Goal: Task Accomplishment & Management: Use online tool/utility

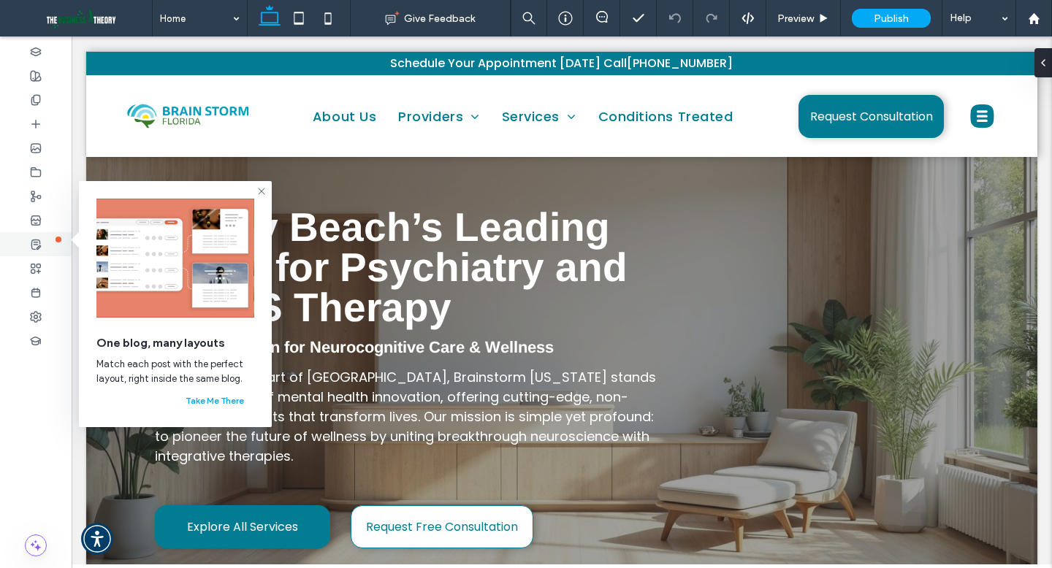
click at [37, 247] on use at bounding box center [35, 244] width 9 height 9
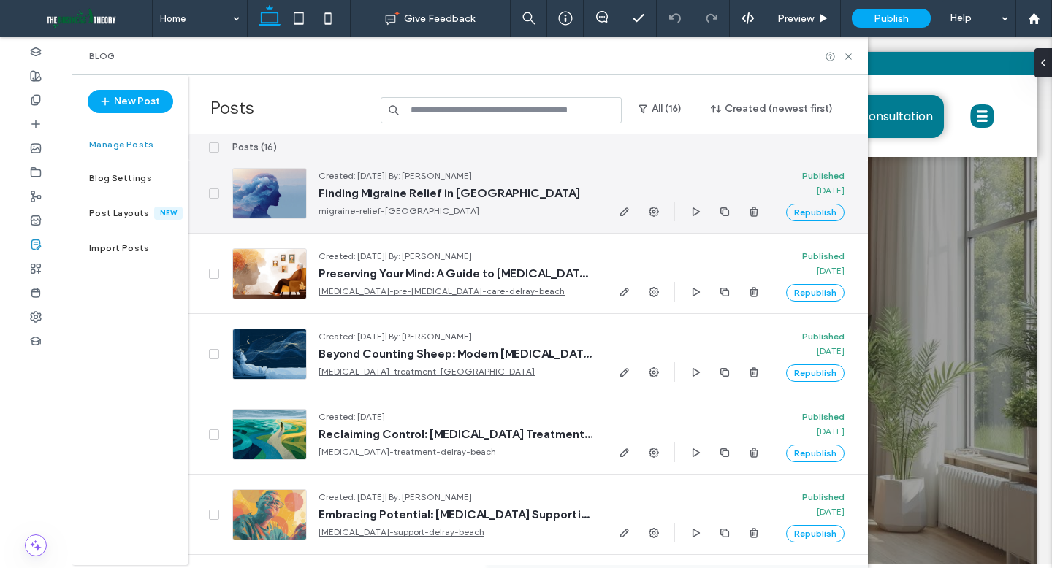
scroll to position [343, 0]
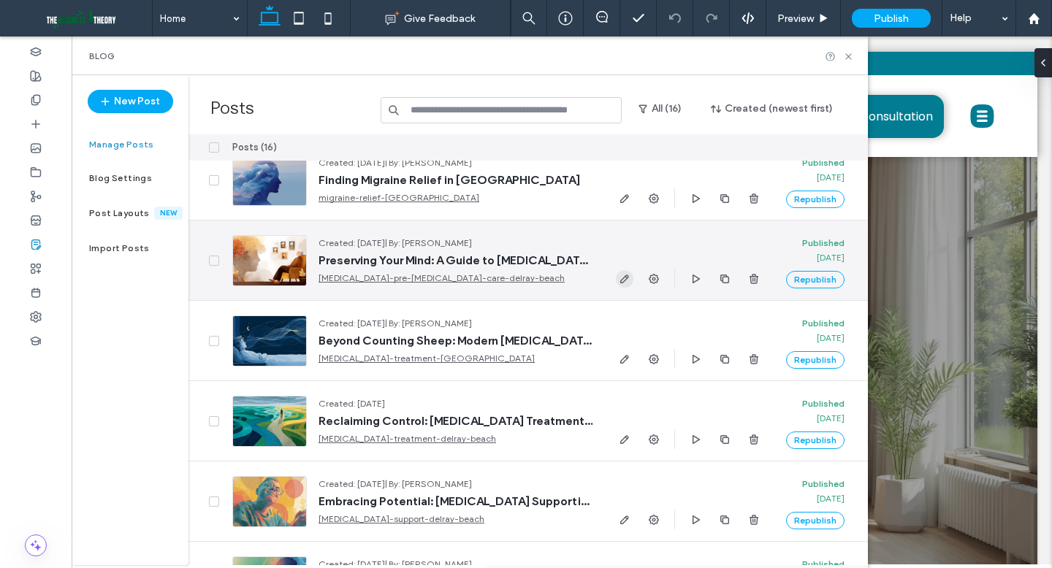
click at [624, 279] on icon "button" at bounding box center [625, 279] width 12 height 12
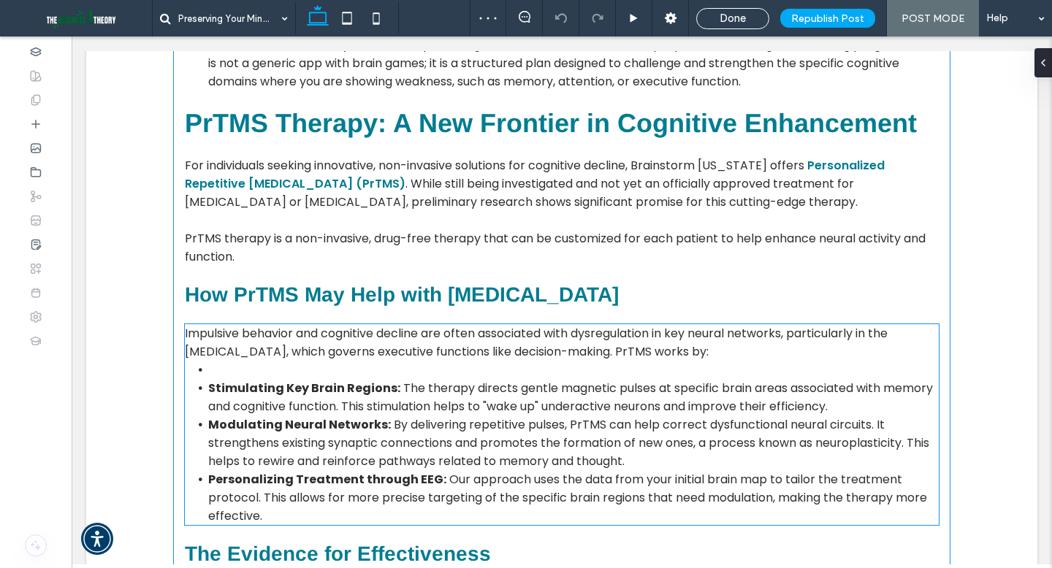
scroll to position [1320, 0]
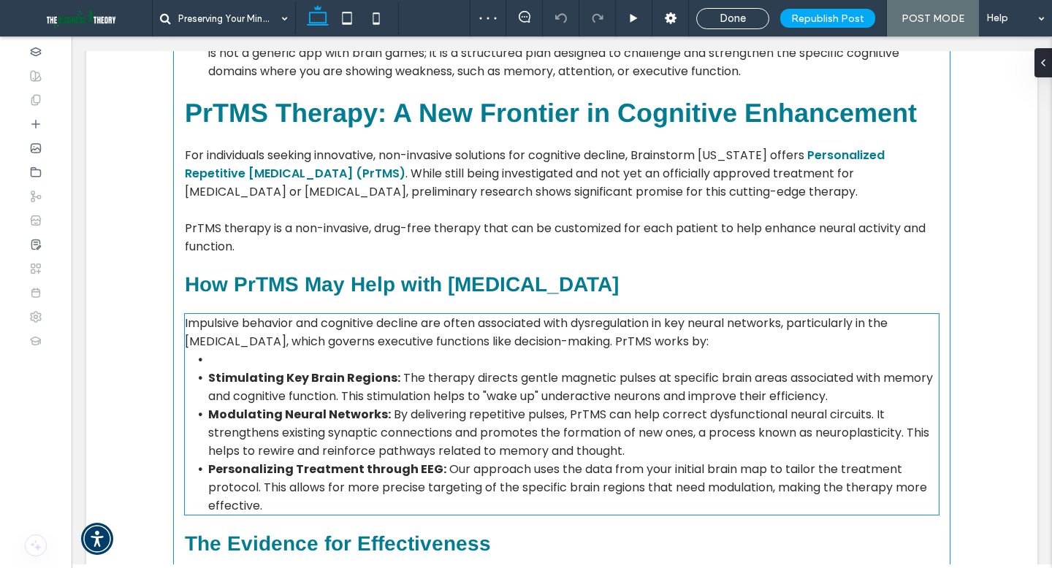
click at [368, 370] on strong "Stimulating Key Brain Regions:" at bounding box center [304, 378] width 192 height 17
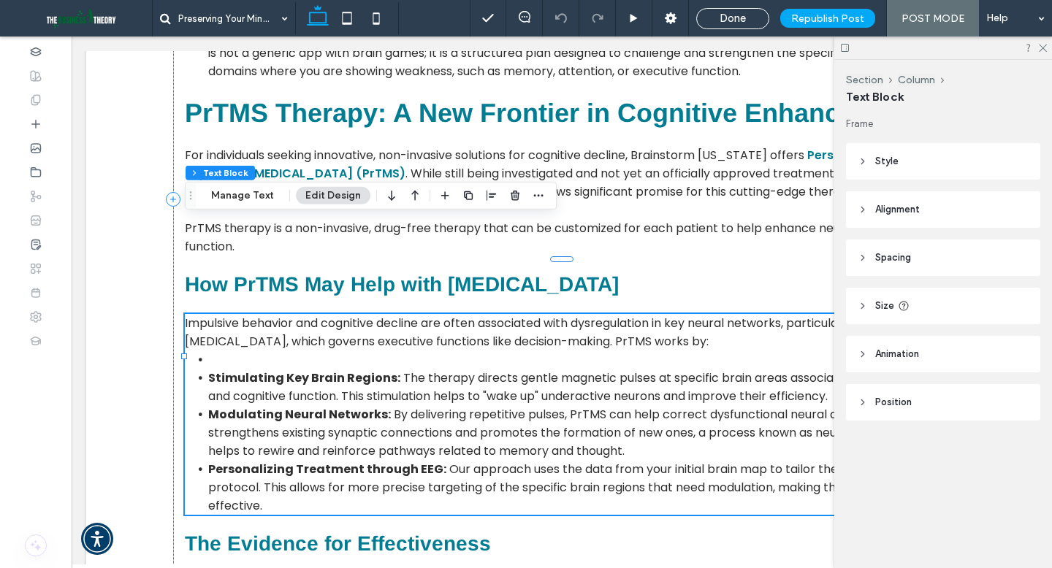
click at [352, 351] on li "﻿" at bounding box center [573, 360] width 730 height 18
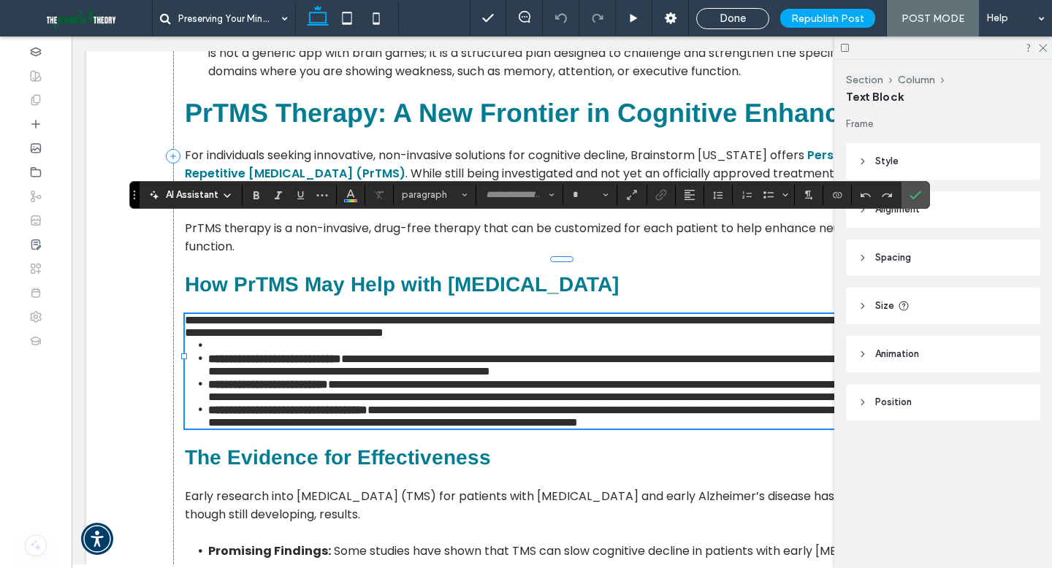
type input "*******"
type input "**"
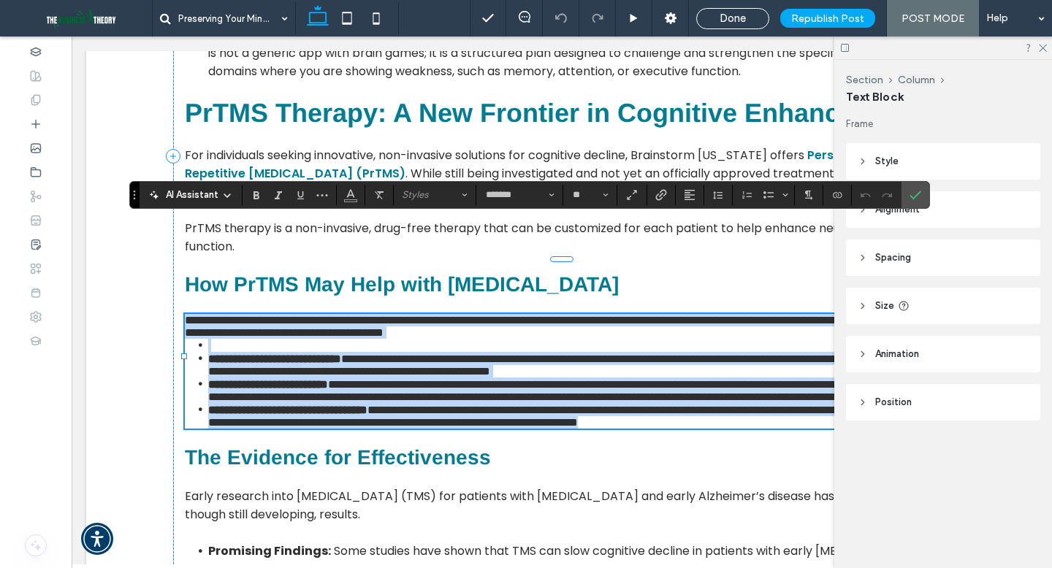
click at [343, 339] on li at bounding box center [573, 345] width 730 height 13
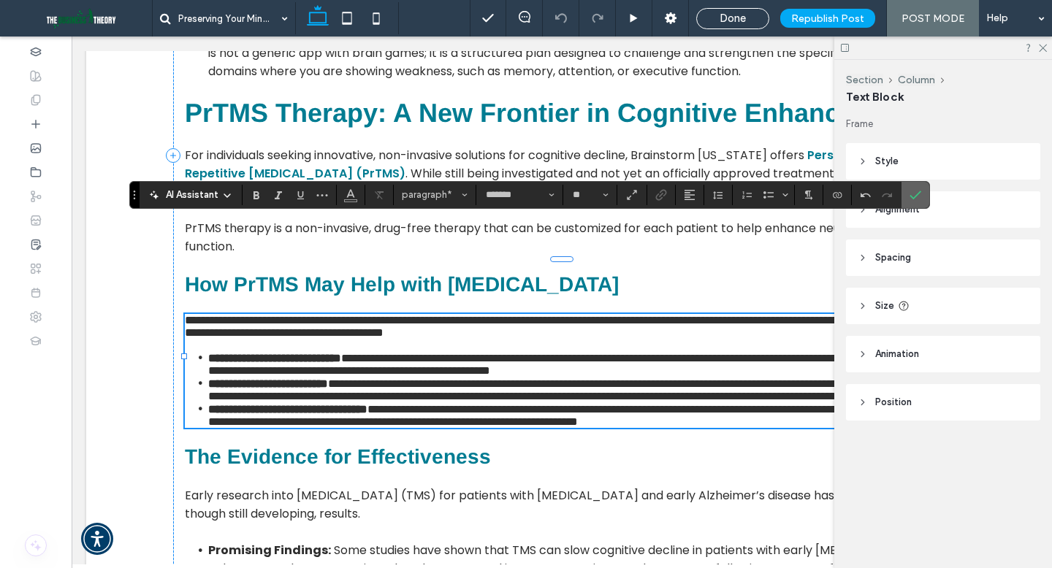
click at [908, 195] on label "Confirm" at bounding box center [915, 195] width 22 height 26
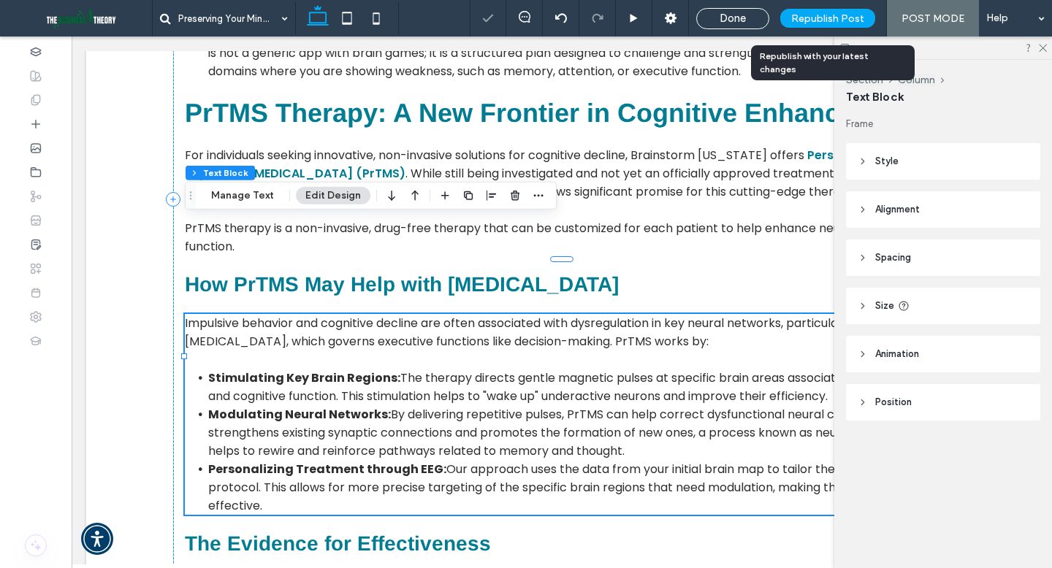
click at [835, 20] on span "Republish Post" at bounding box center [827, 18] width 73 height 12
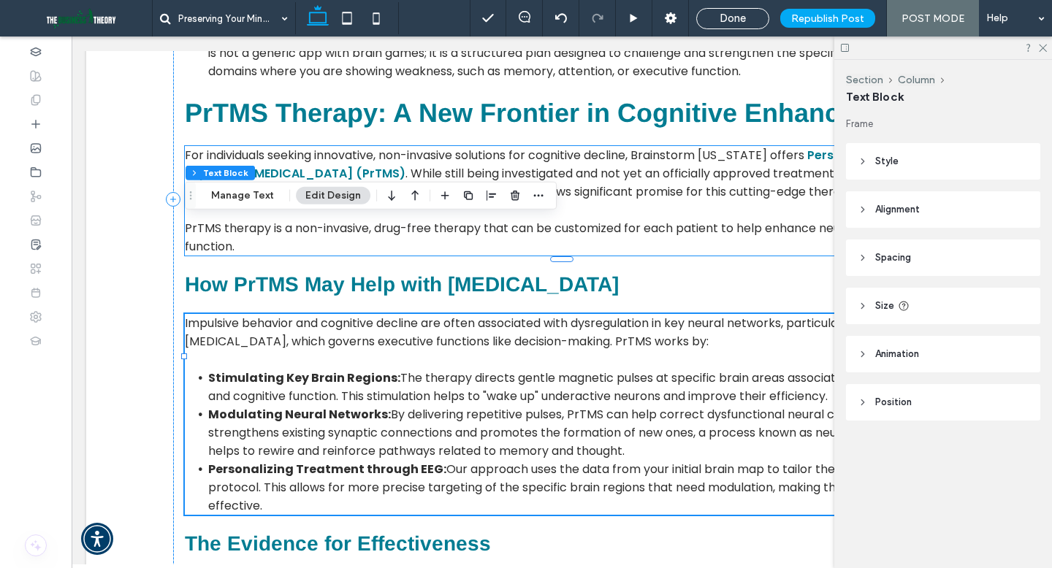
click at [651, 220] on span "PrTMS therapy is a non-invasive, drug-free therapy that can be customized for e…" at bounding box center [555, 237] width 741 height 35
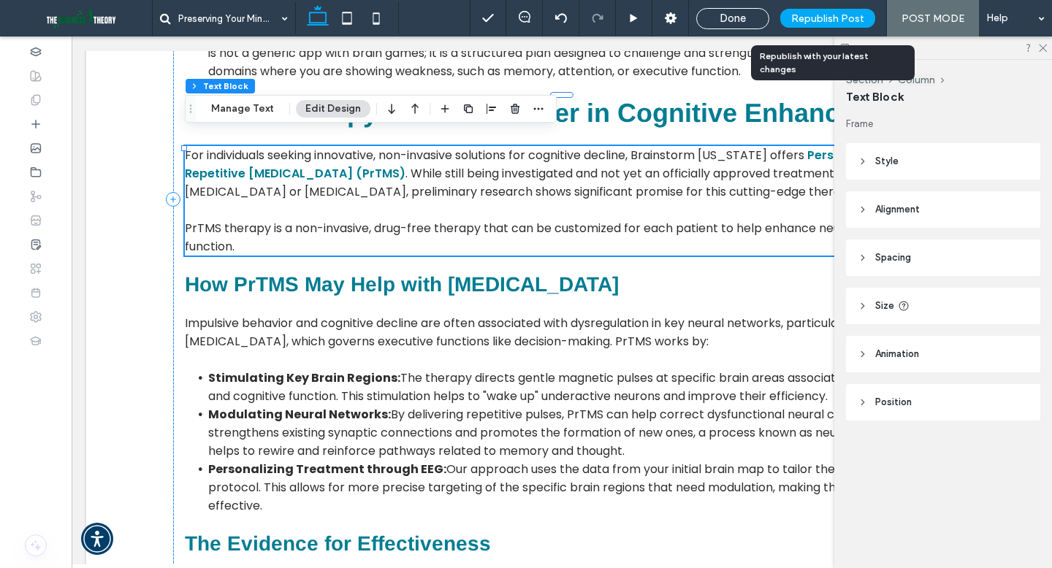
click at [803, 18] on span "Republish Post" at bounding box center [827, 18] width 73 height 12
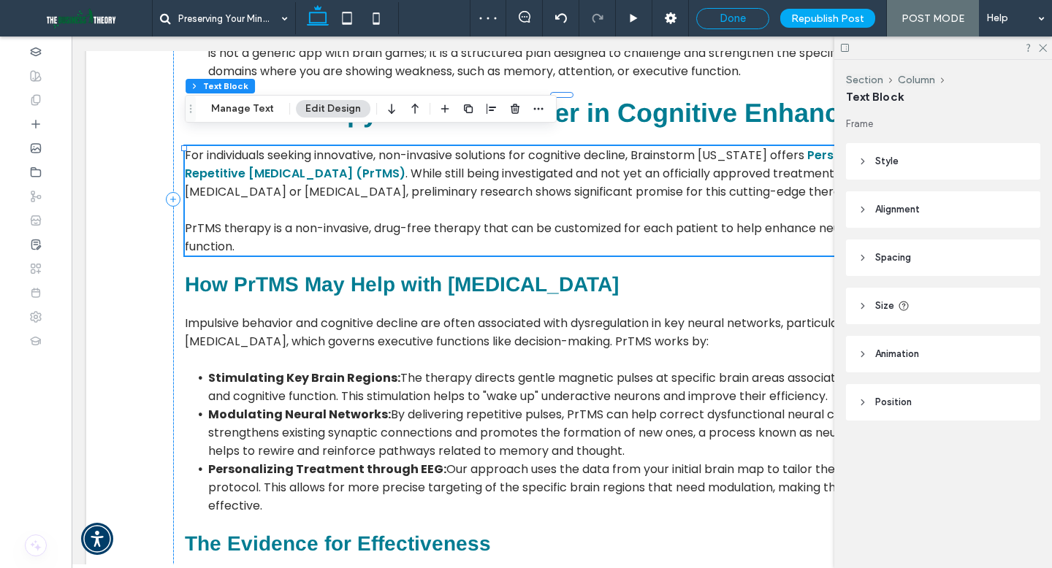
click at [755, 15] on div "Done" at bounding box center [733, 18] width 72 height 13
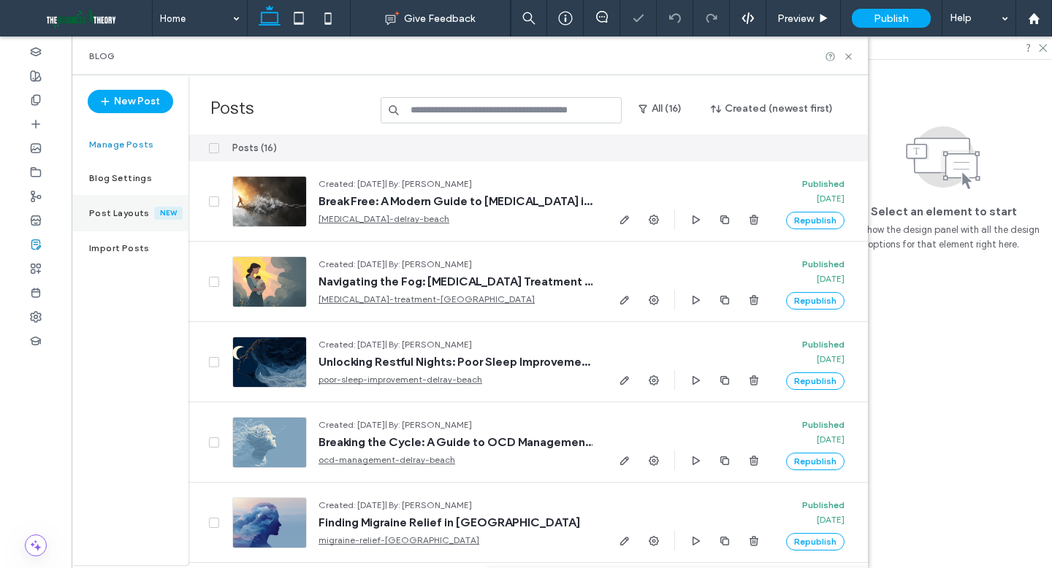
click at [140, 215] on label "Post Layouts" at bounding box center [121, 213] width 65 height 10
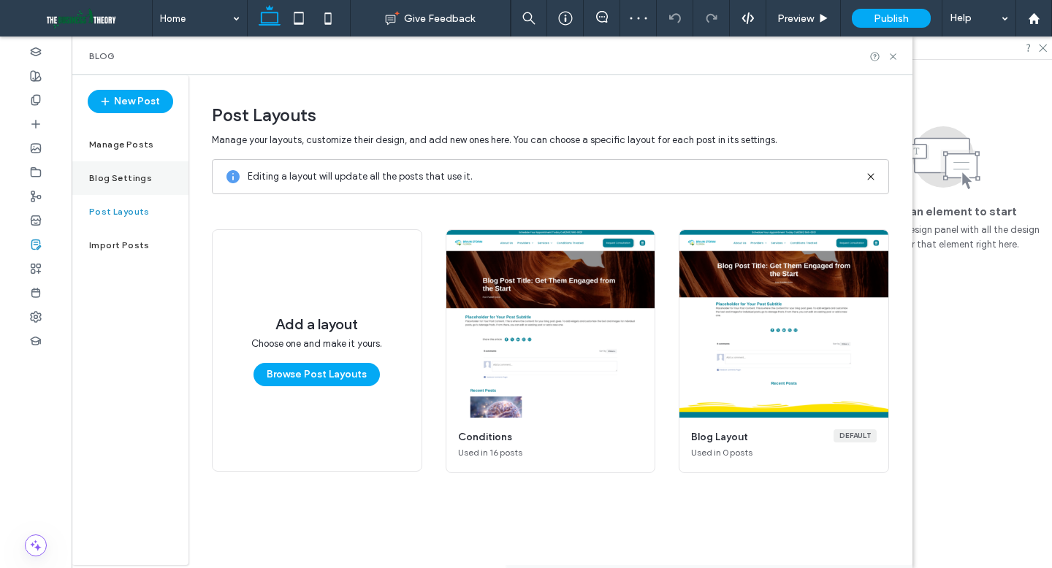
click at [107, 174] on label "Blog Settings" at bounding box center [120, 178] width 63 height 10
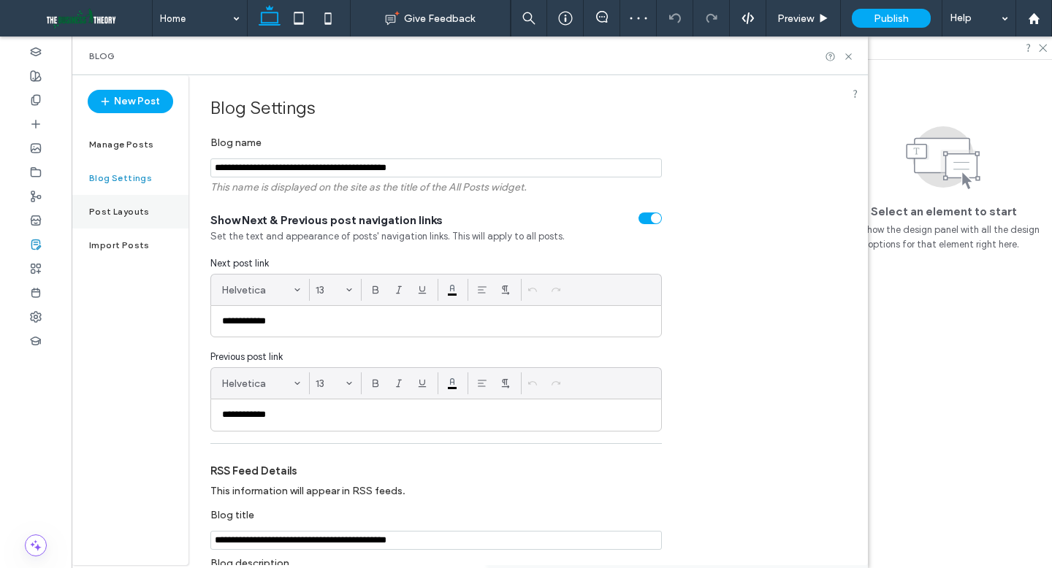
click at [141, 215] on label "Post Layouts" at bounding box center [119, 212] width 61 height 10
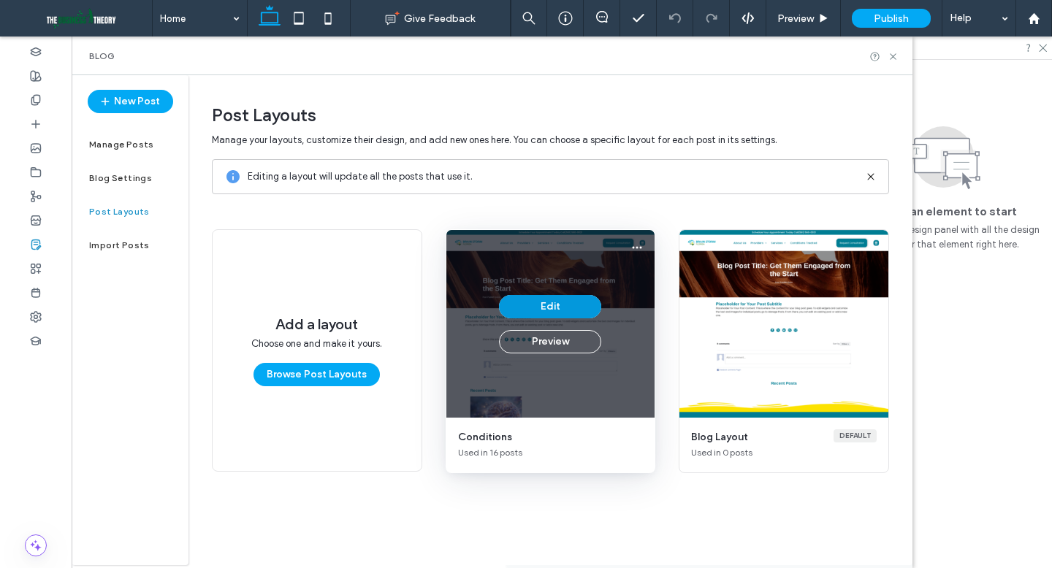
click at [561, 307] on button "Edit" at bounding box center [550, 306] width 102 height 23
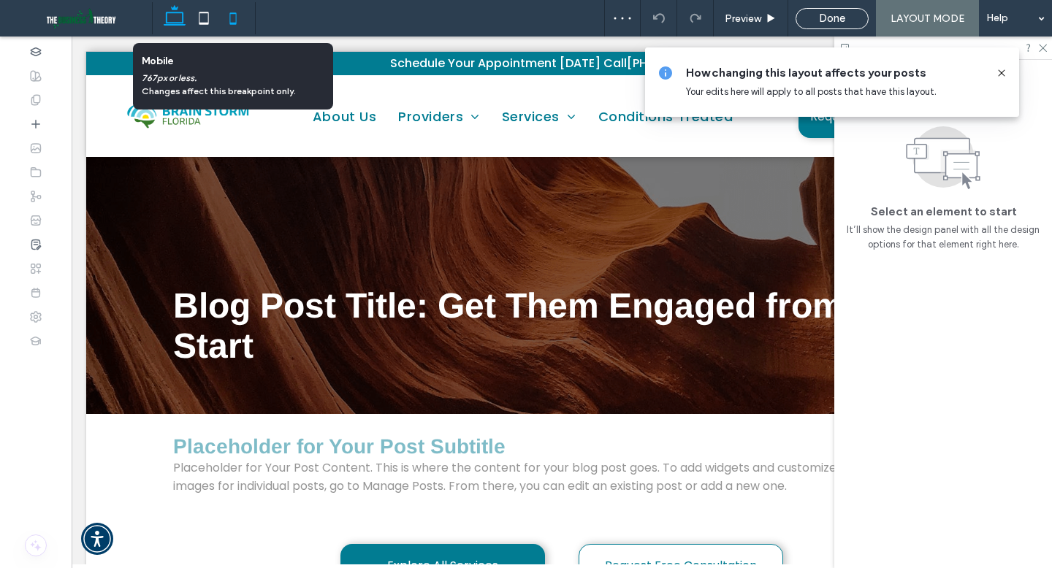
click at [232, 18] on icon at bounding box center [232, 18] width 29 height 29
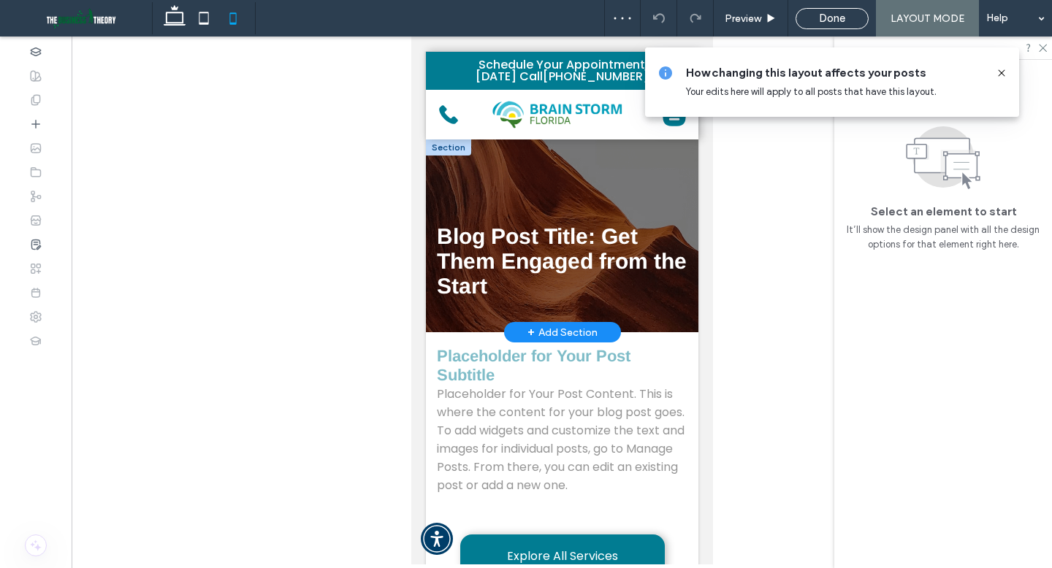
click at [451, 150] on div at bounding box center [447, 147] width 45 height 16
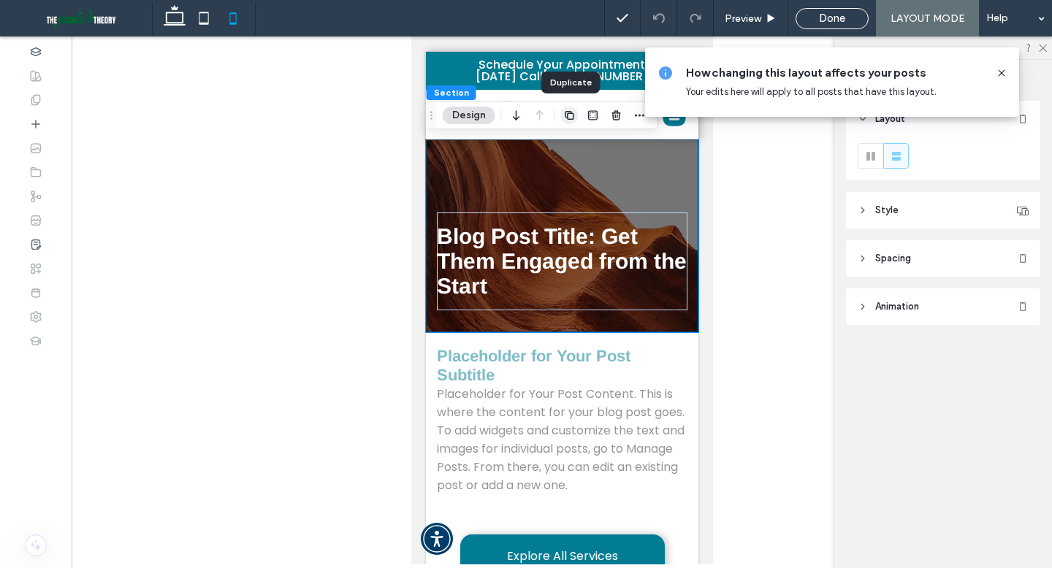
click at [569, 112] on use "button" at bounding box center [569, 115] width 9 height 9
click at [938, 71] on use at bounding box center [1001, 72] width 7 height 7
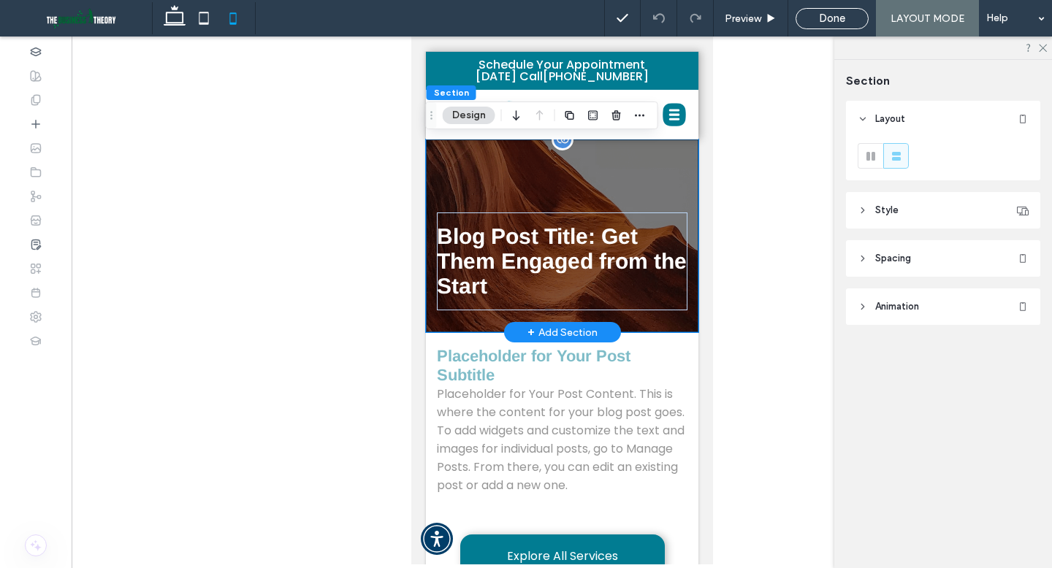
click at [434, 157] on div "Blog Post Title: Get Them Engaged from the Start" at bounding box center [561, 235] width 272 height 193
click at [183, 17] on use at bounding box center [175, 15] width 22 height 20
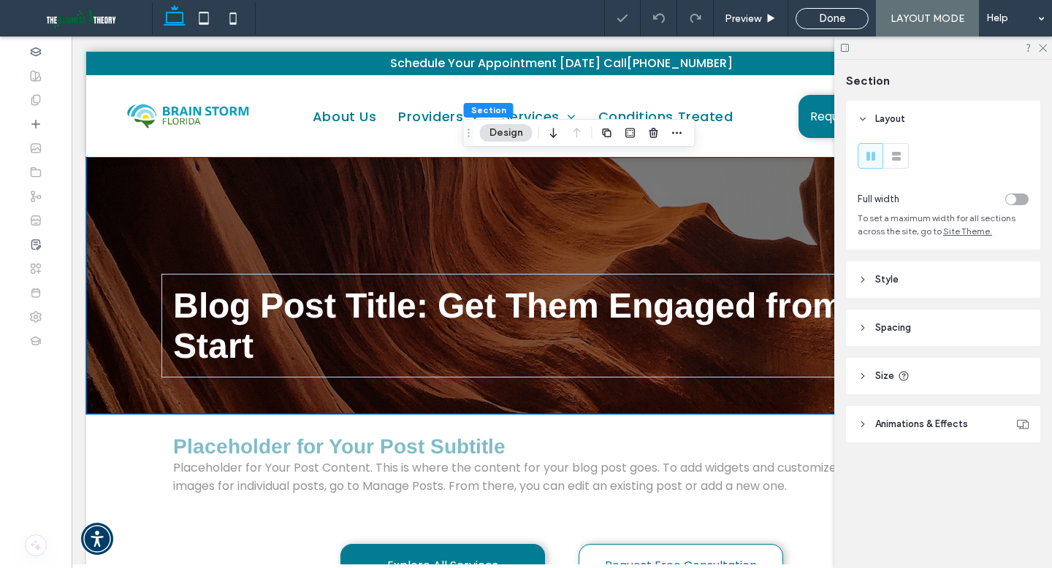
type input "***"
type input "**"
type input "***"
click at [149, 197] on div "Blog Post Title: Get Them Engaged from the Start" at bounding box center [561, 285] width 876 height 257
click at [231, 20] on icon at bounding box center [232, 18] width 29 height 29
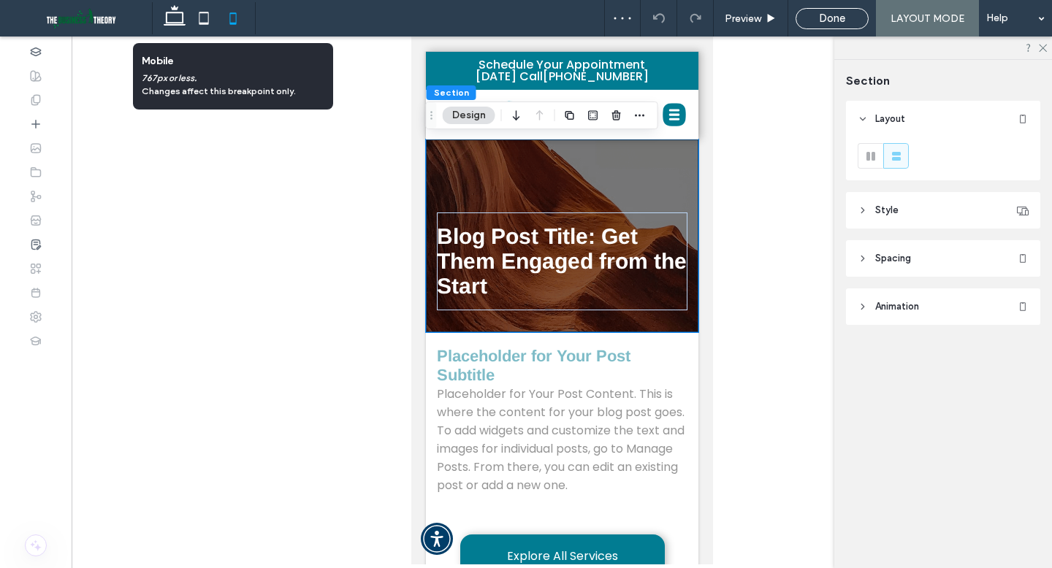
type input "***"
type input "**"
type input "***"
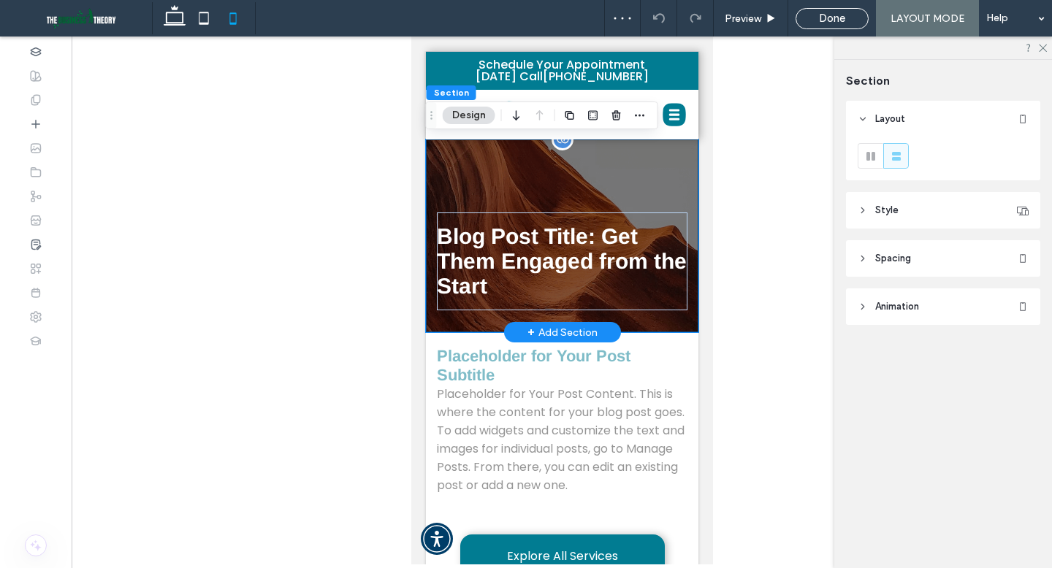
click at [505, 178] on div "Blog Post Title: Get Them Engaged from the Start" at bounding box center [561, 235] width 272 height 193
click at [568, 115] on icon "button" at bounding box center [570, 116] width 12 height 12
click at [429, 326] on div "Blog Post Title: Get Them Engaged from the Start" at bounding box center [561, 235] width 272 height 193
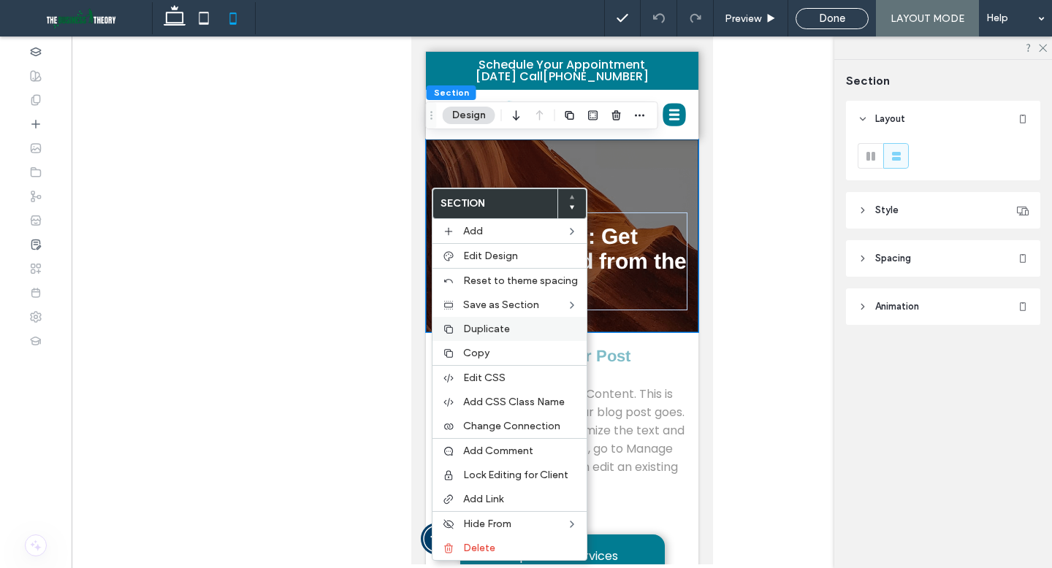
click at [486, 330] on span "Duplicate" at bounding box center [486, 329] width 47 height 12
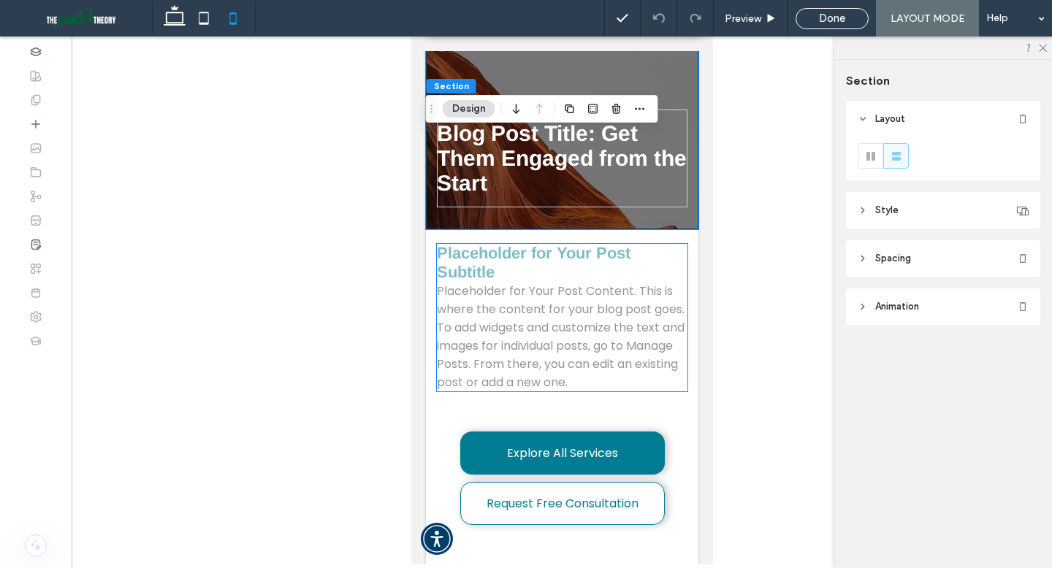
scroll to position [120, 0]
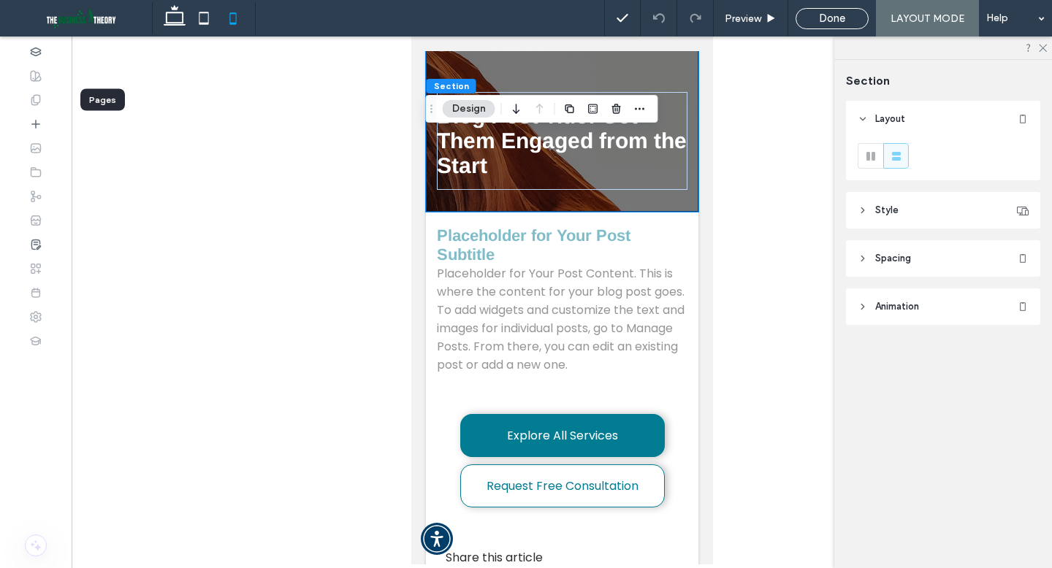
click at [37, 99] on icon at bounding box center [36, 100] width 12 height 12
click at [34, 101] on icon at bounding box center [36, 100] width 12 height 12
click at [818, 16] on div "Done" at bounding box center [832, 18] width 72 height 13
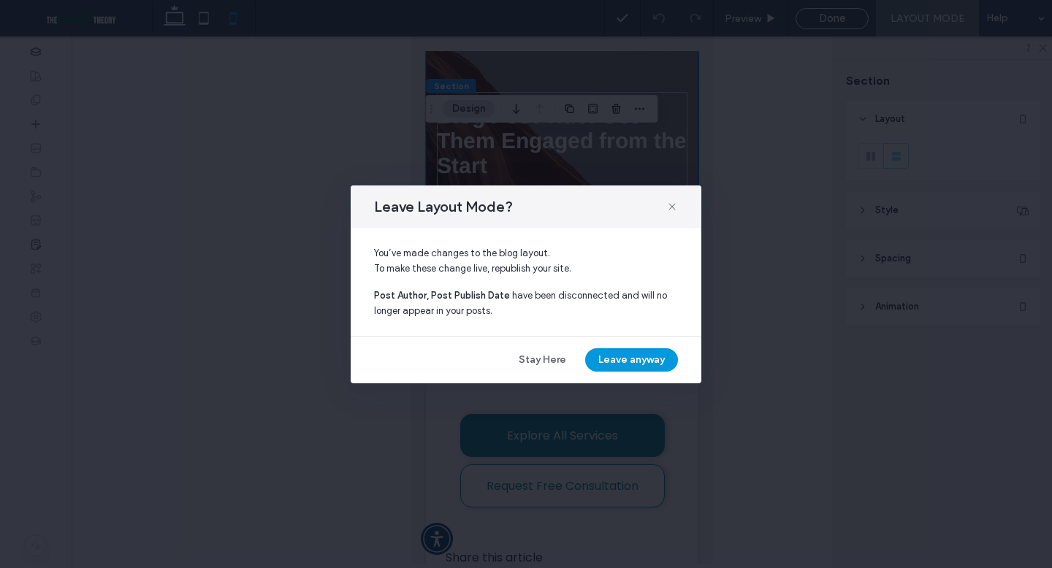
click at [616, 356] on button "Leave anyway" at bounding box center [631, 359] width 93 height 23
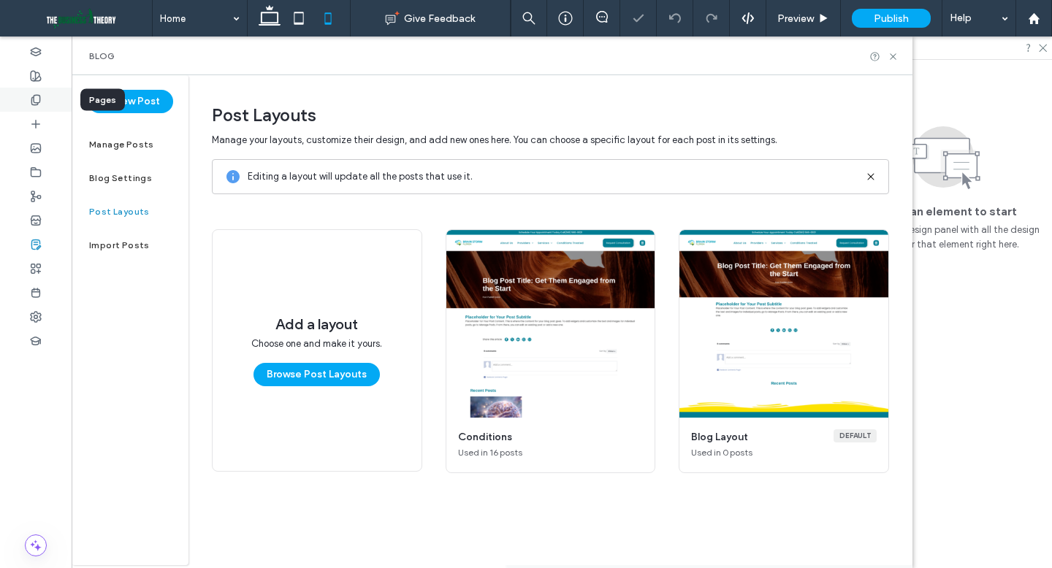
click at [36, 105] on icon at bounding box center [36, 100] width 12 height 12
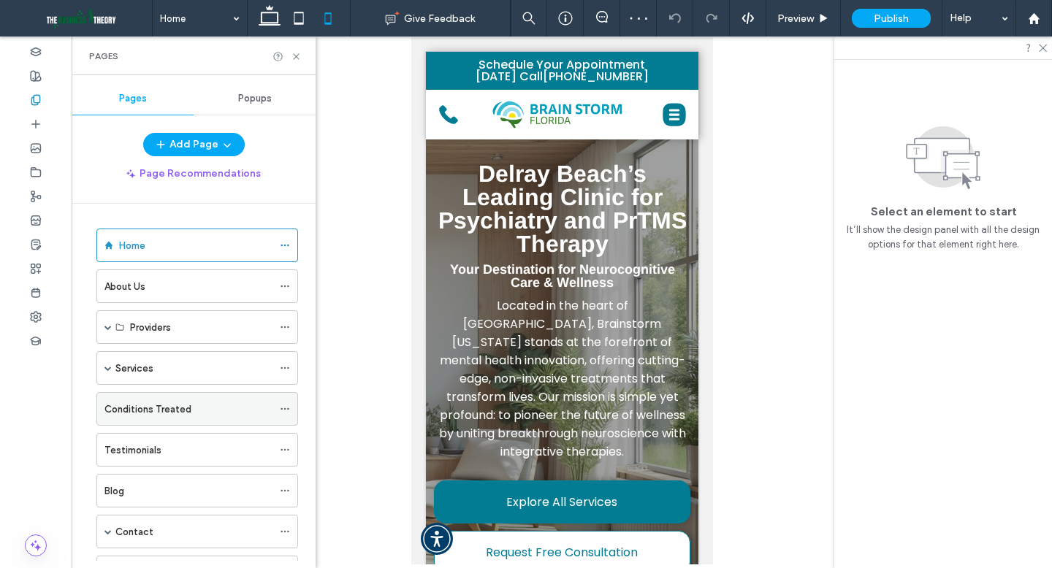
click at [138, 412] on label "Conditions Treated" at bounding box center [147, 410] width 87 height 26
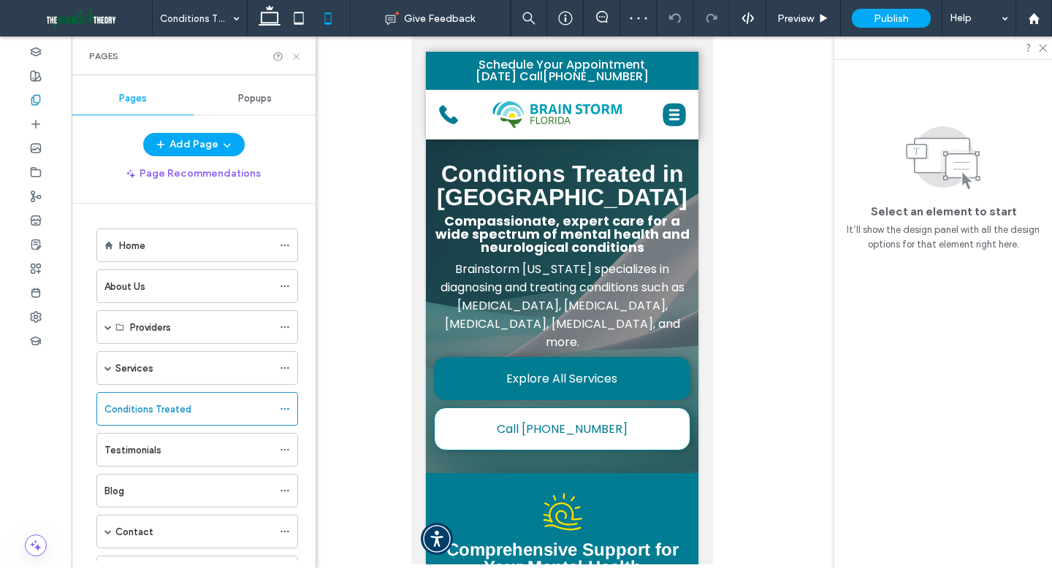
click at [296, 55] on icon at bounding box center [296, 56] width 11 height 11
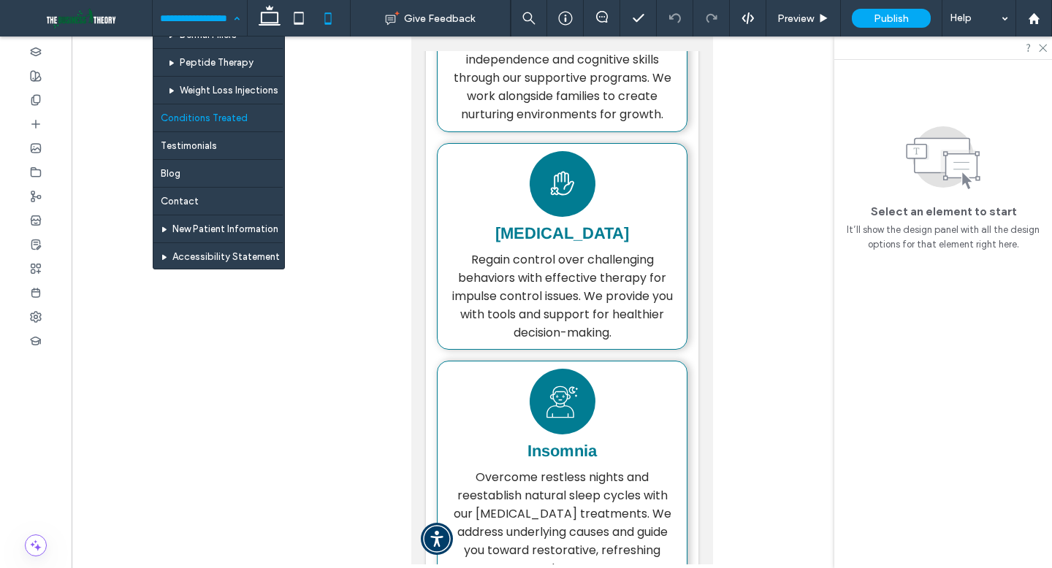
scroll to position [413, 0]
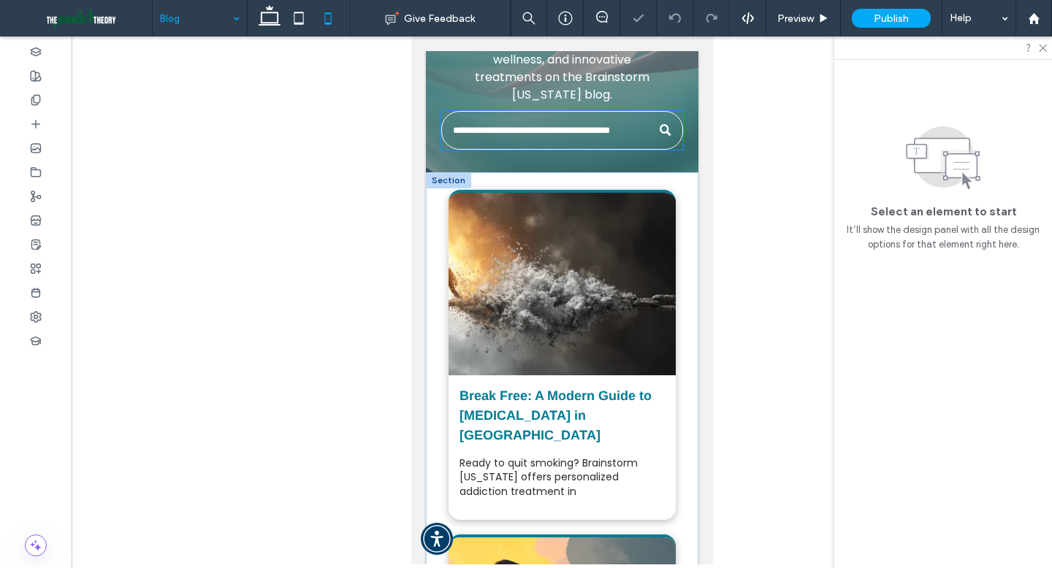
scroll to position [243, 0]
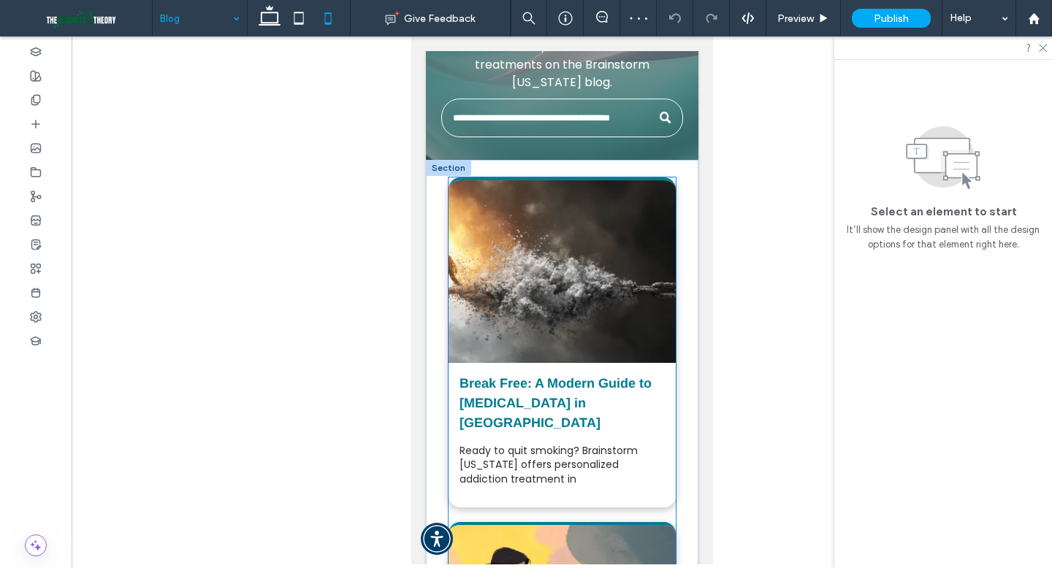
click at [575, 350] on div at bounding box center [561, 272] width 241 height 194
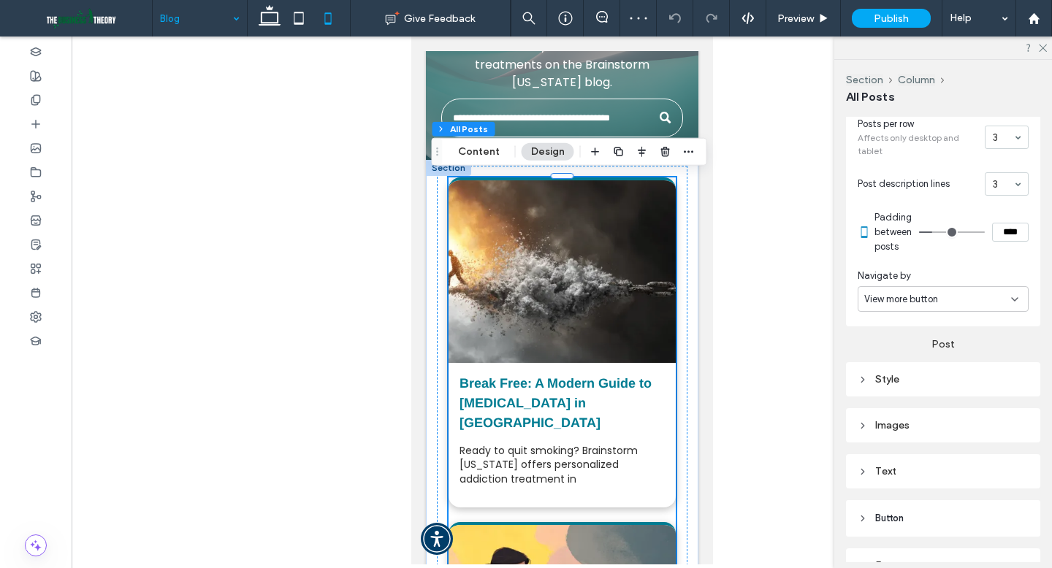
scroll to position [453, 0]
click at [936, 379] on div "Style" at bounding box center [942, 376] width 171 height 12
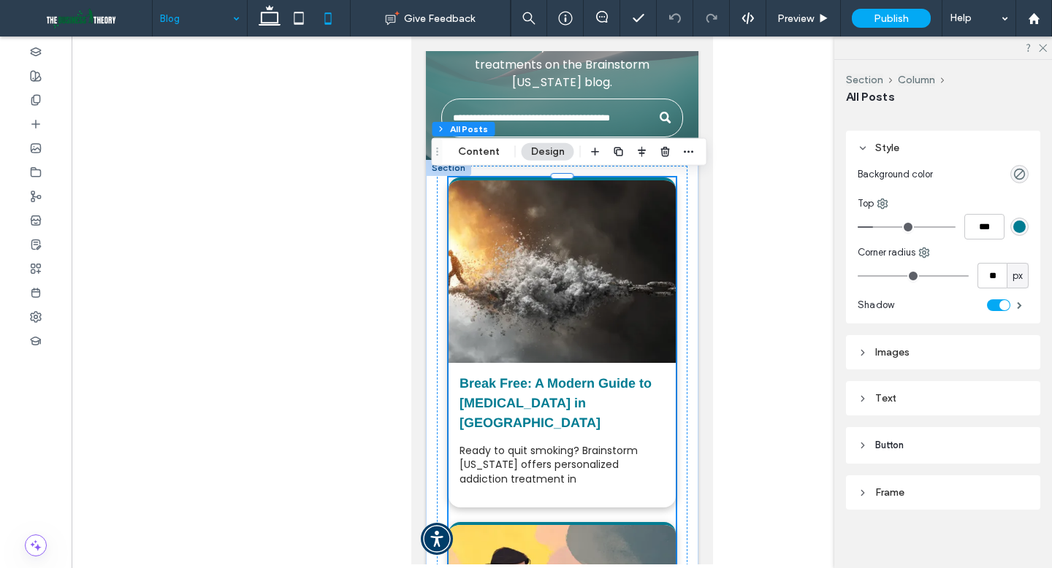
scroll to position [687, 0]
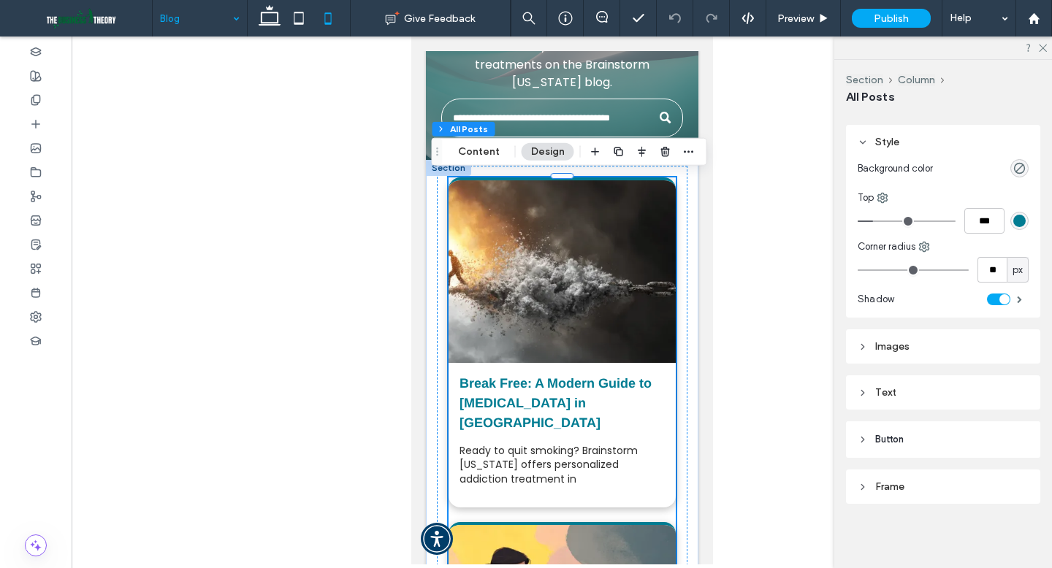
click at [933, 363] on div "Images" at bounding box center [943, 346] width 194 height 34
click at [937, 352] on div "Images" at bounding box center [942, 346] width 171 height 12
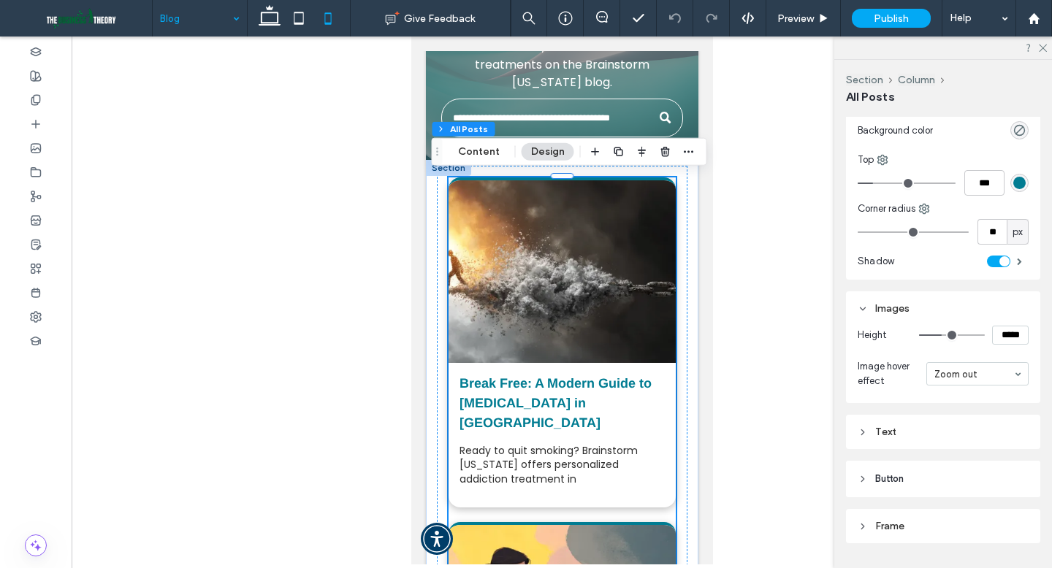
scroll to position [727, 0]
click at [928, 436] on div "Text" at bounding box center [942, 430] width 171 height 12
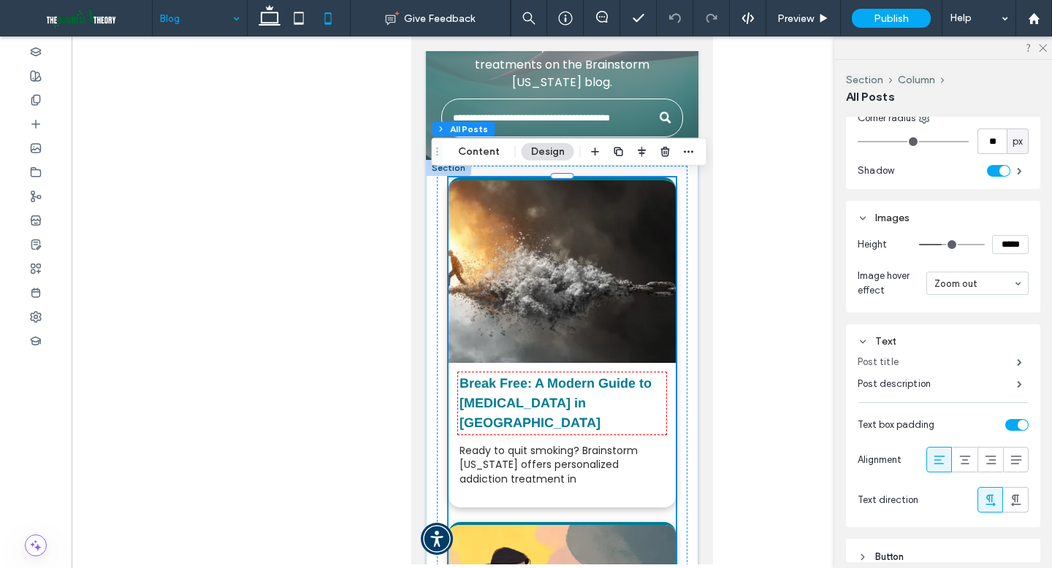
scroll to position [823, 0]
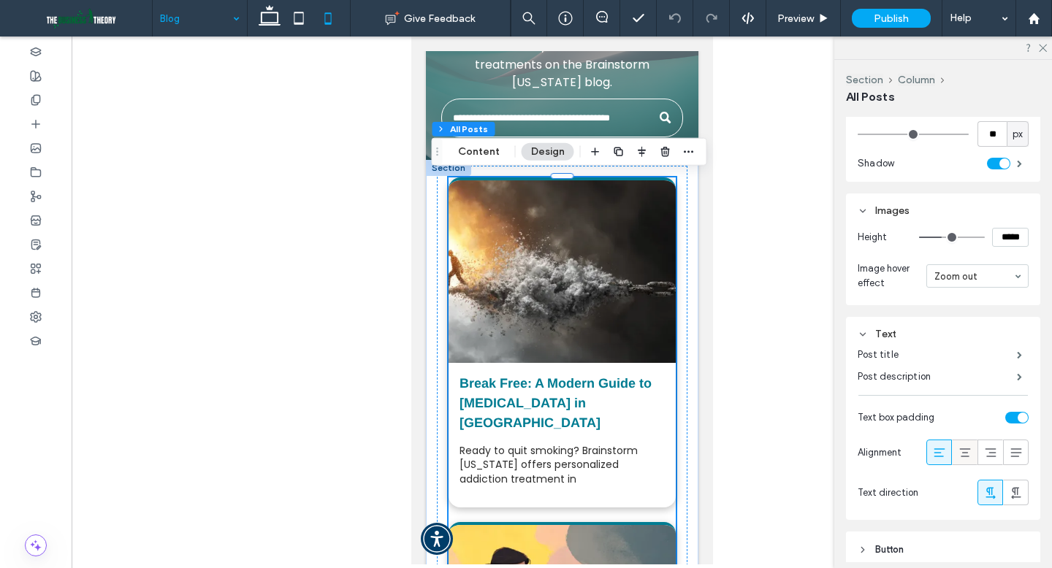
click at [938, 452] on icon at bounding box center [964, 452] width 15 height 15
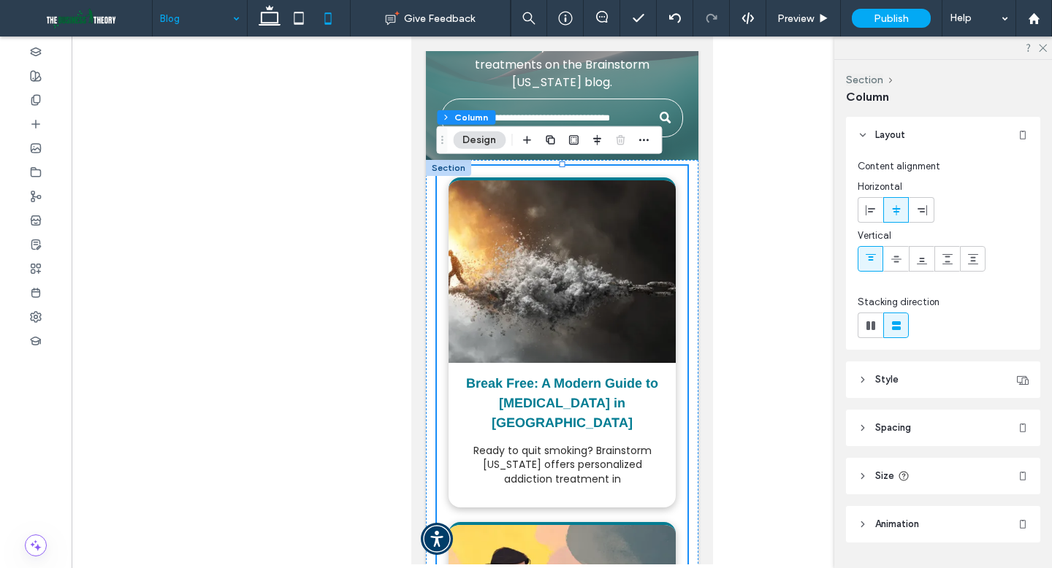
click at [891, 429] on span "Spacing" at bounding box center [893, 428] width 36 height 15
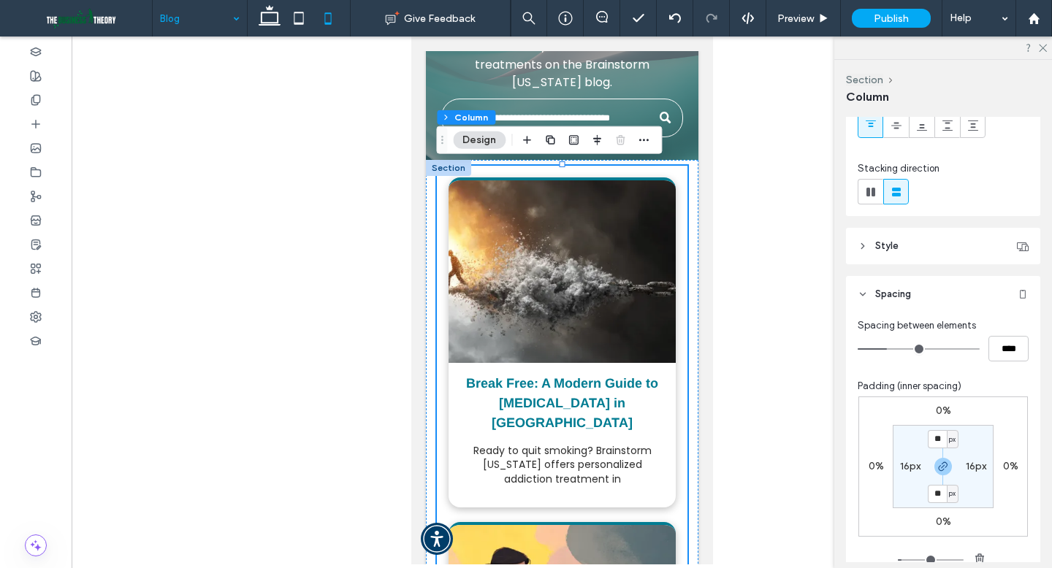
scroll to position [145, 0]
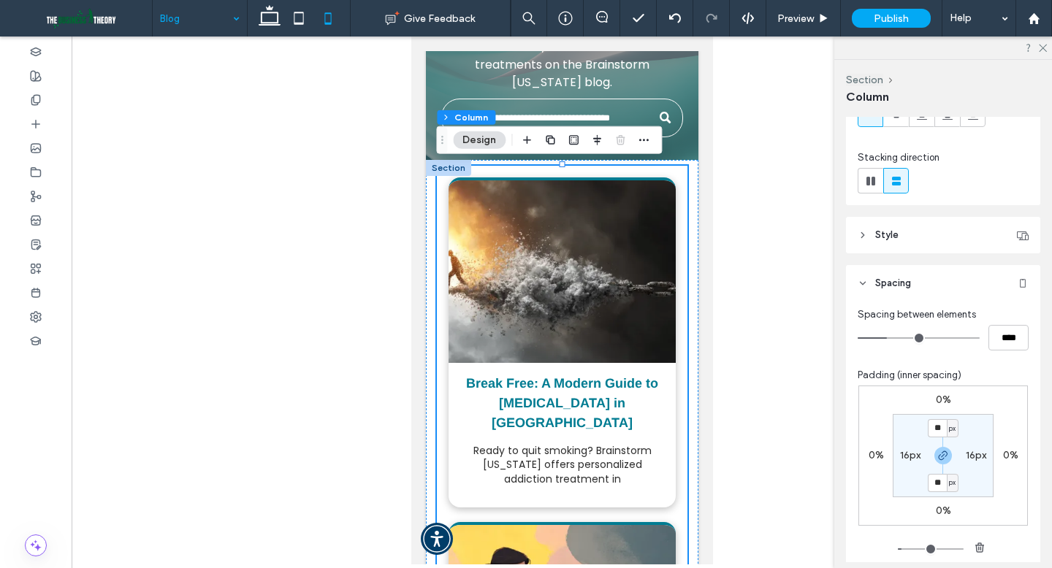
click at [906, 456] on label "16px" at bounding box center [910, 455] width 20 height 12
type input "*"
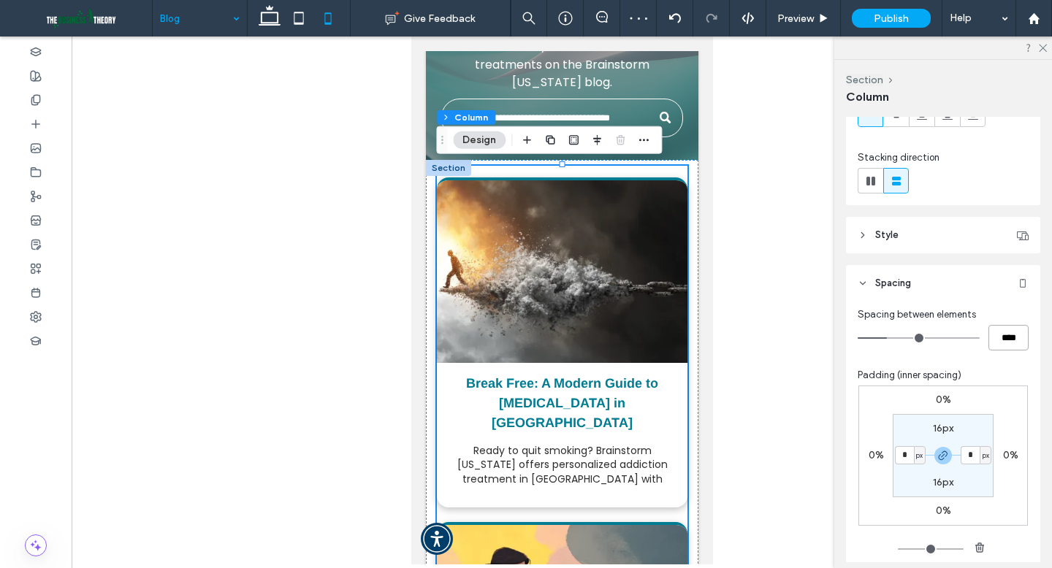
click at [938, 339] on input "****" at bounding box center [1008, 338] width 40 height 26
type input "**"
type input "****"
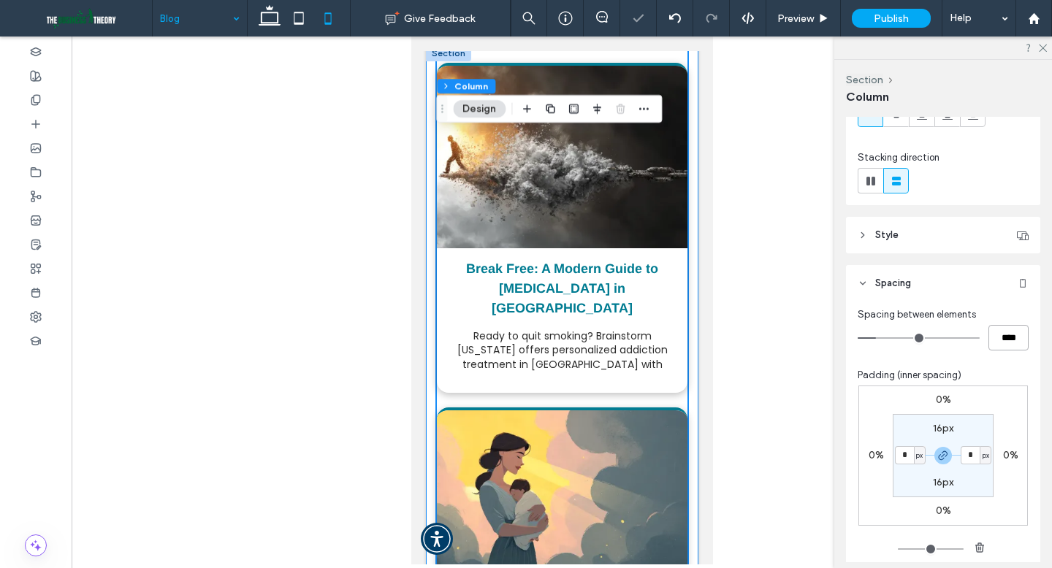
scroll to position [364, 0]
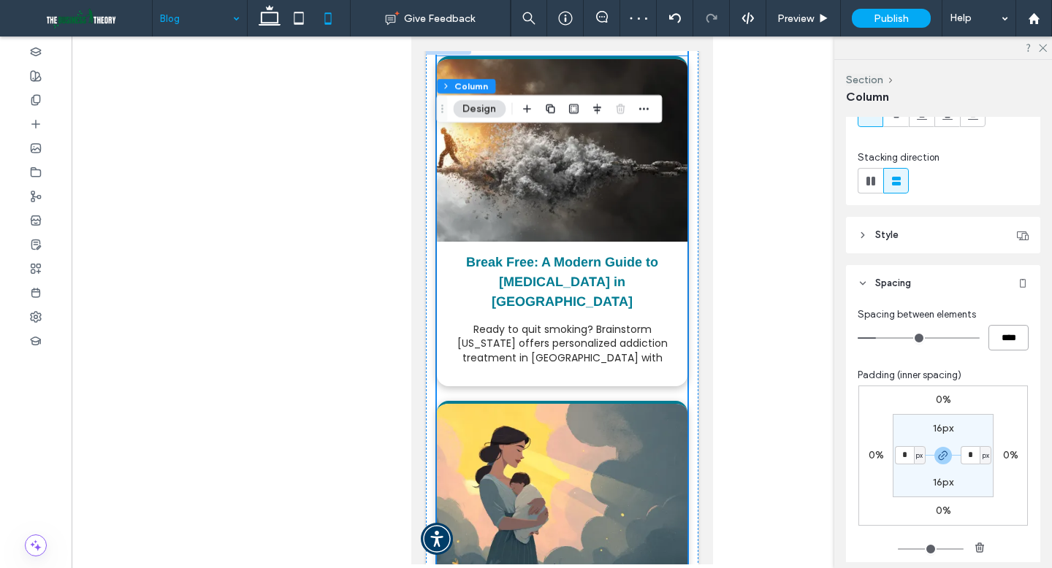
click at [580, 325] on div "Ready to quit smoking? Brainstorm Florida offers personalized addiction treatme…" at bounding box center [561, 344] width 229 height 42
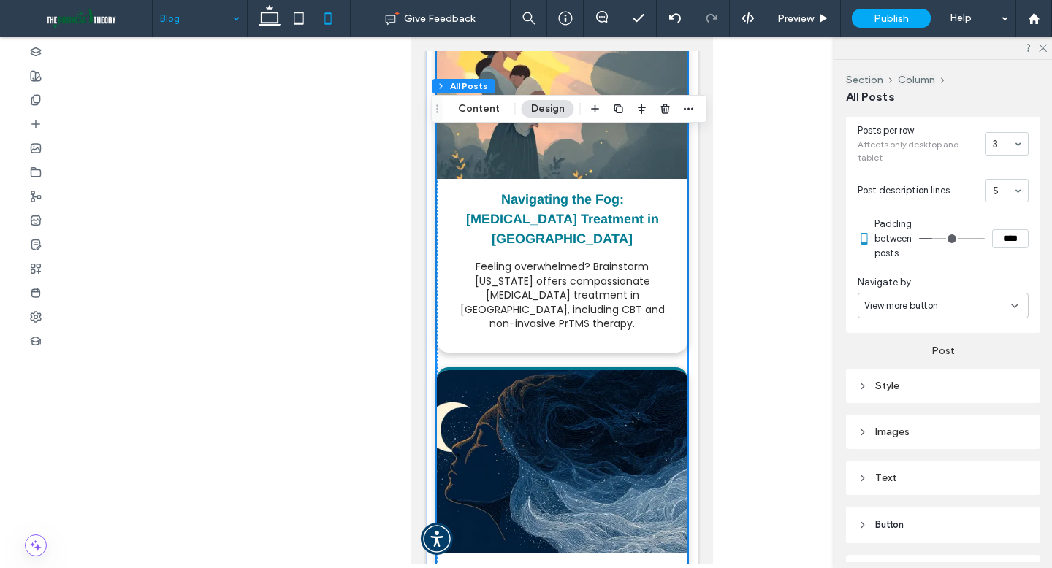
scroll to position [802, 0]
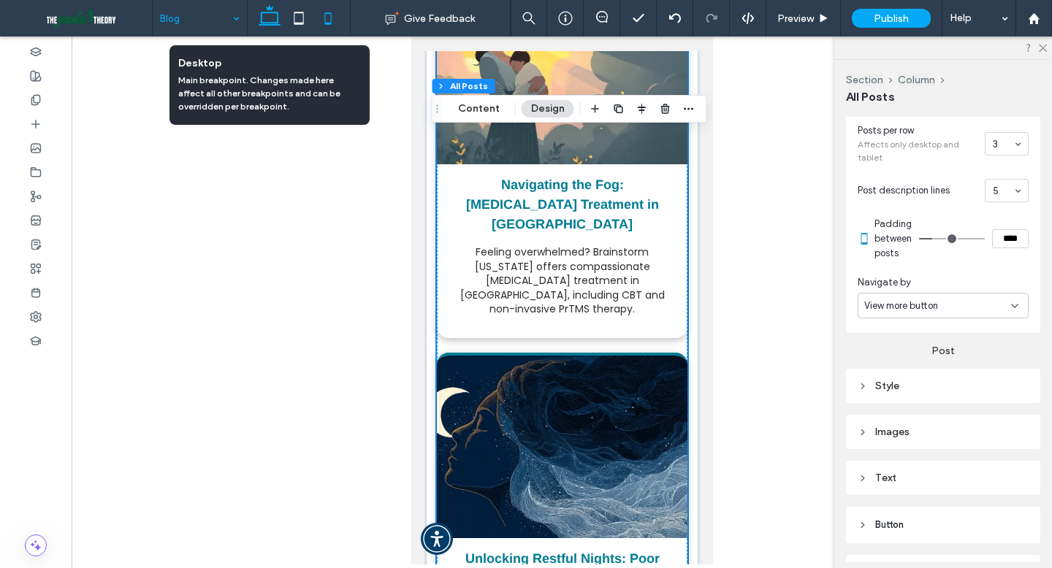
click at [267, 26] on icon at bounding box center [269, 18] width 29 height 29
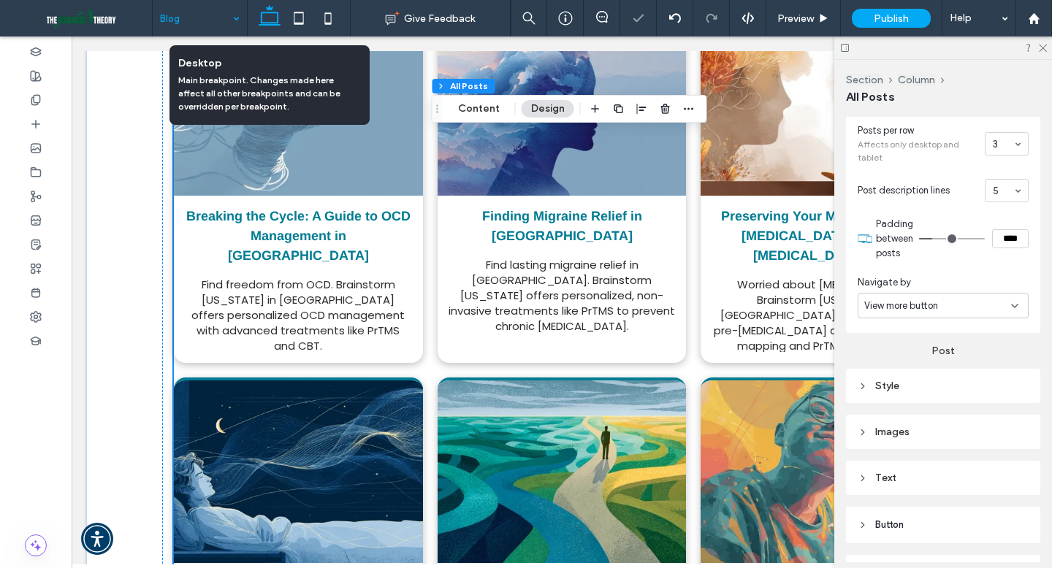
scroll to position [724, 0]
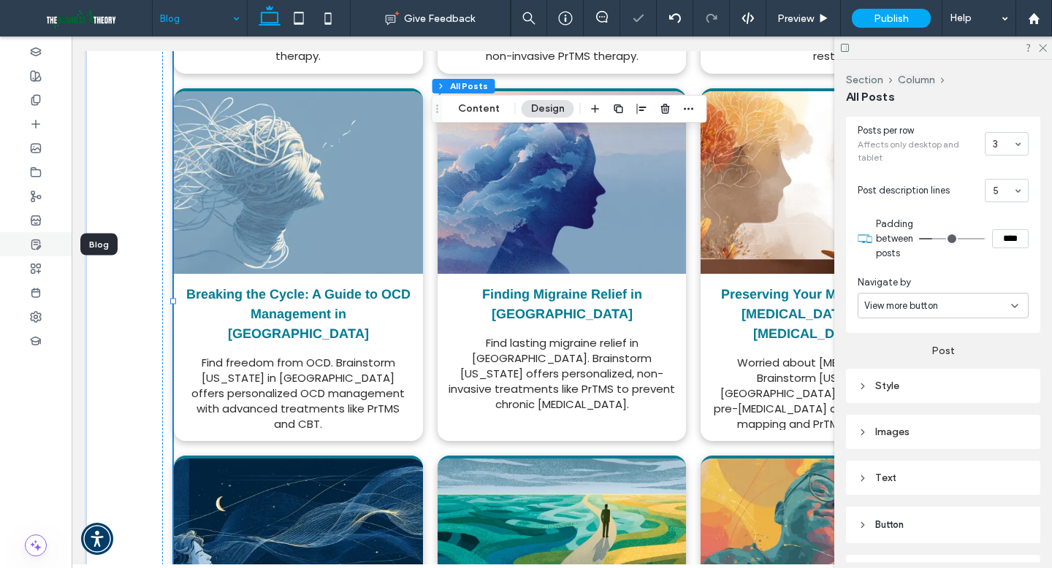
click at [34, 242] on use at bounding box center [35, 244] width 9 height 9
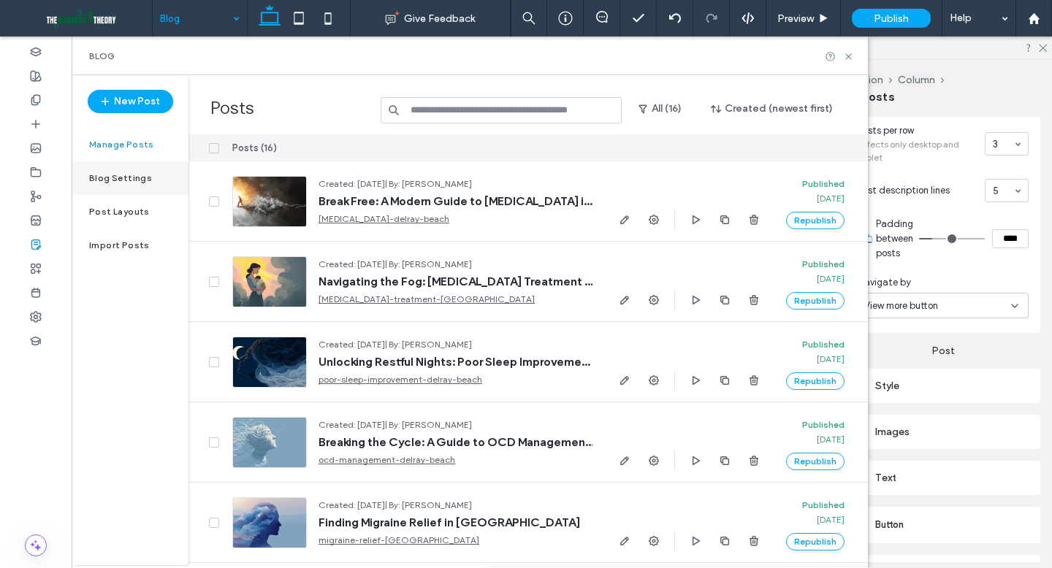
click at [115, 180] on label "Blog Settings" at bounding box center [120, 178] width 63 height 10
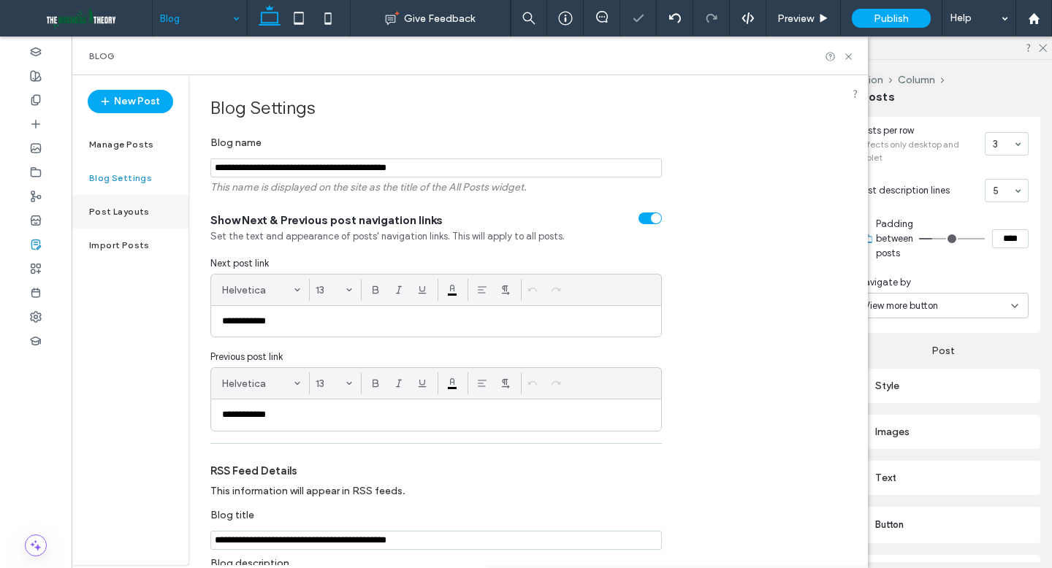
click at [118, 213] on label "Post Layouts" at bounding box center [119, 212] width 61 height 10
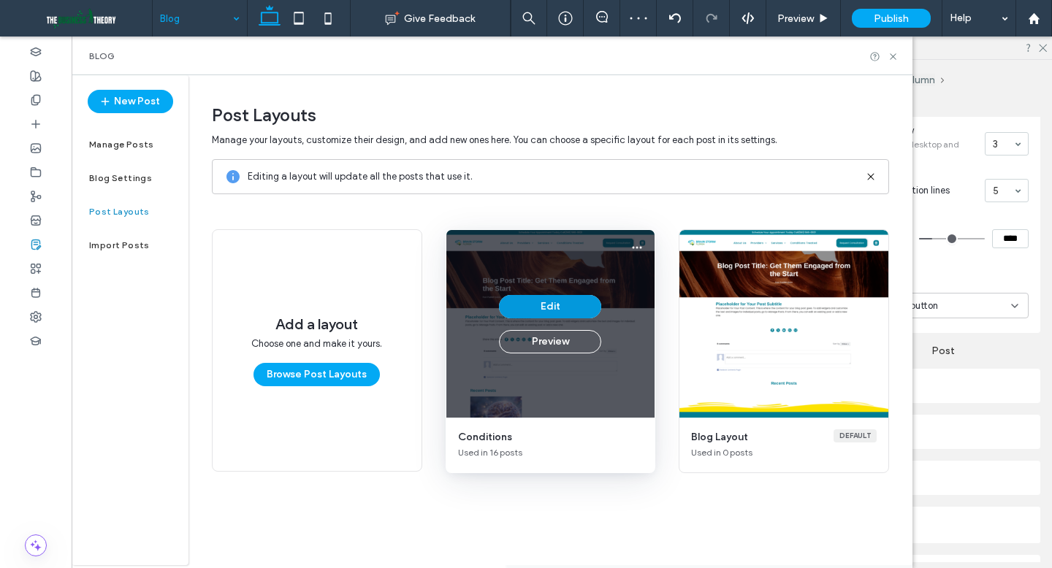
click at [560, 307] on button "Edit" at bounding box center [550, 306] width 102 height 23
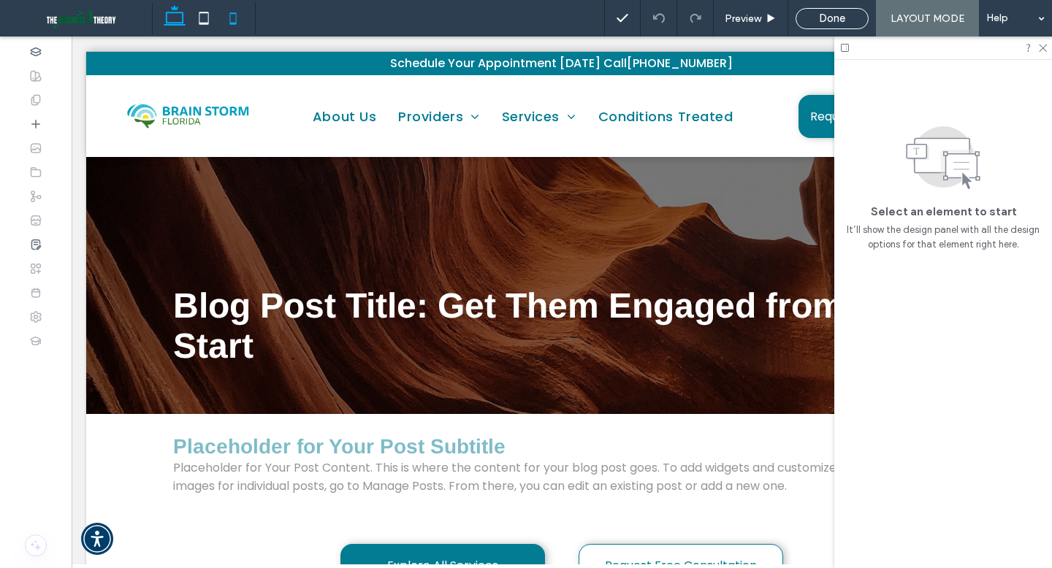
click at [237, 22] on icon at bounding box center [232, 18] width 29 height 29
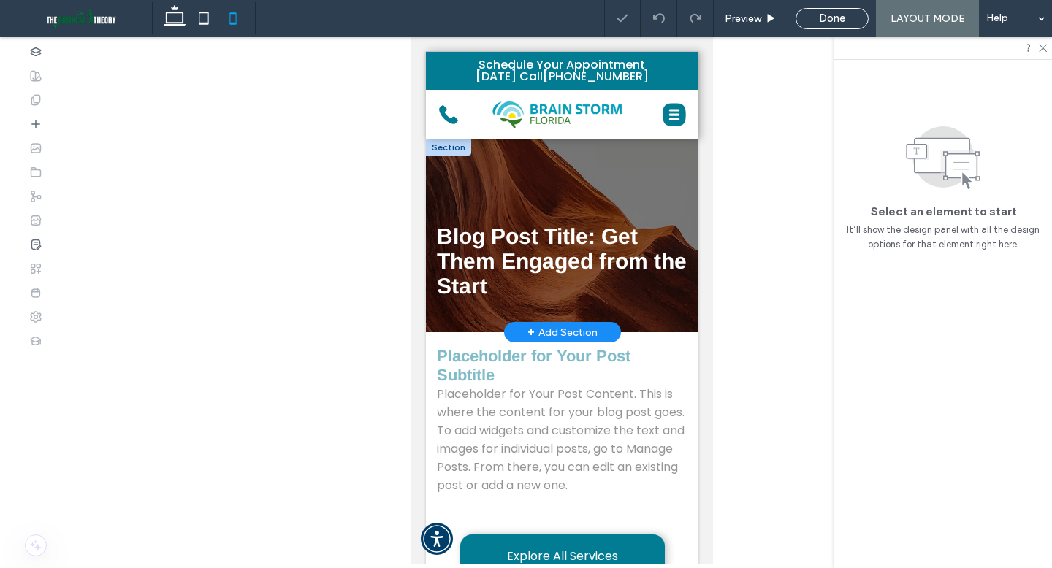
click at [451, 149] on div at bounding box center [447, 147] width 45 height 16
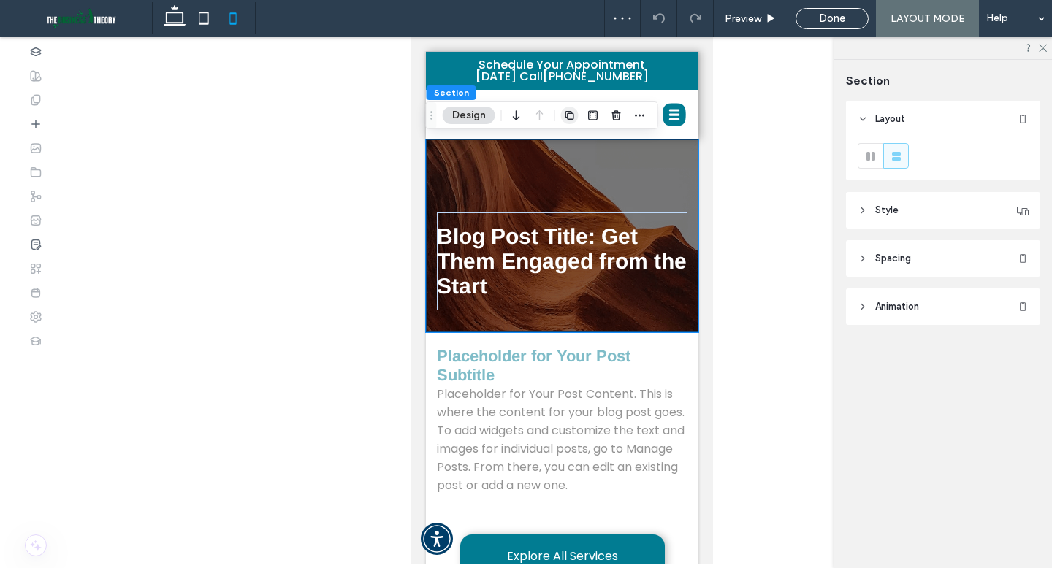
click at [569, 115] on icon "button" at bounding box center [570, 116] width 12 height 12
click at [174, 16] on icon at bounding box center [174, 18] width 29 height 29
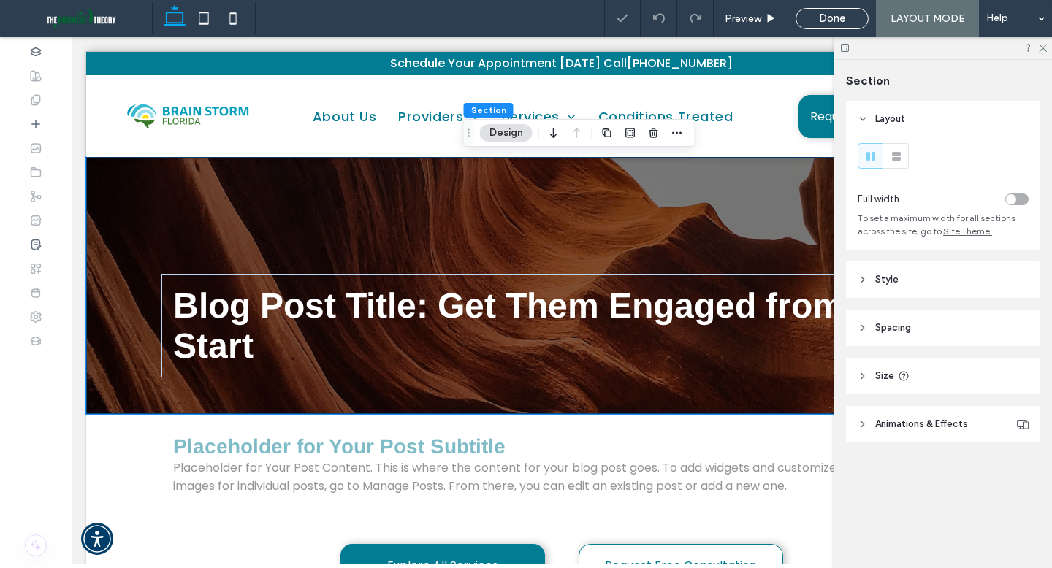
type input "***"
type input "**"
type input "***"
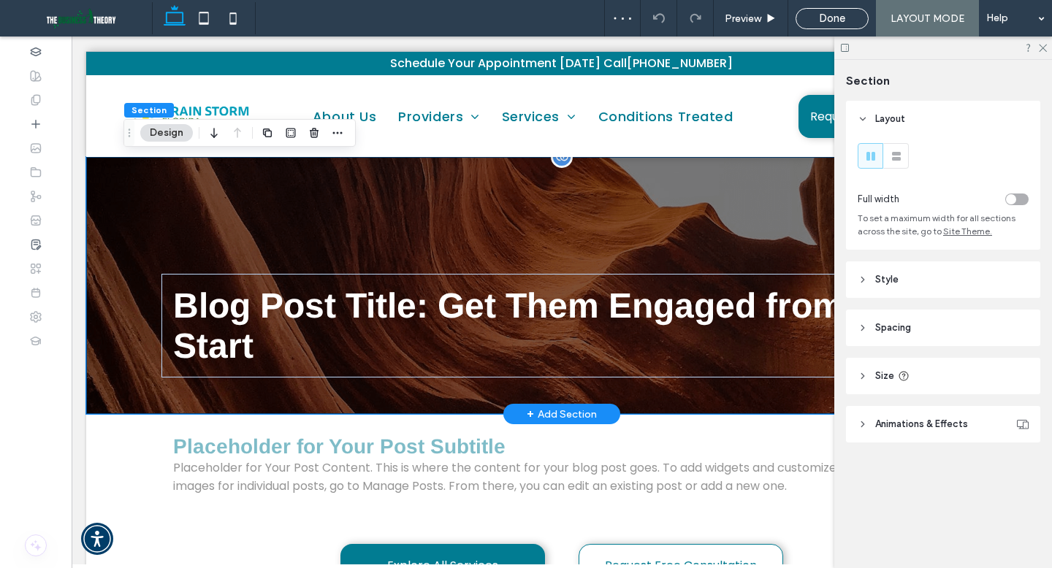
click at [203, 210] on div "Blog Post Title: Get Them Engaged from the Start" at bounding box center [561, 285] width 876 height 257
click at [911, 273] on header "Style" at bounding box center [943, 279] width 194 height 37
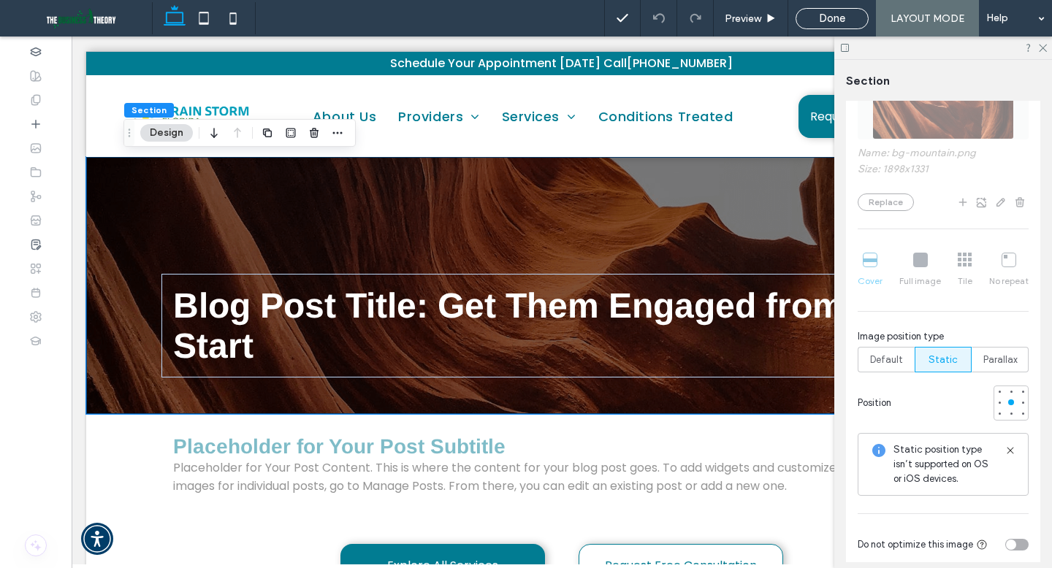
scroll to position [437, 0]
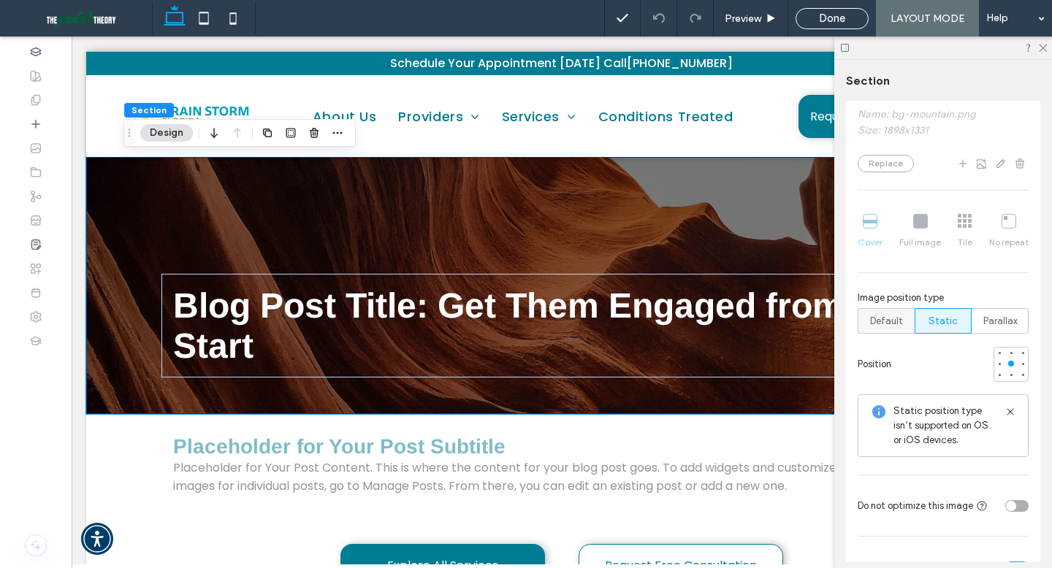
click at [884, 320] on span "Default" at bounding box center [886, 321] width 33 height 15
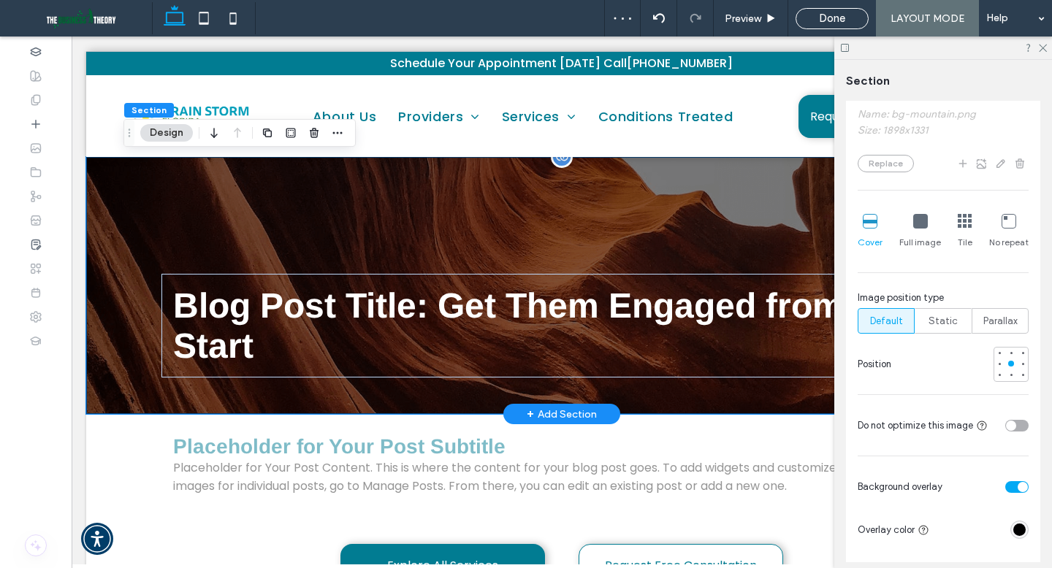
click at [127, 236] on div "Blog Post Title: Get Them Engaged from the Start" at bounding box center [561, 285] width 876 height 257
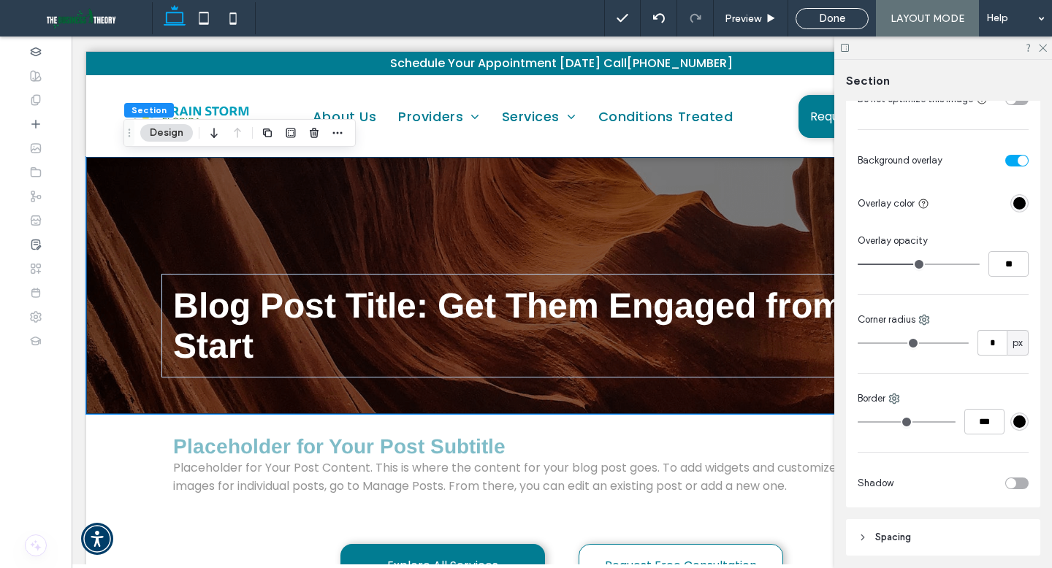
scroll to position [912, 0]
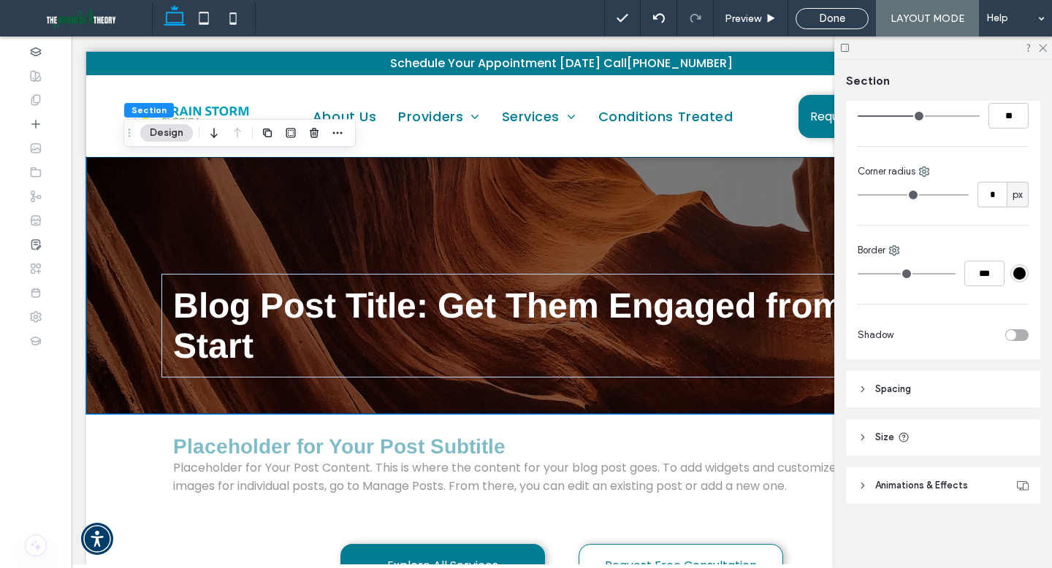
click at [912, 429] on header "Size" at bounding box center [943, 437] width 194 height 37
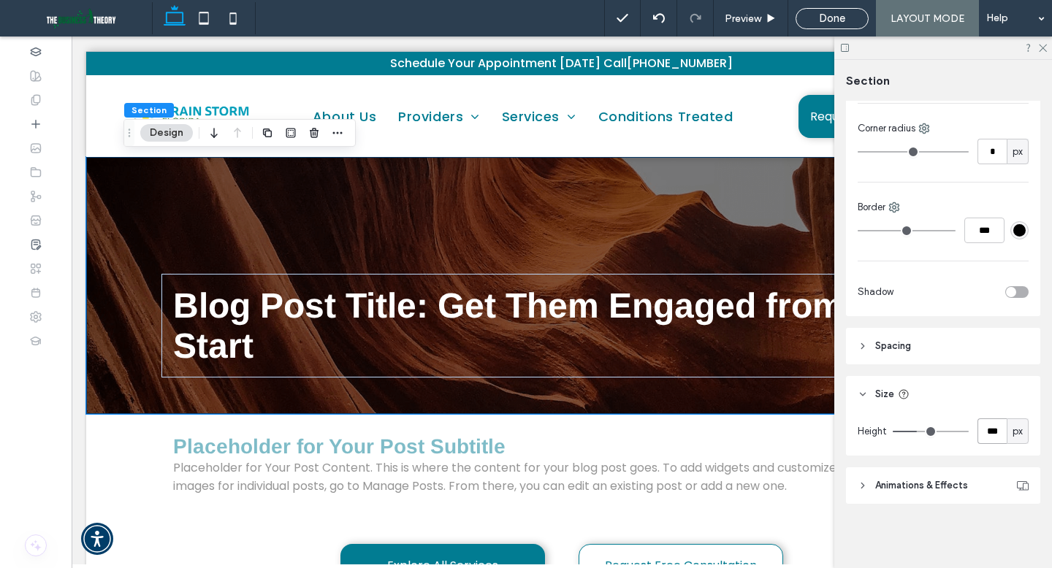
click at [938, 435] on input "***" at bounding box center [991, 431] width 29 height 26
type input "***"
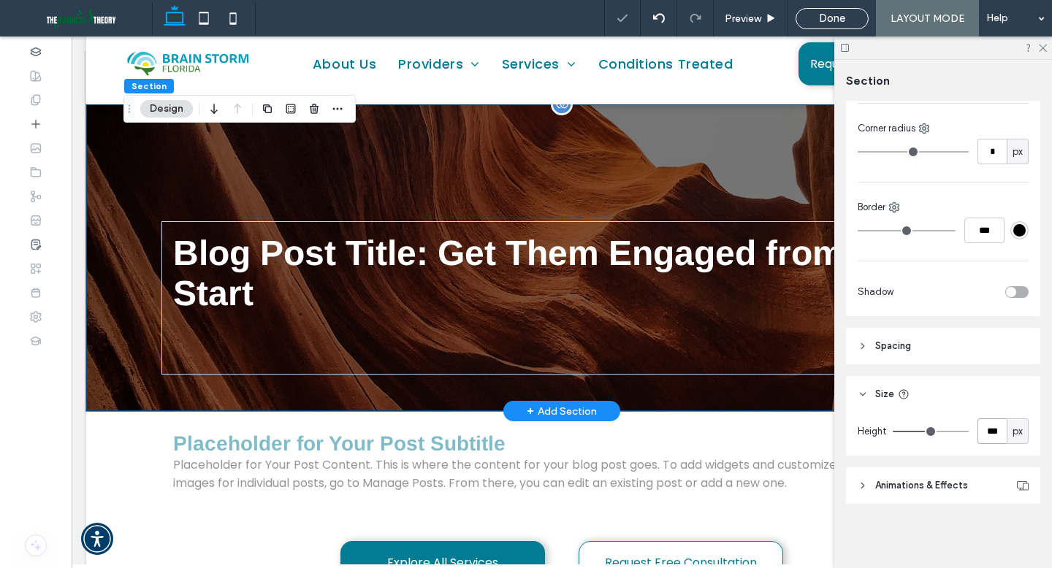
scroll to position [64, 0]
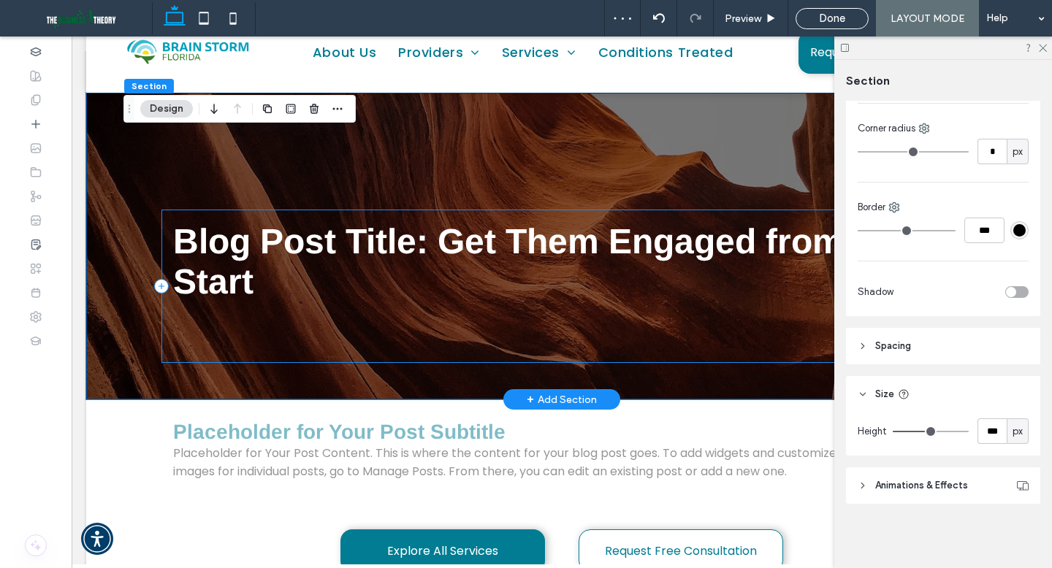
click at [528, 317] on div "Blog Post Title: Get Them Engaged from the Start" at bounding box center [561, 286] width 800 height 153
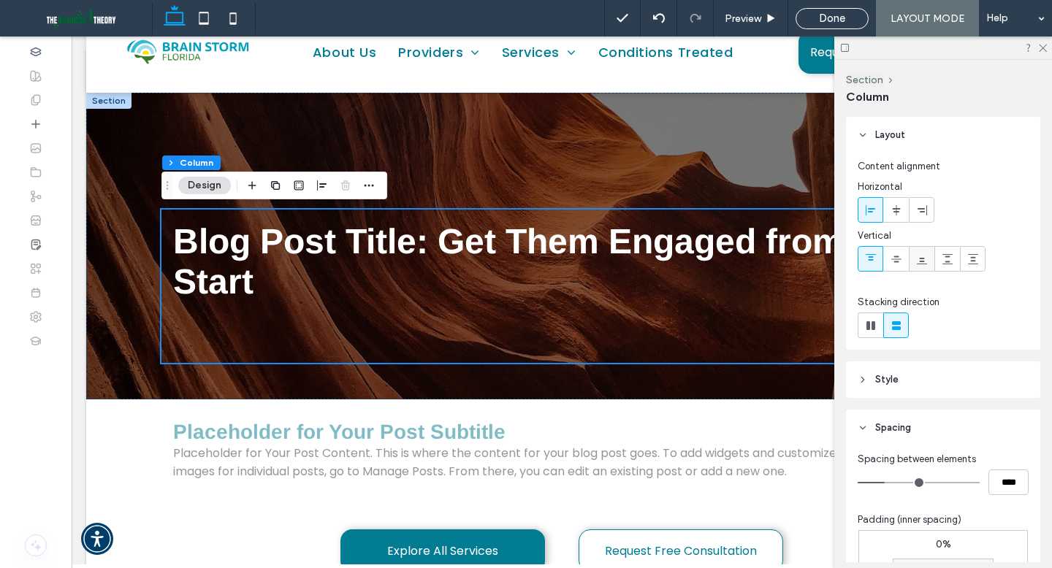
click at [921, 259] on icon at bounding box center [922, 259] width 12 height 12
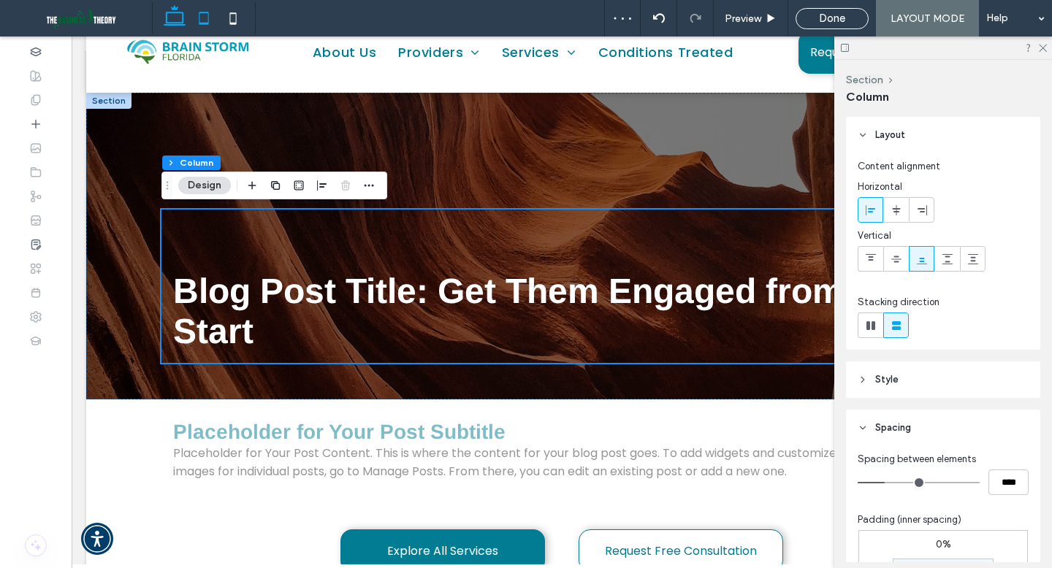
click at [211, 25] on icon at bounding box center [203, 18] width 29 height 29
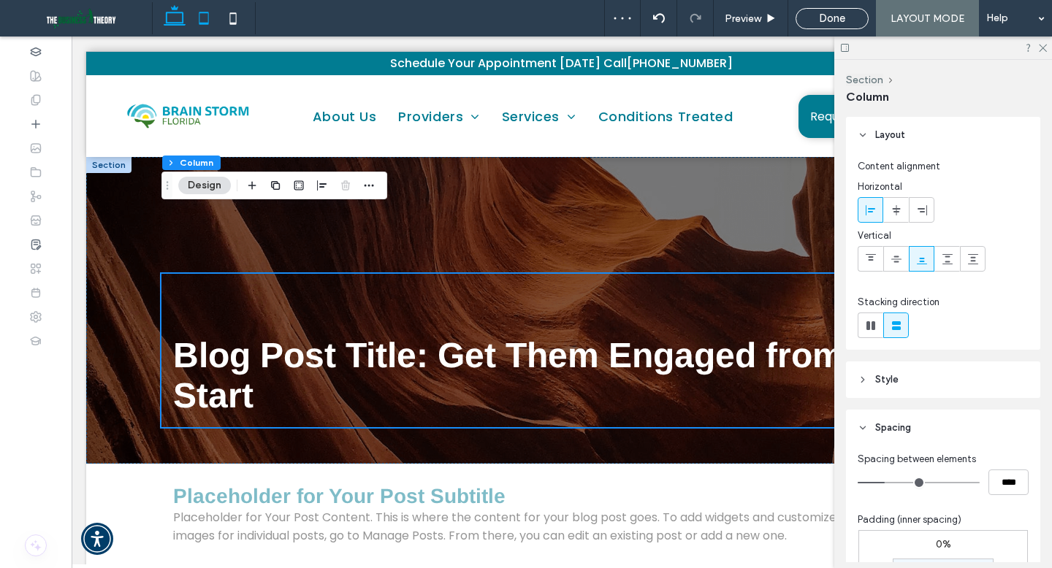
type input "*"
type input "***"
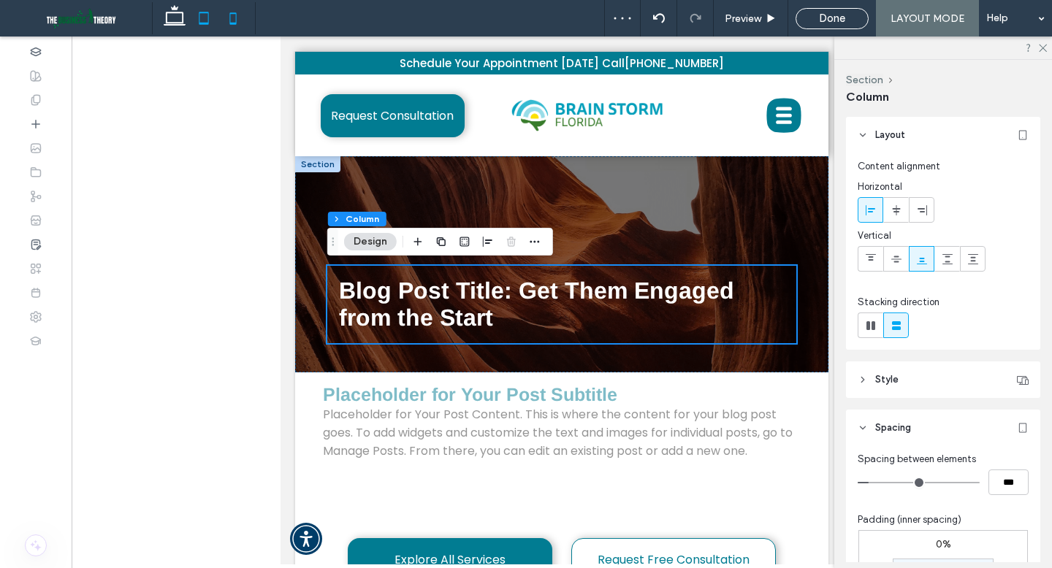
click at [235, 21] on use at bounding box center [232, 18] width 7 height 12
type input "*"
type input "***"
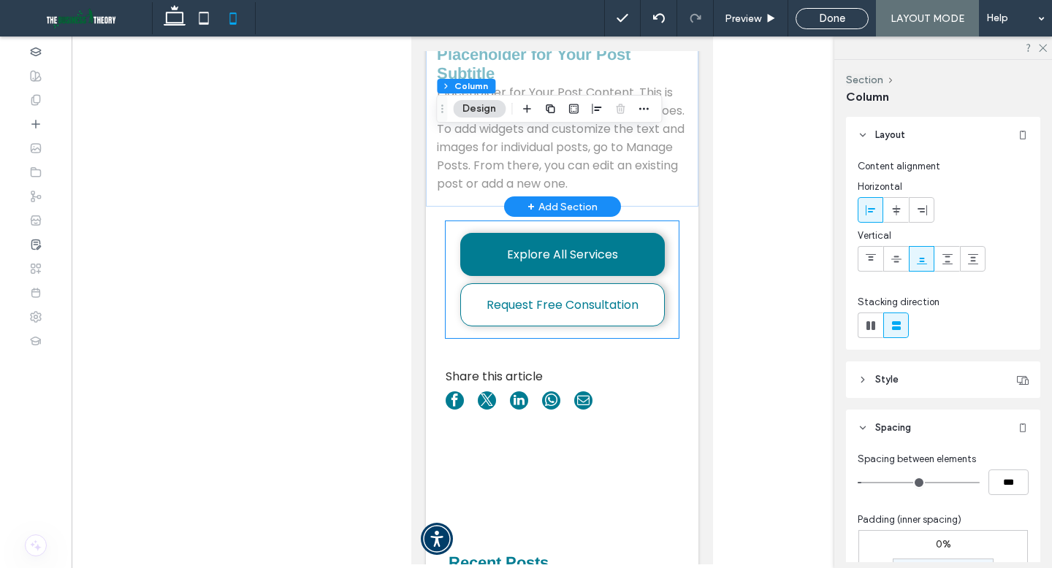
scroll to position [305, 0]
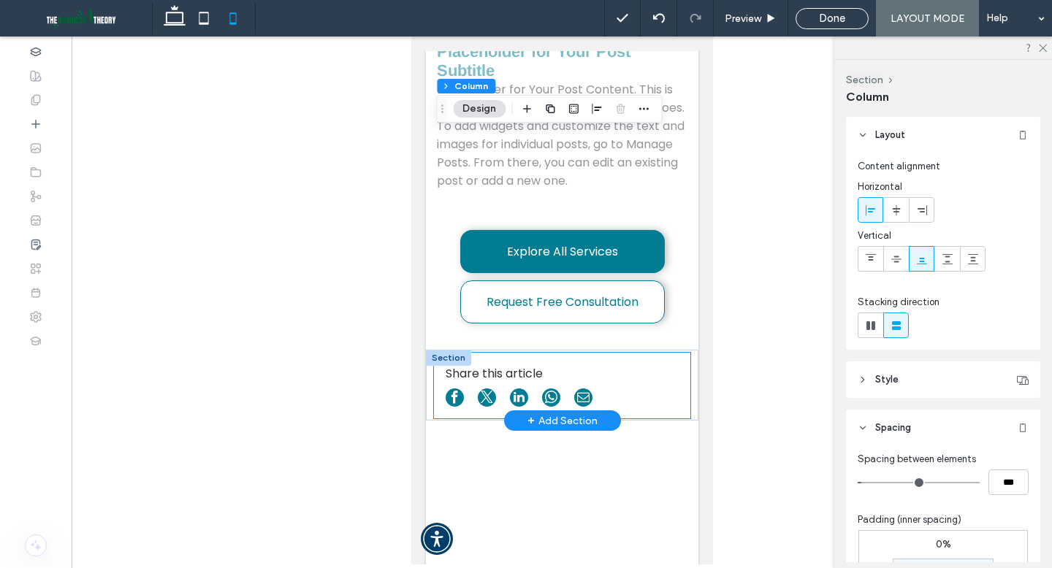
click at [632, 378] on div "Share this article" at bounding box center [561, 386] width 256 height 66
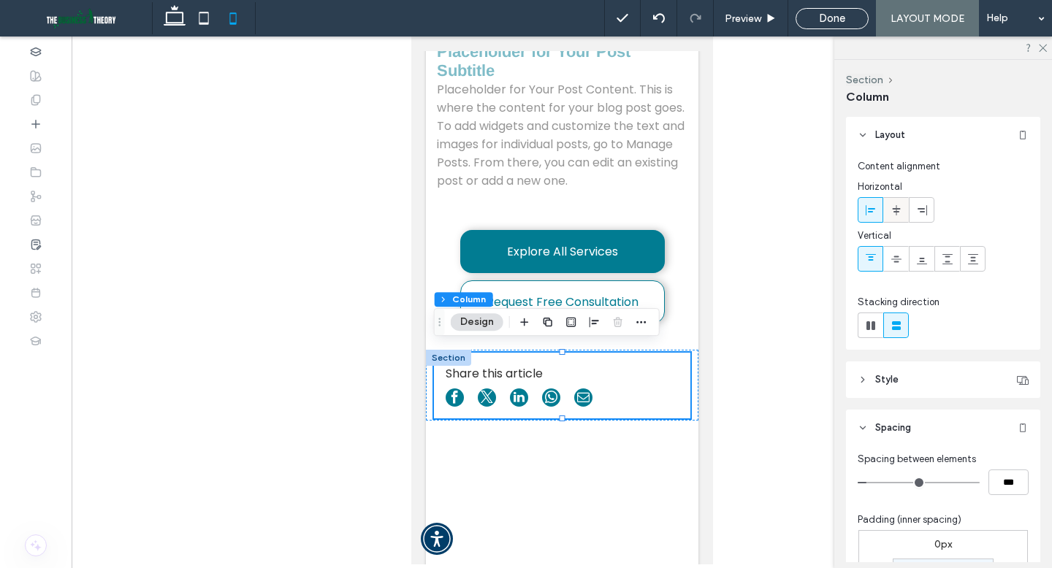
click at [895, 215] on span at bounding box center [896, 210] width 12 height 24
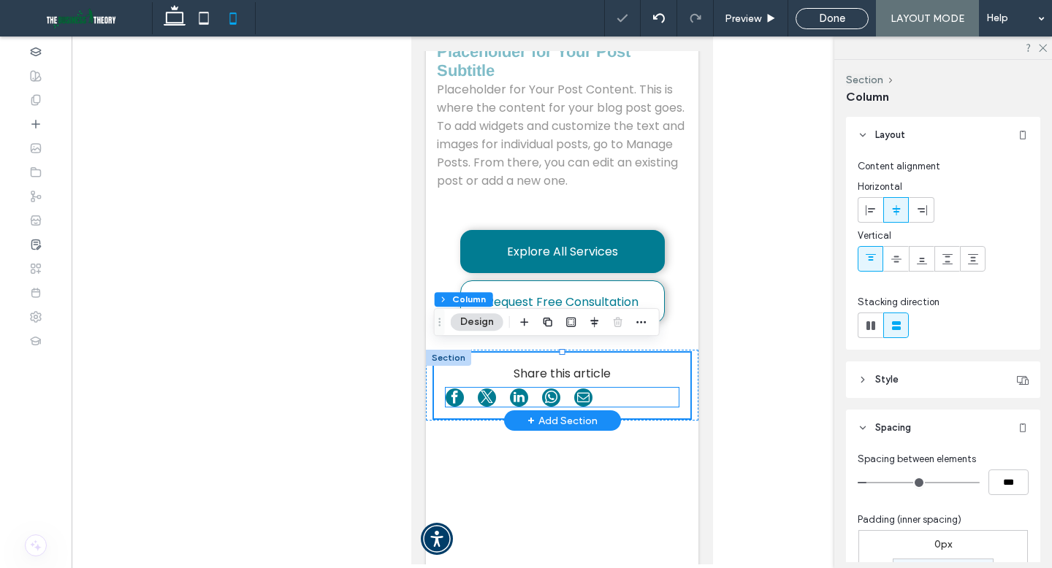
click at [603, 389] on div at bounding box center [561, 397] width 233 height 19
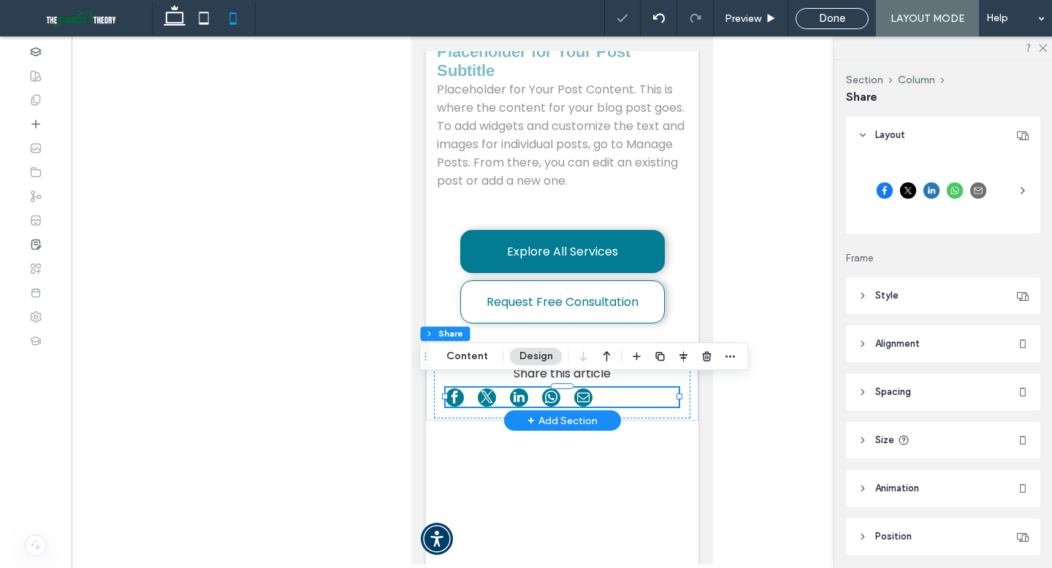
type input "**"
type input "****"
type input "**"
type input "****"
click at [904, 296] on header "Style" at bounding box center [943, 296] width 194 height 37
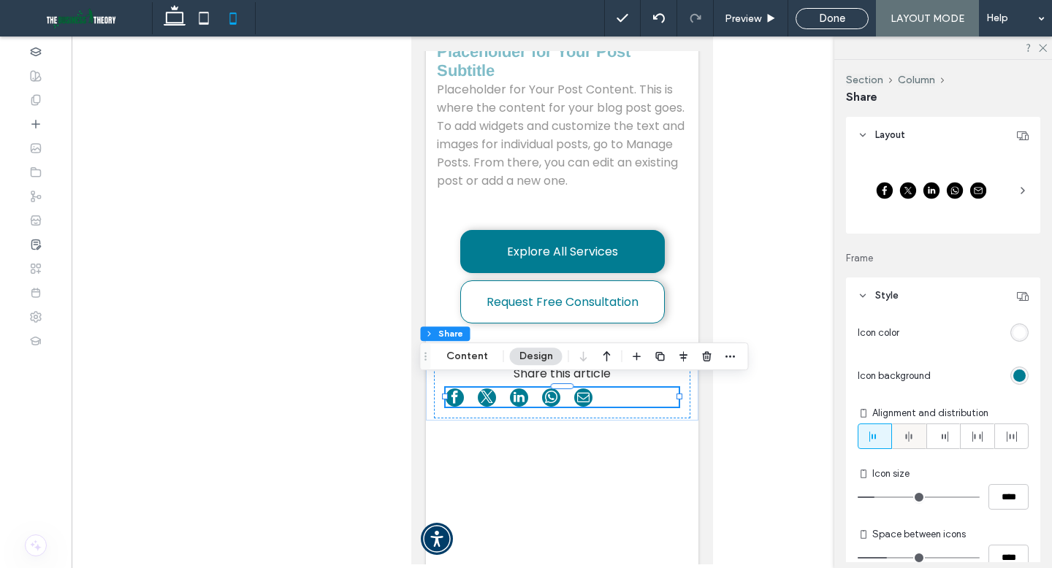
click at [911, 435] on icon at bounding box center [909, 437] width 12 height 12
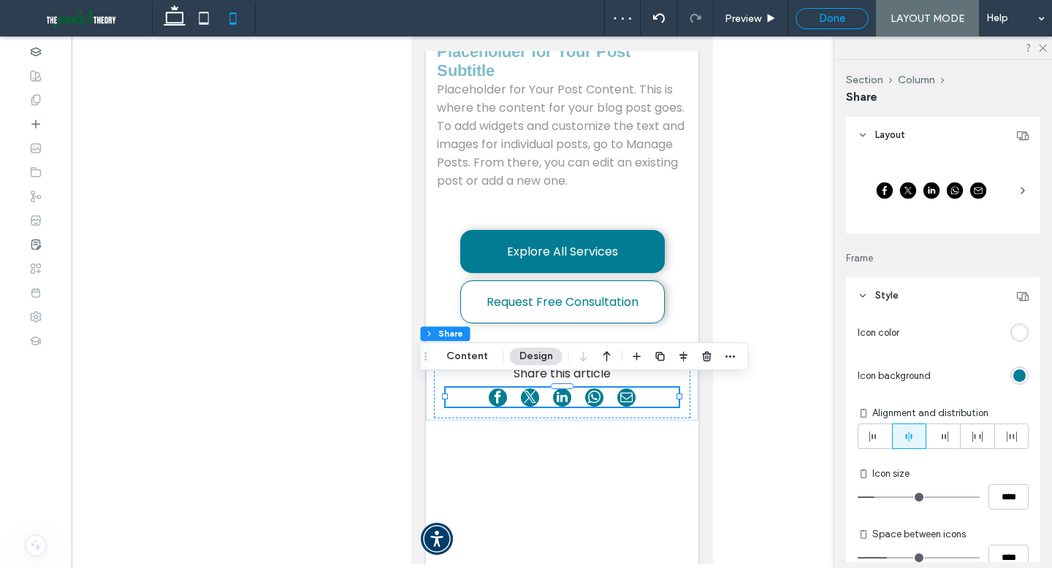
click at [833, 22] on span "Done" at bounding box center [832, 18] width 26 height 13
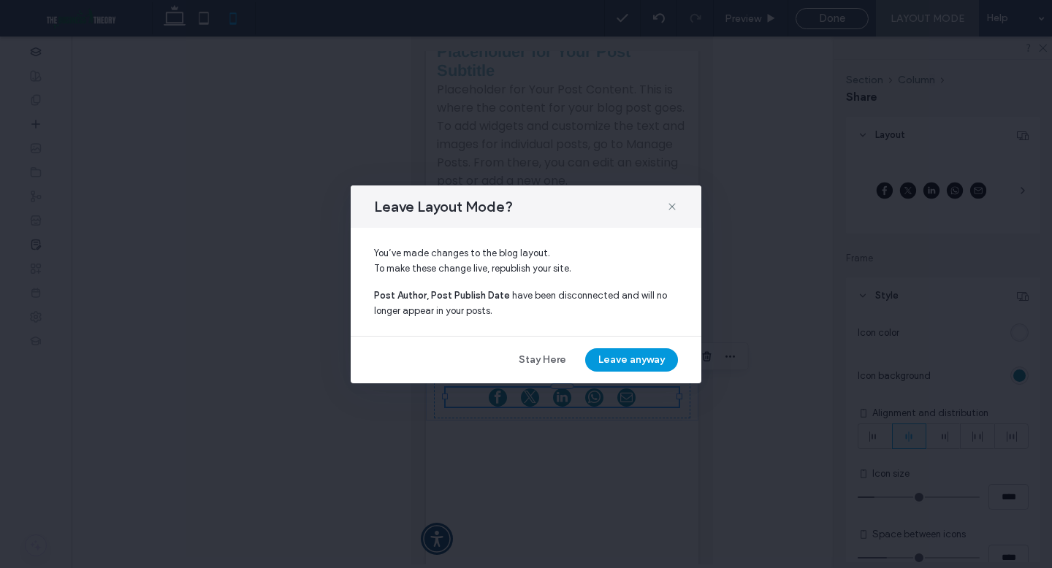
click at [613, 359] on button "Leave anyway" at bounding box center [631, 359] width 93 height 23
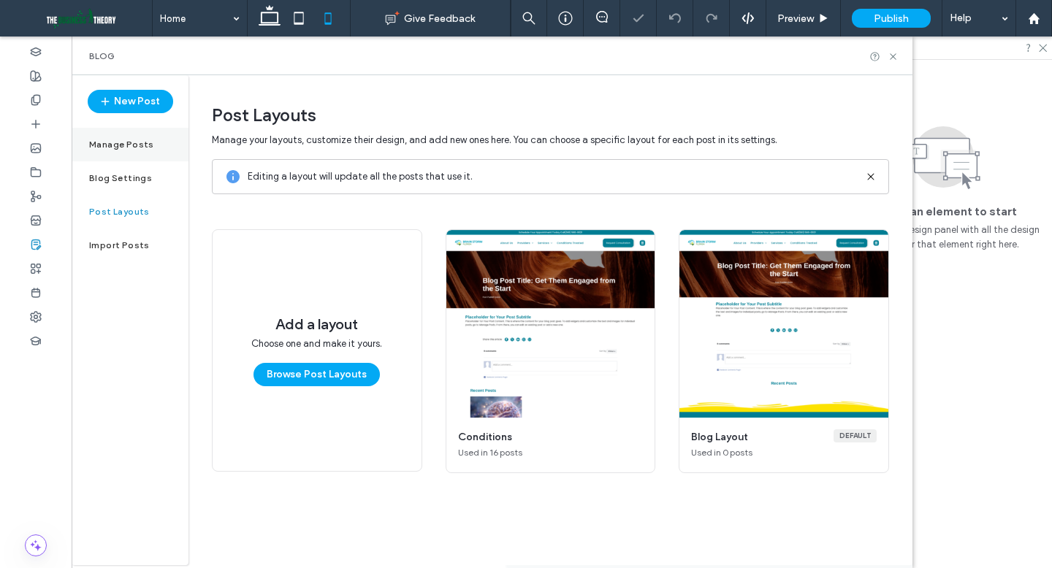
click at [118, 149] on label "Manage Posts" at bounding box center [121, 144] width 65 height 10
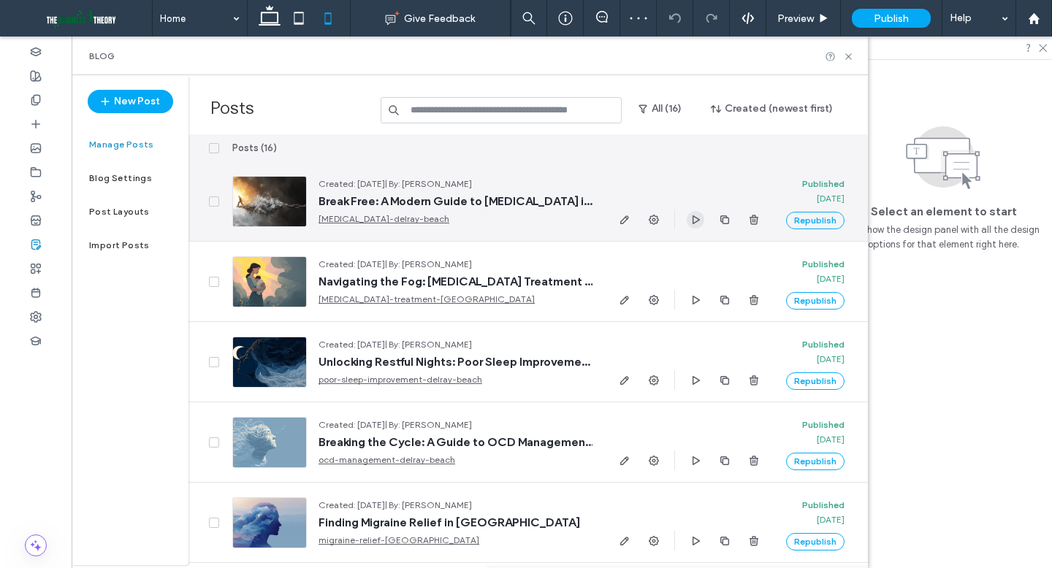
click at [695, 221] on icon "button" at bounding box center [695, 220] width 12 height 12
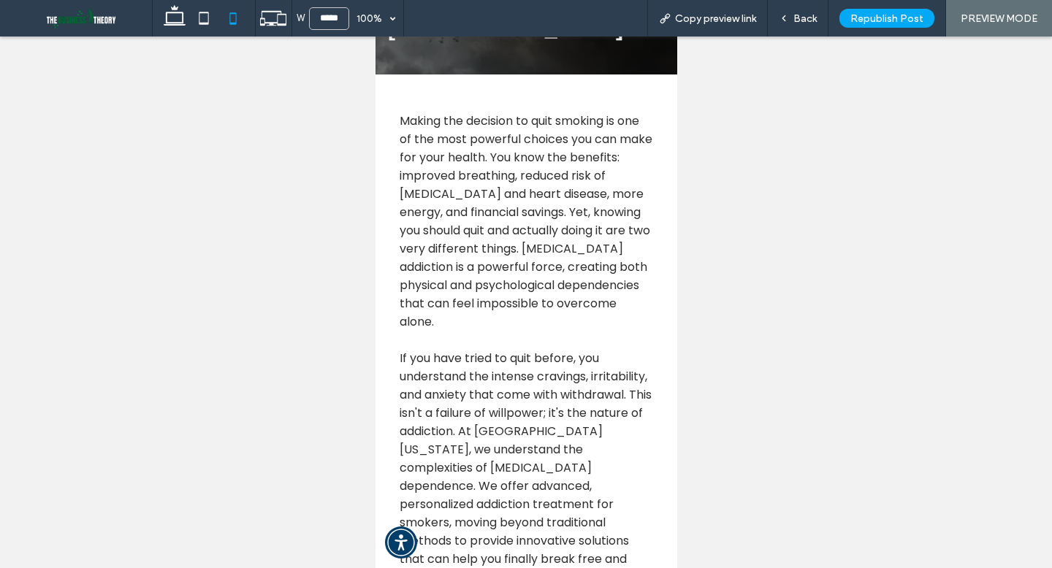
scroll to position [280, 0]
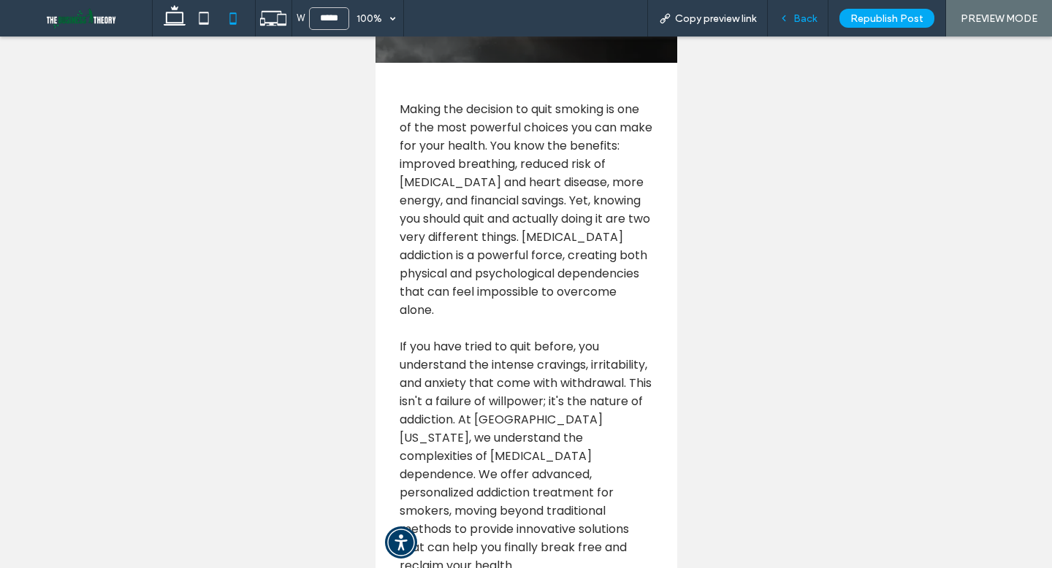
click at [800, 20] on span "Back" at bounding box center [804, 18] width 23 height 12
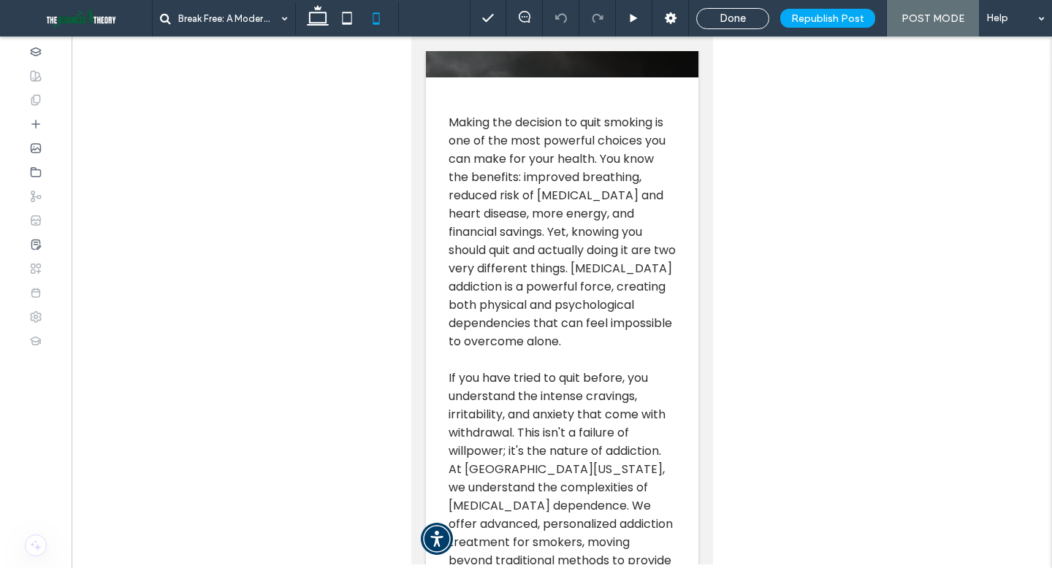
scroll to position [294, 0]
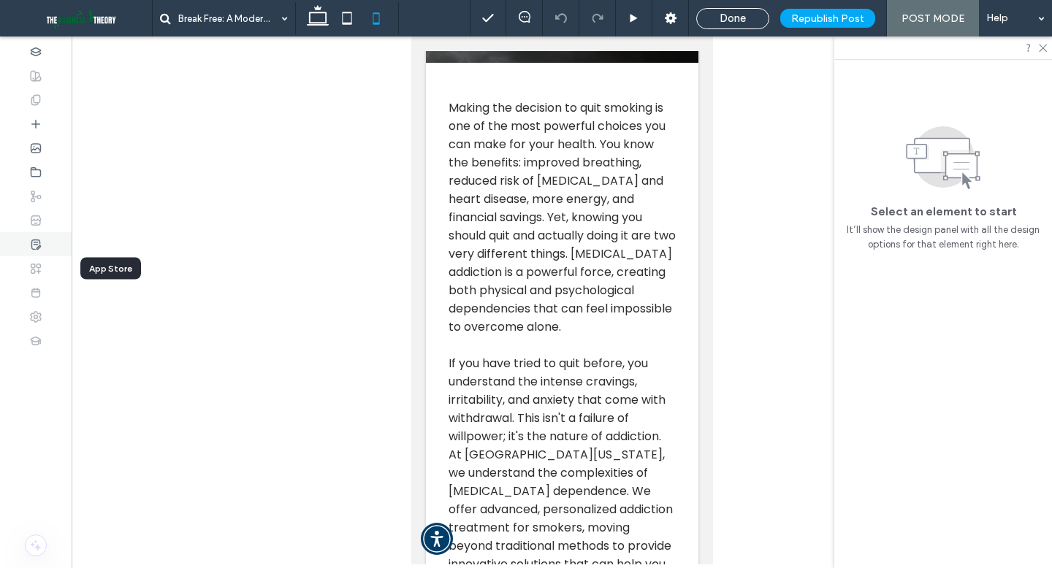
click at [37, 250] on icon at bounding box center [36, 245] width 12 height 12
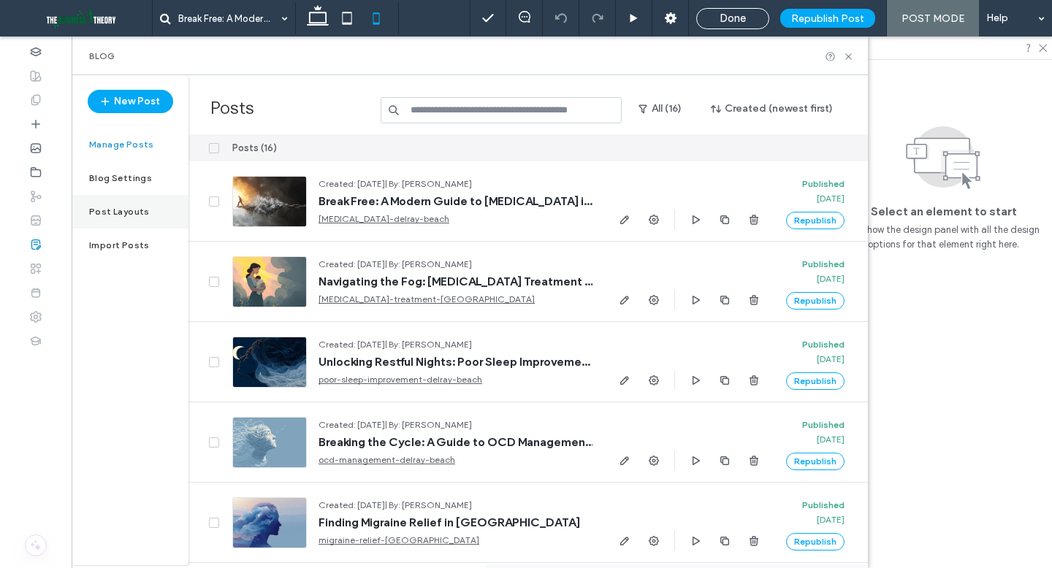
click at [152, 215] on div "Post Layouts" at bounding box center [130, 212] width 117 height 34
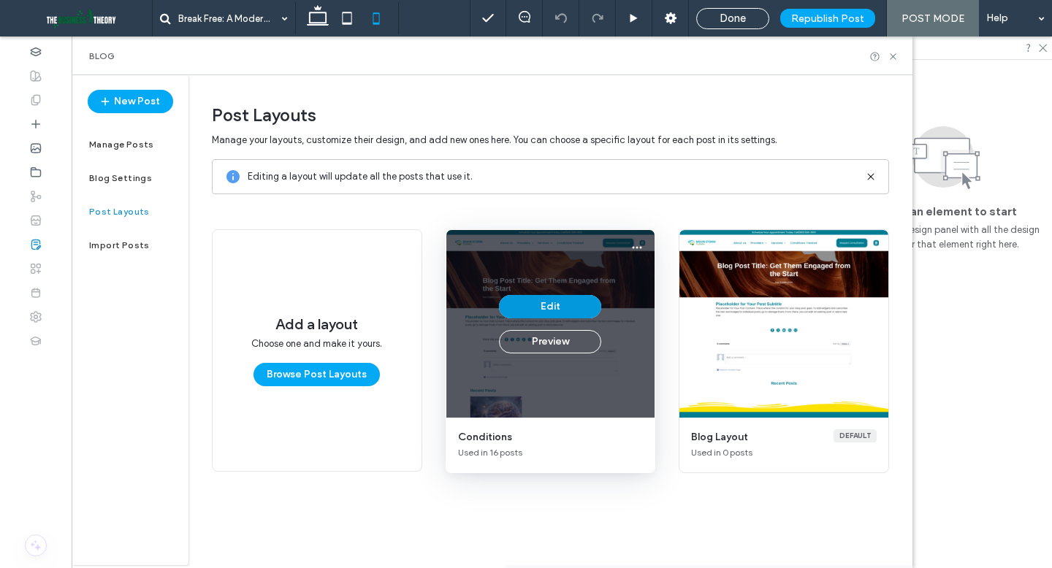
click at [580, 309] on button "Edit" at bounding box center [550, 306] width 102 height 23
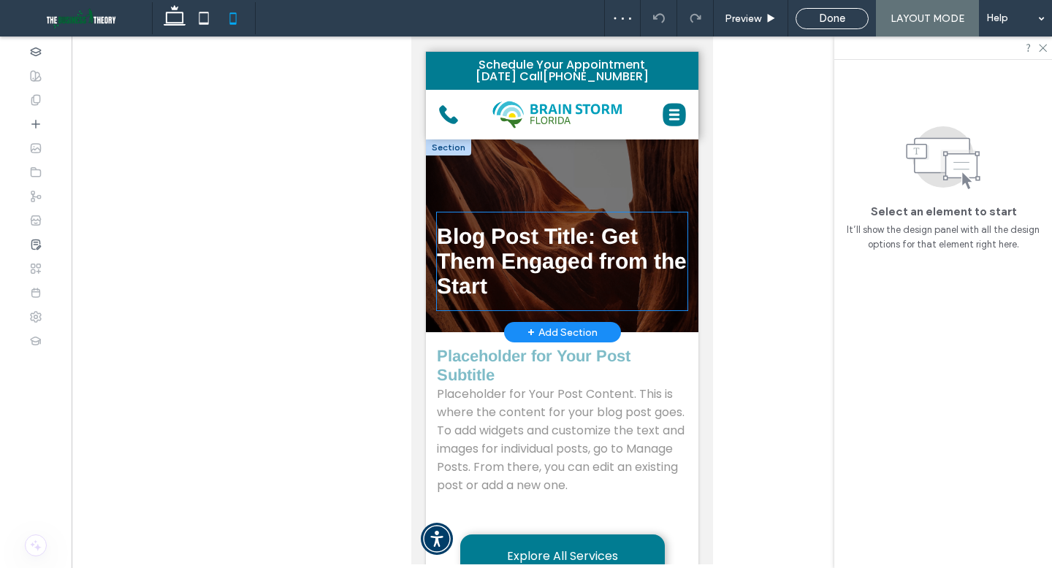
click at [502, 214] on div "Blog Post Title: Get Them Engaged from the Start" at bounding box center [561, 262] width 250 height 98
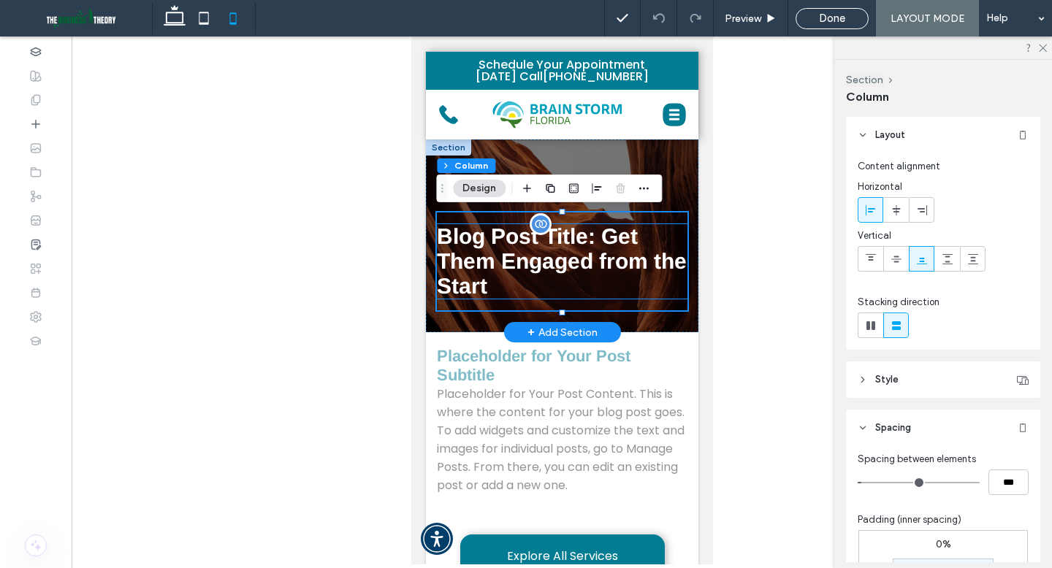
click at [591, 282] on h1 "Blog Post Title: Get Them Engaged from the Start" at bounding box center [561, 261] width 250 height 74
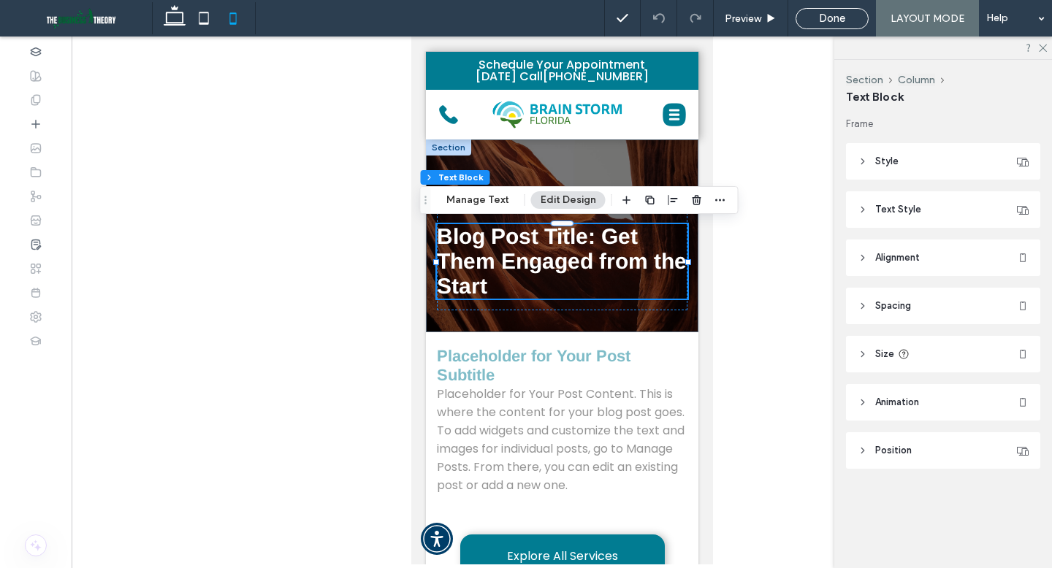
click at [857, 307] on header "Spacing" at bounding box center [943, 306] width 194 height 37
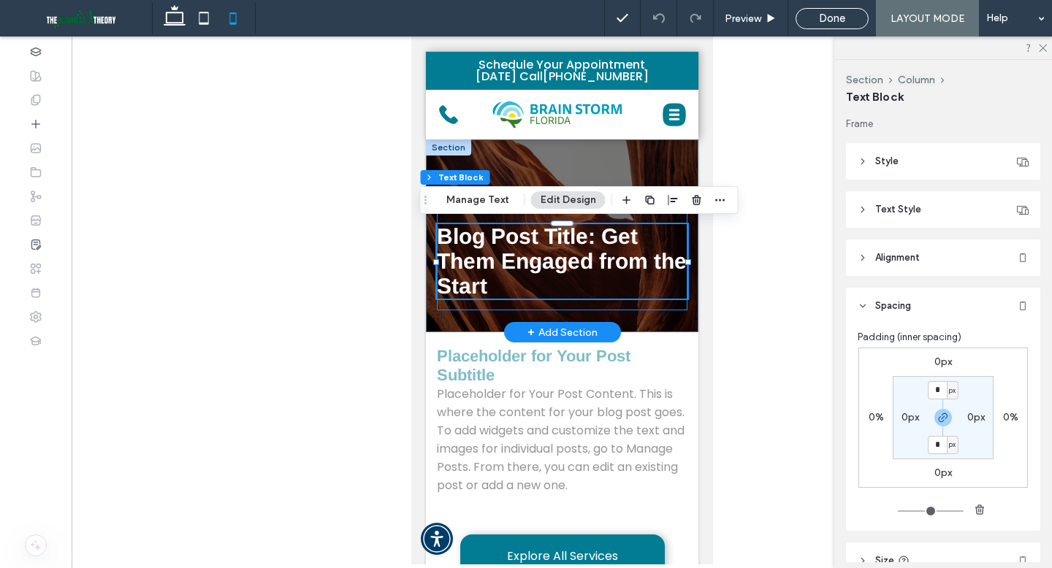
click at [653, 307] on div "Blog Post Title: Get Them Engaged from the Start" at bounding box center [561, 262] width 250 height 98
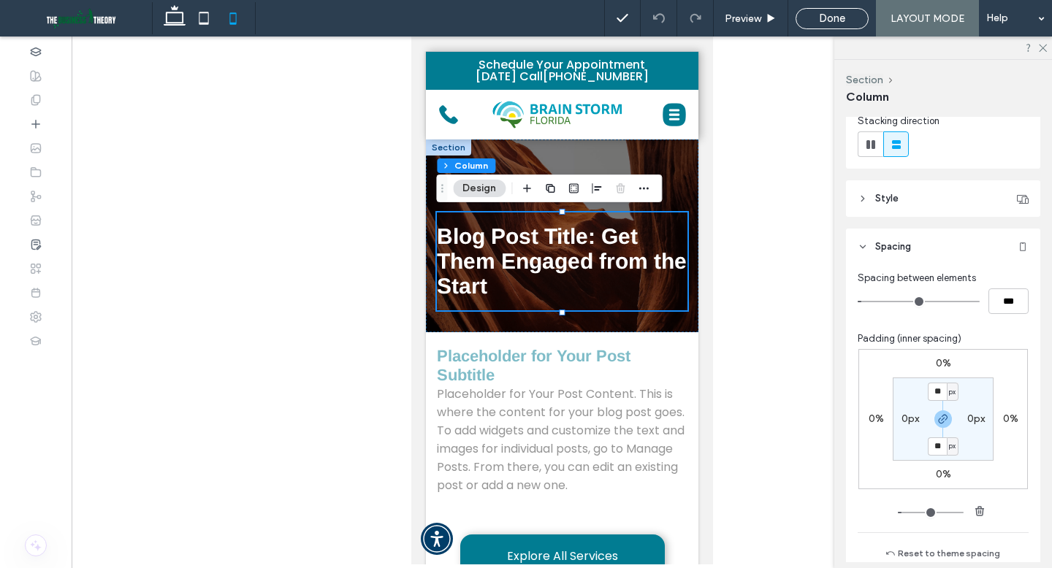
scroll to position [210, 0]
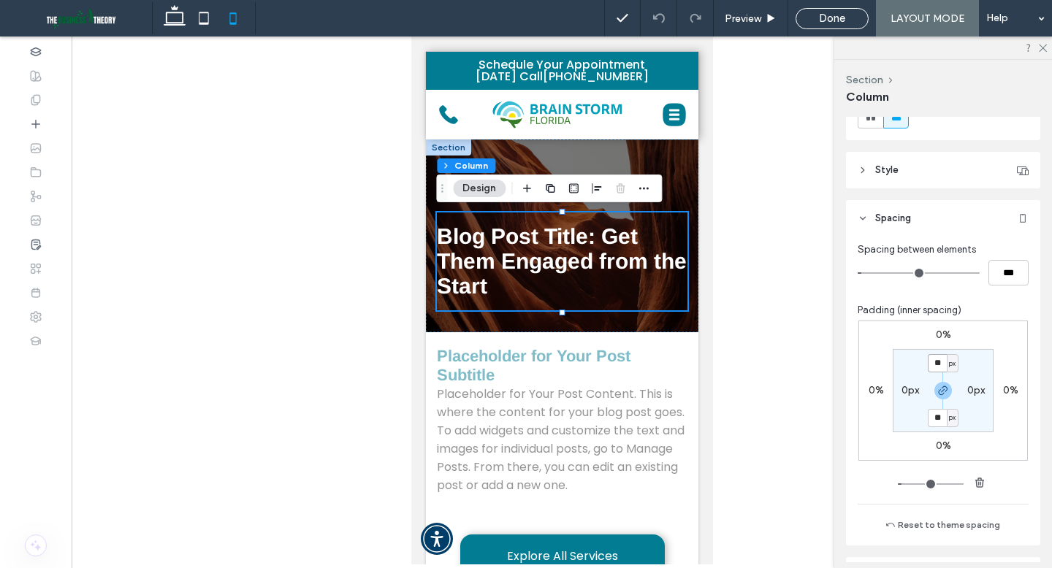
click at [938, 363] on input "**" at bounding box center [936, 363] width 19 height 18
type input "*"
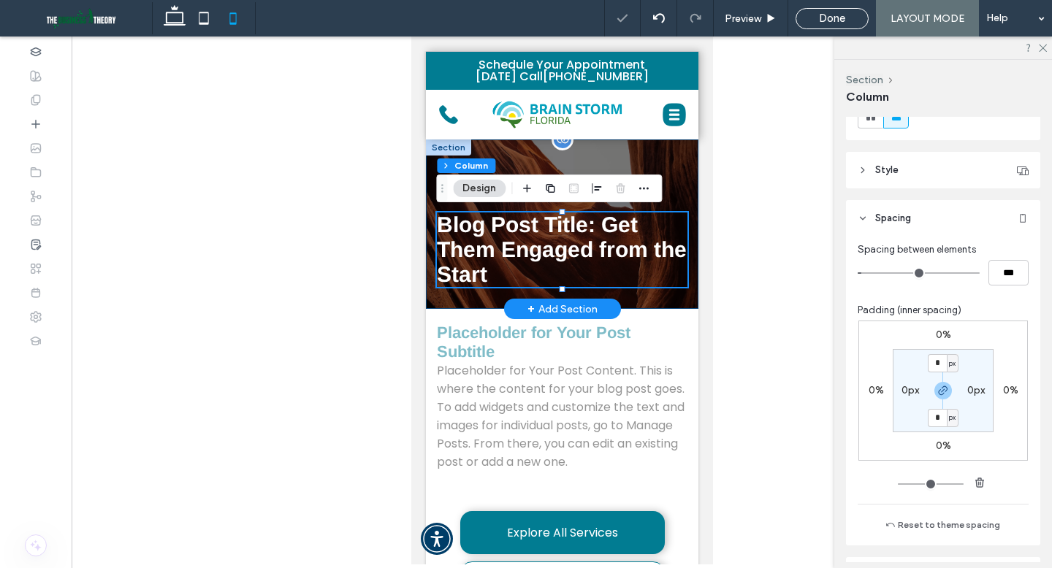
click at [637, 301] on div "Blog Post Title: Get Them Engaged from the Start" at bounding box center [561, 223] width 272 height 169
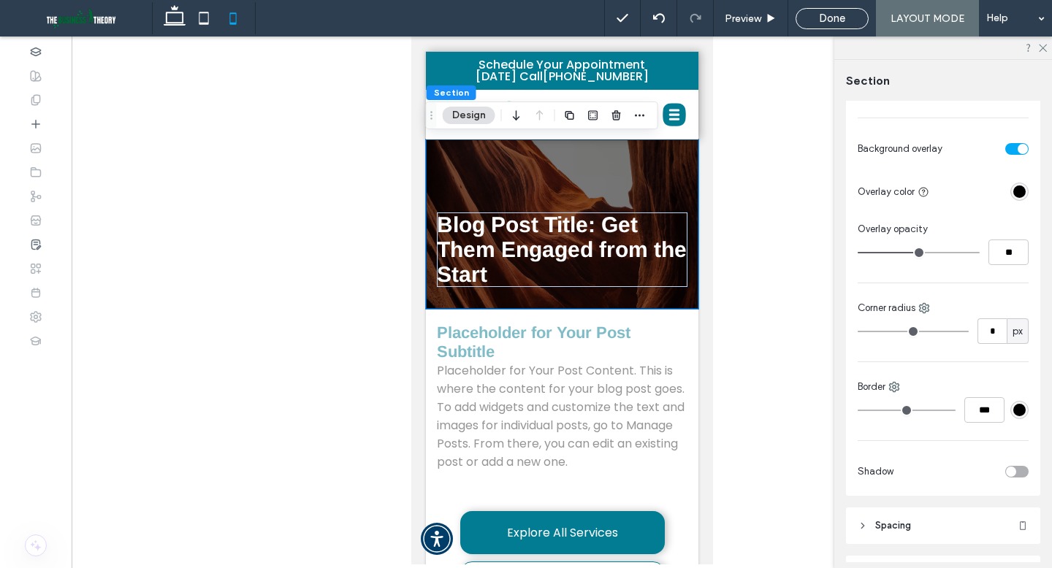
scroll to position [794, 0]
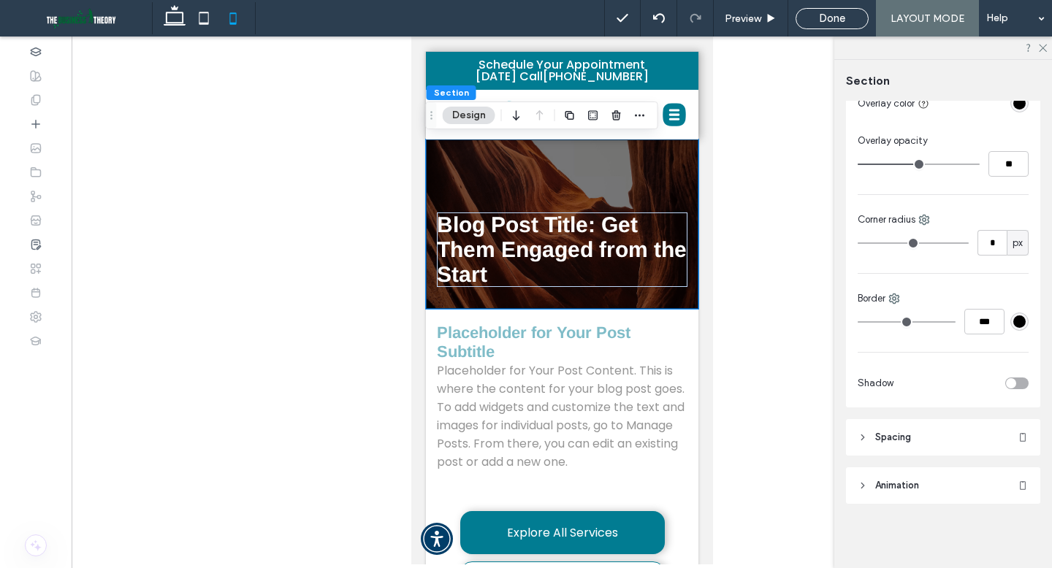
click at [919, 440] on header "Spacing" at bounding box center [943, 437] width 194 height 37
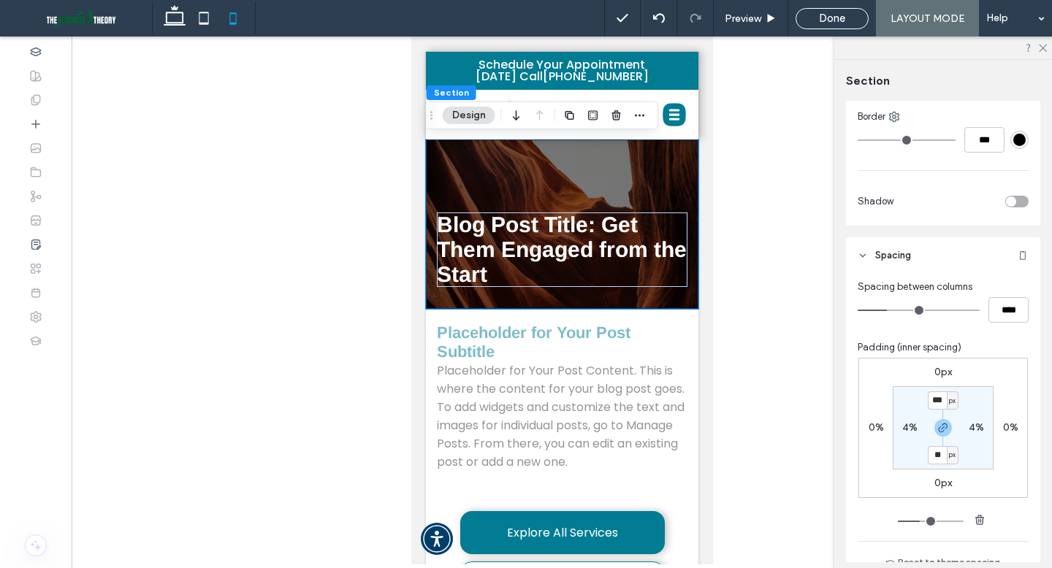
scroll to position [988, 0]
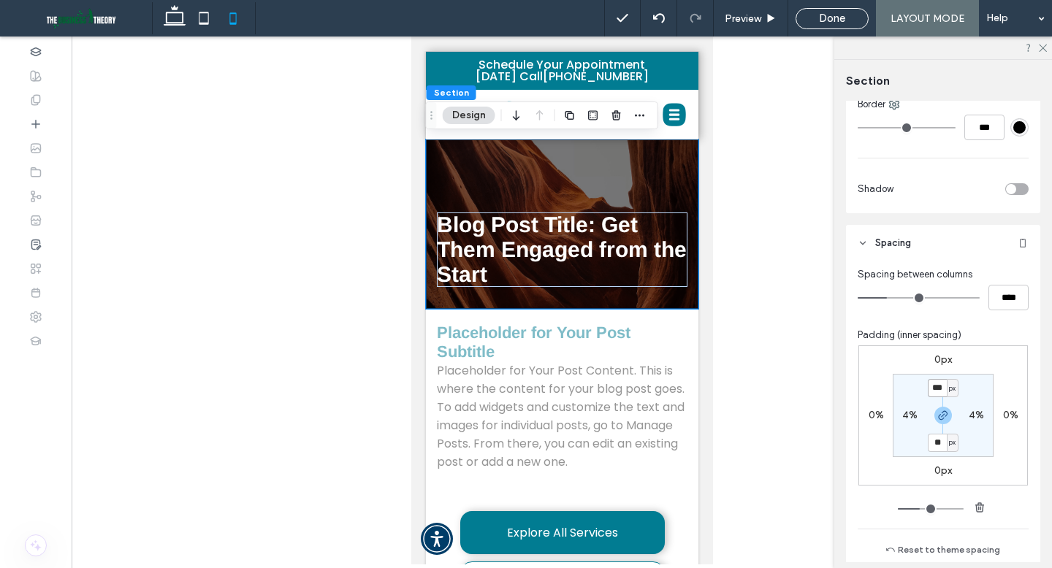
click at [936, 386] on input "***" at bounding box center [936, 388] width 19 height 18
click at [938, 391] on span "px" at bounding box center [952, 388] width 7 height 15
click at [938, 435] on span "%" at bounding box center [947, 436] width 9 height 15
type input "****"
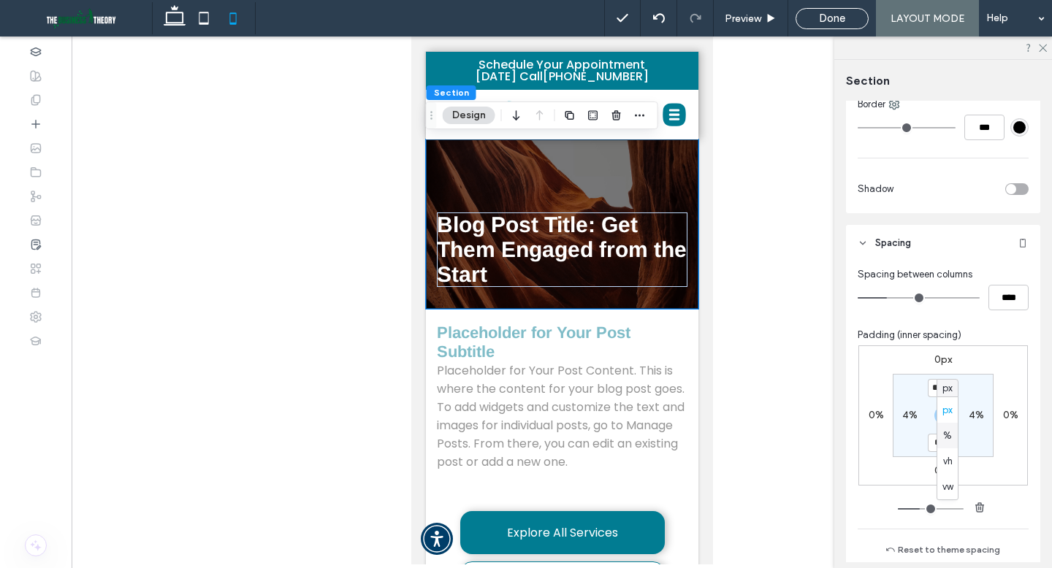
type input "****"
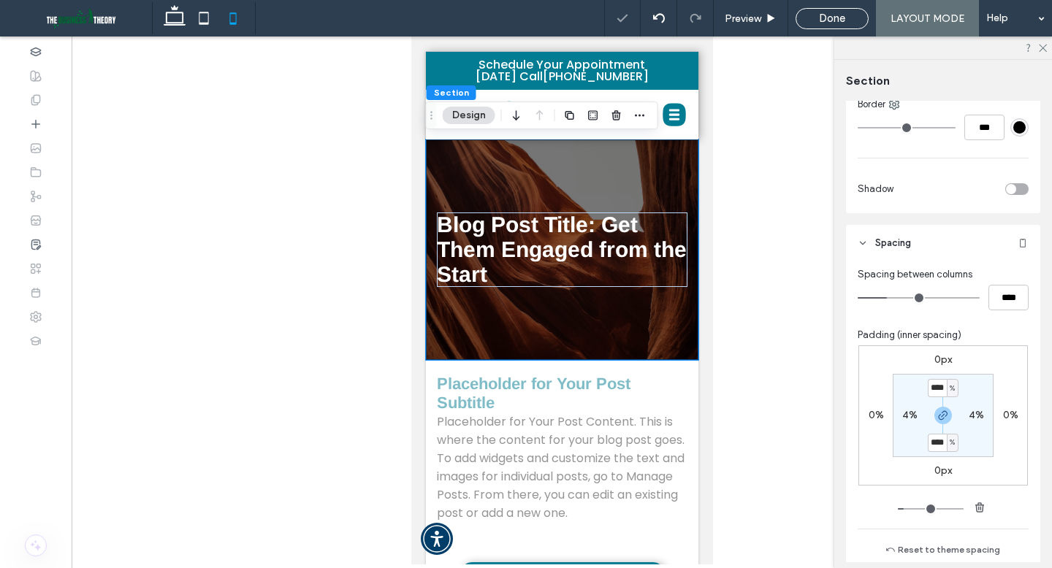
click at [938, 447] on div "%" at bounding box center [952, 443] width 12 height 18
click at [938, 489] on span "%" at bounding box center [947, 490] width 9 height 15
type input "**"
click at [938, 395] on input "****" at bounding box center [936, 388] width 19 height 18
type input "*"
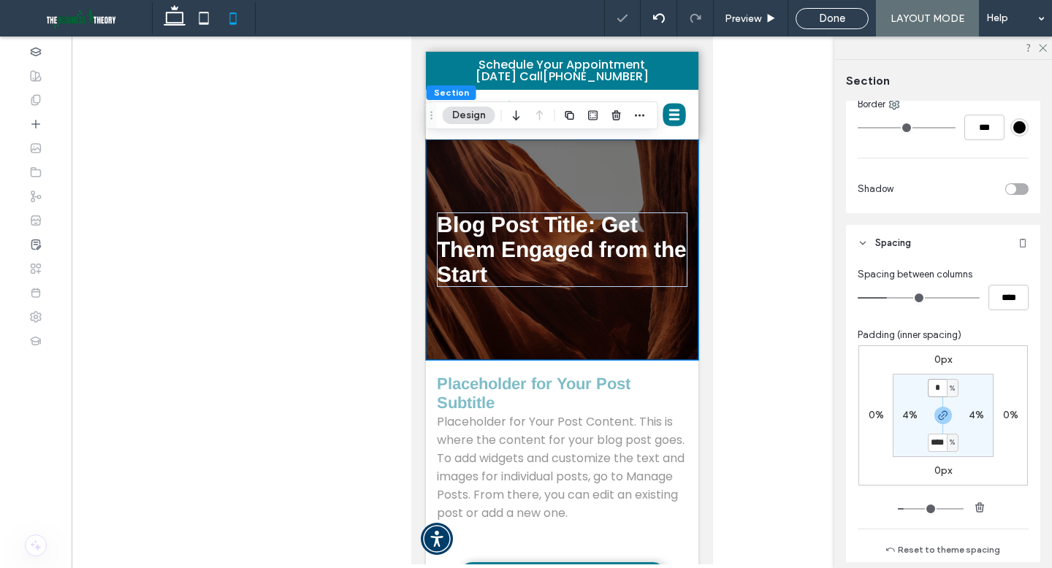
type input "*"
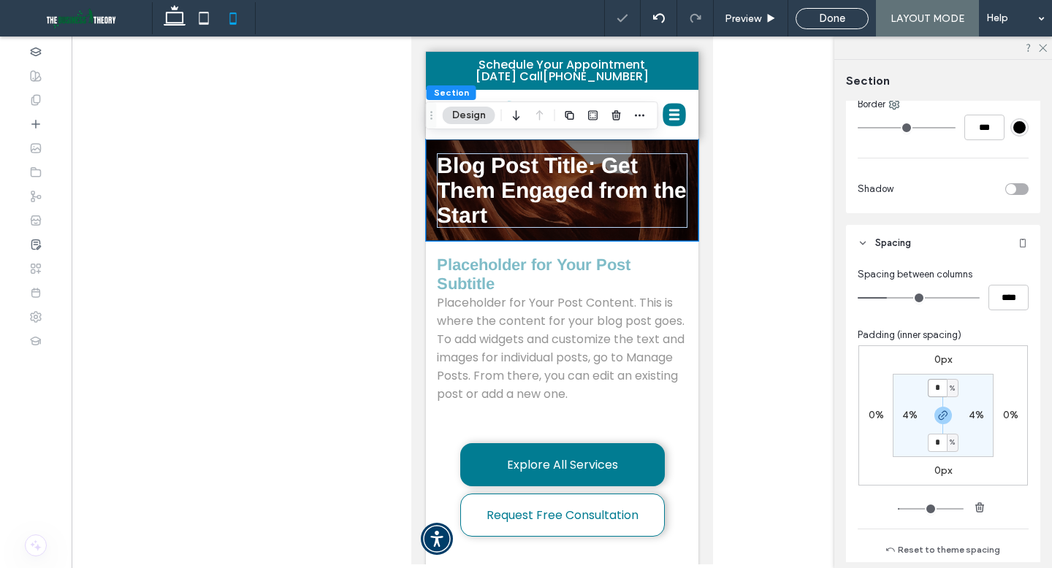
click at [938, 384] on input "*" at bounding box center [936, 388] width 19 height 18
type input "*"
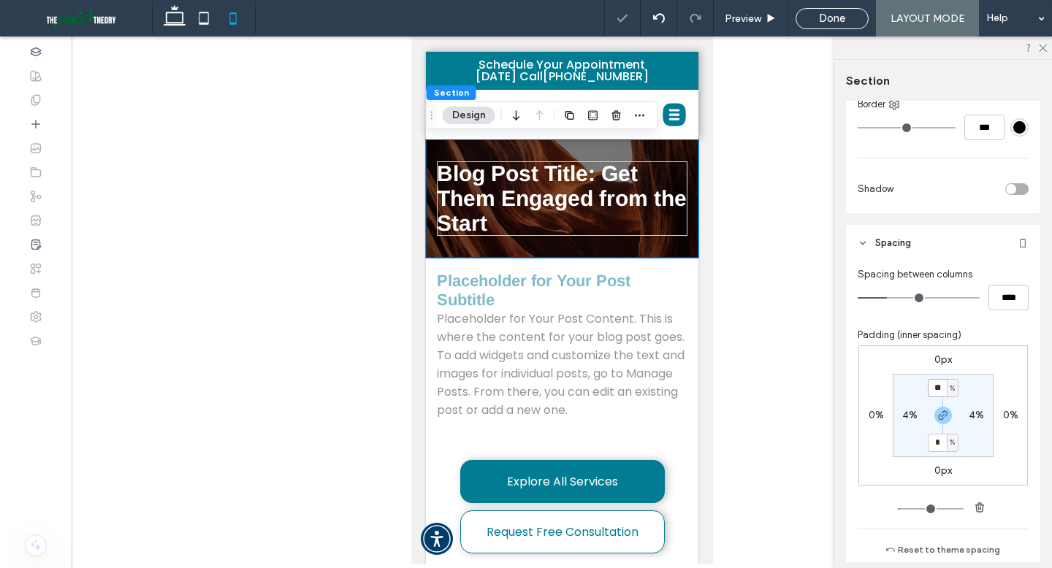
click at [938, 391] on input "*" at bounding box center [936, 388] width 19 height 18
type input "***"
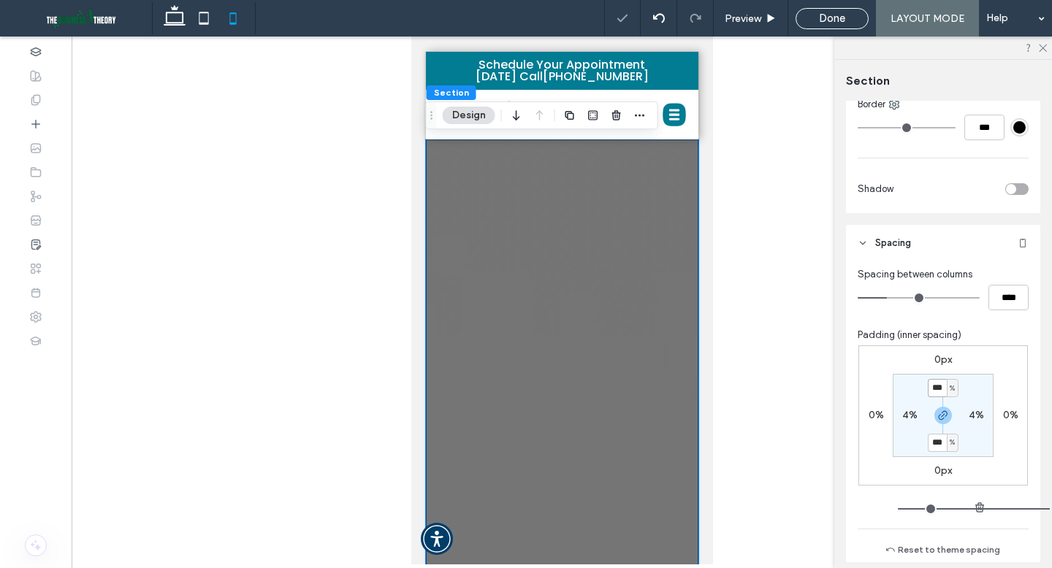
click at [932, 393] on input "***" at bounding box center [936, 388] width 19 height 18
type input "**"
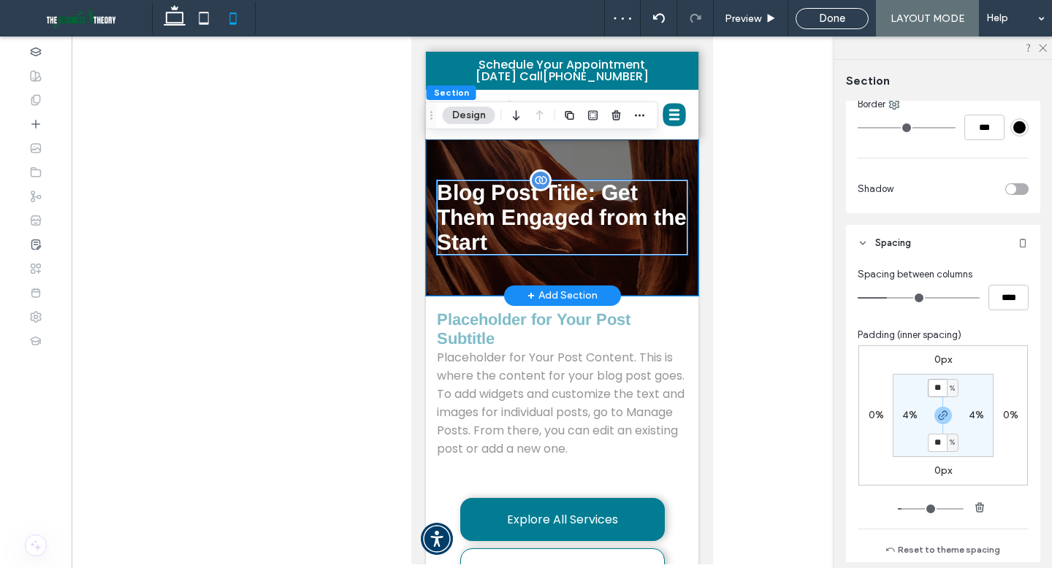
click at [675, 226] on h1 "Blog Post Title: Get Them Engaged from the Start" at bounding box center [561, 217] width 250 height 74
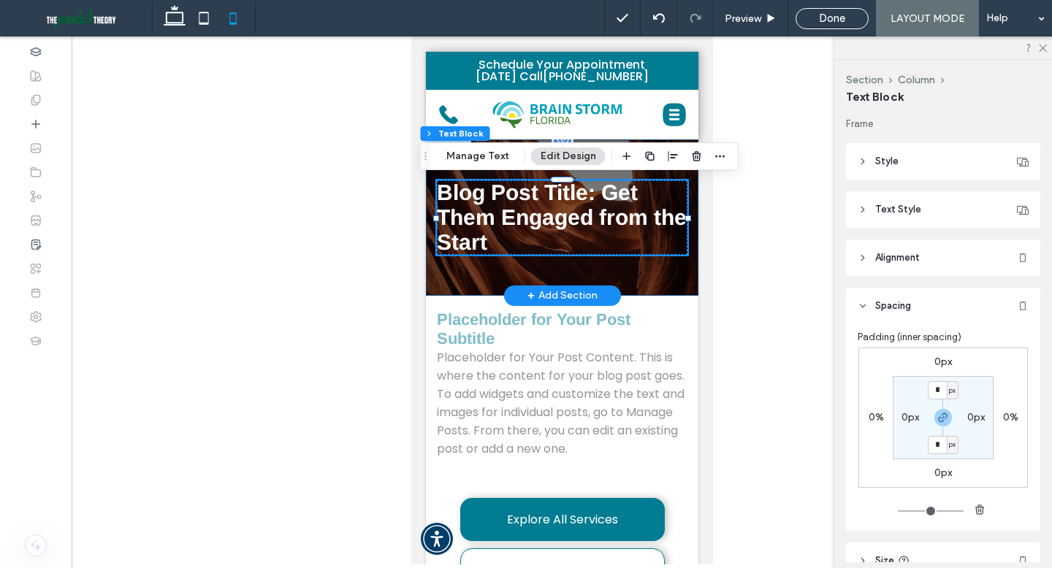
click at [675, 275] on div "Blog Post Title: Get Them Engaged from the Start" at bounding box center [561, 217] width 272 height 156
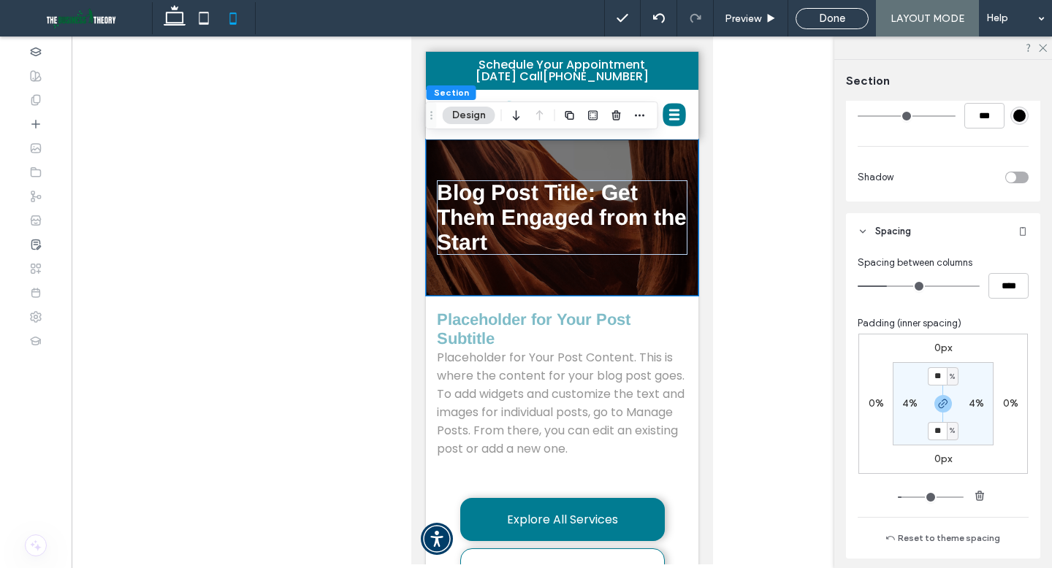
scroll to position [1002, 0]
click at [938, 378] on input "**" at bounding box center [936, 374] width 19 height 18
type input "**"
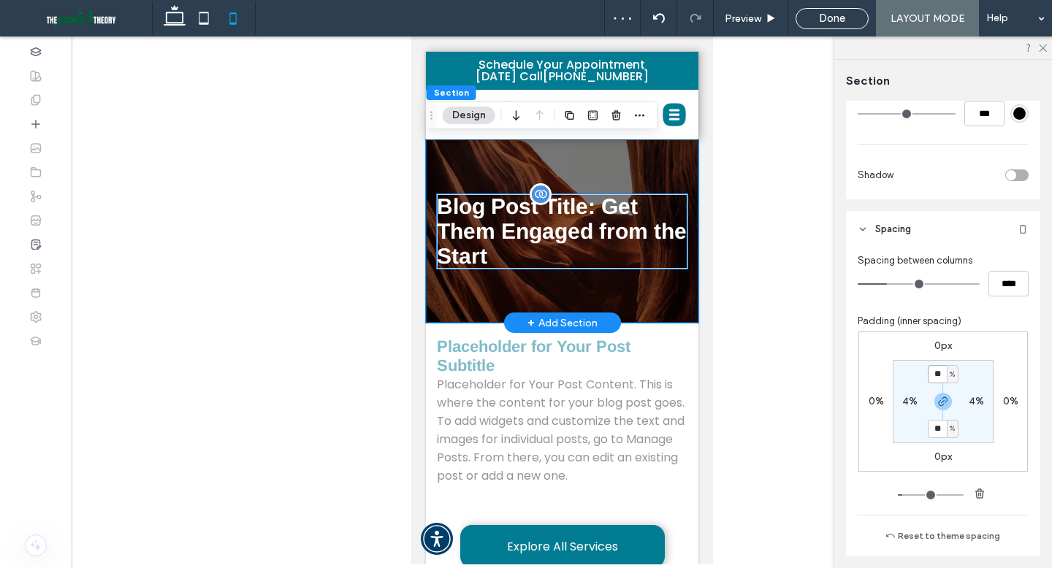
click at [617, 264] on h1 "Blog Post Title: Get Them Engaged from the Start" at bounding box center [561, 231] width 250 height 74
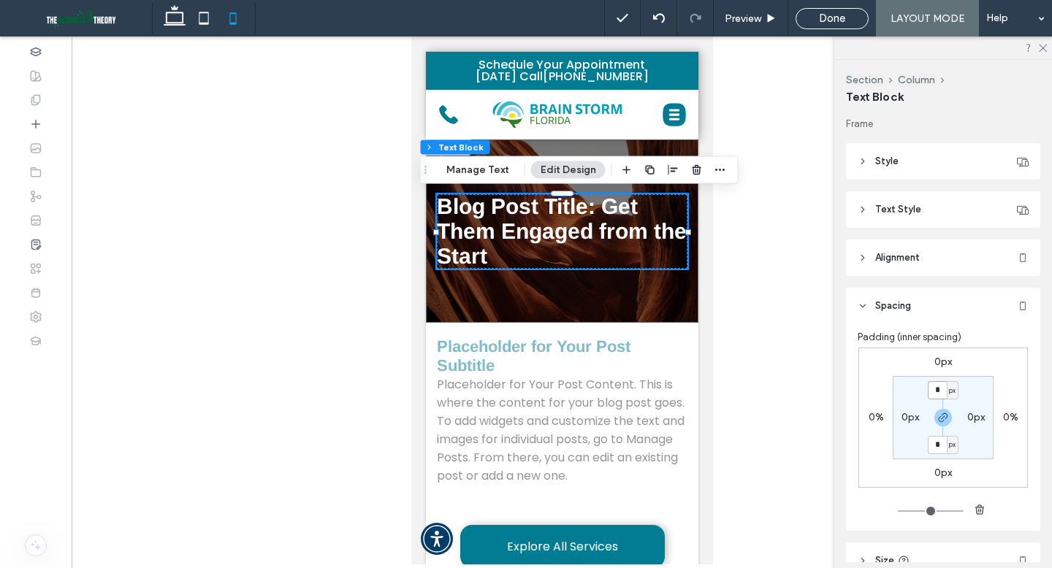
click at [938, 389] on input "*" at bounding box center [936, 390] width 19 height 18
type input "**"
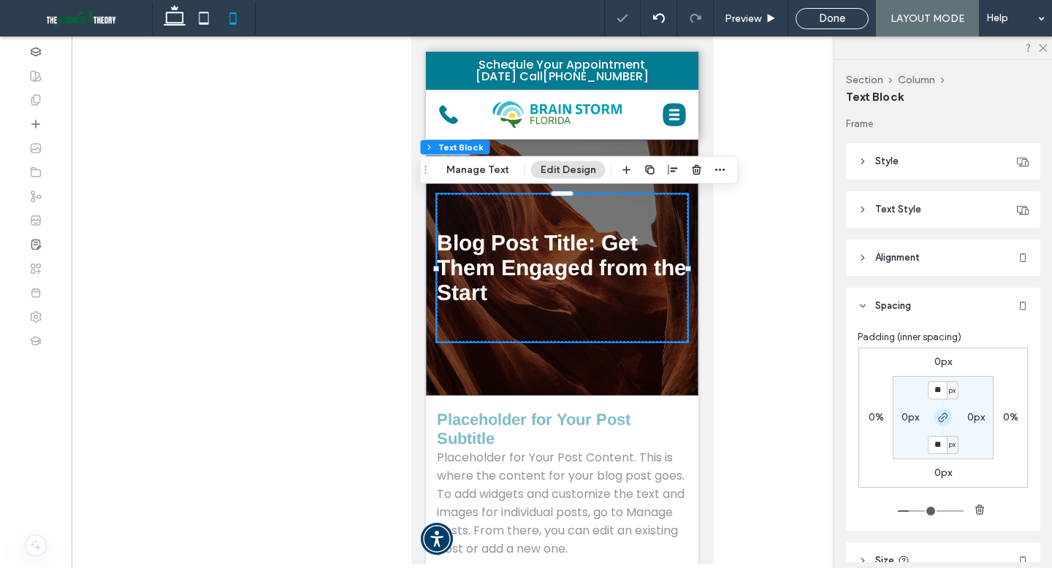
click at [938, 424] on span "button" at bounding box center [943, 418] width 18 height 18
click at [938, 444] on label "50px" at bounding box center [942, 444] width 23 height 12
type input "*"
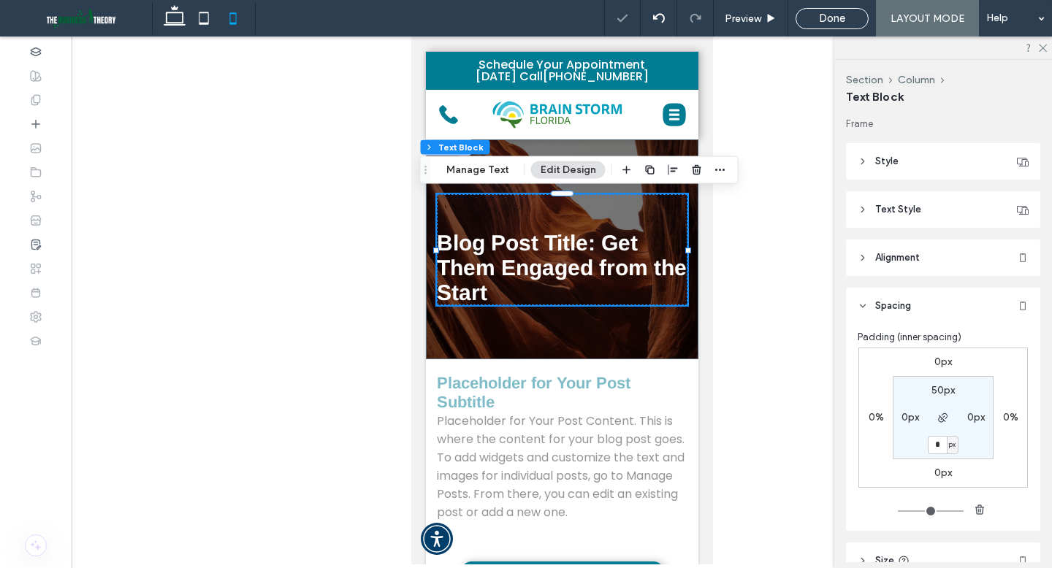
click at [750, 370] on div at bounding box center [562, 301] width 980 height 528
click at [814, 18] on div "Done" at bounding box center [832, 18] width 72 height 13
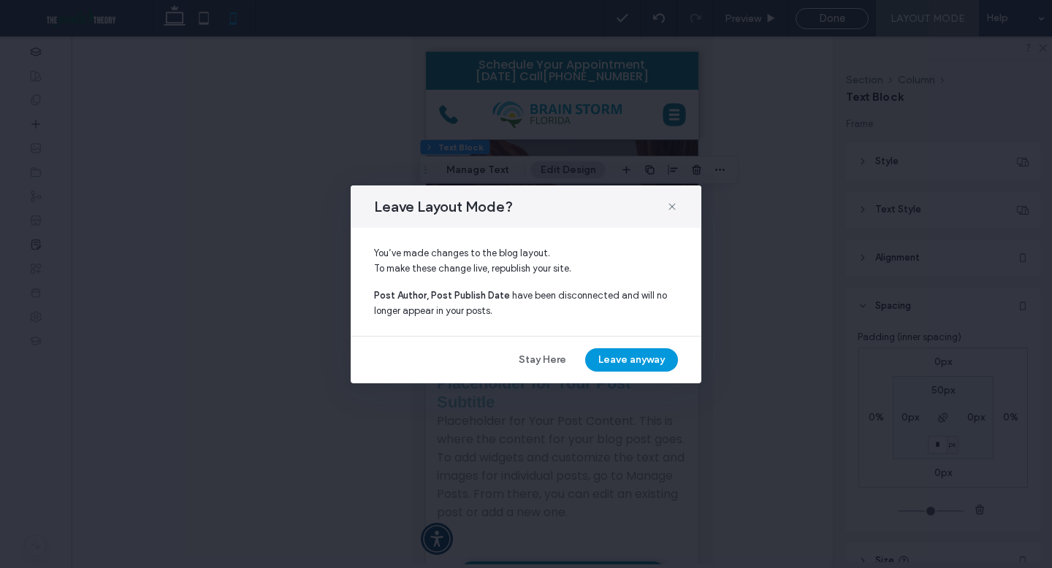
click at [634, 367] on button "Leave anyway" at bounding box center [631, 359] width 93 height 23
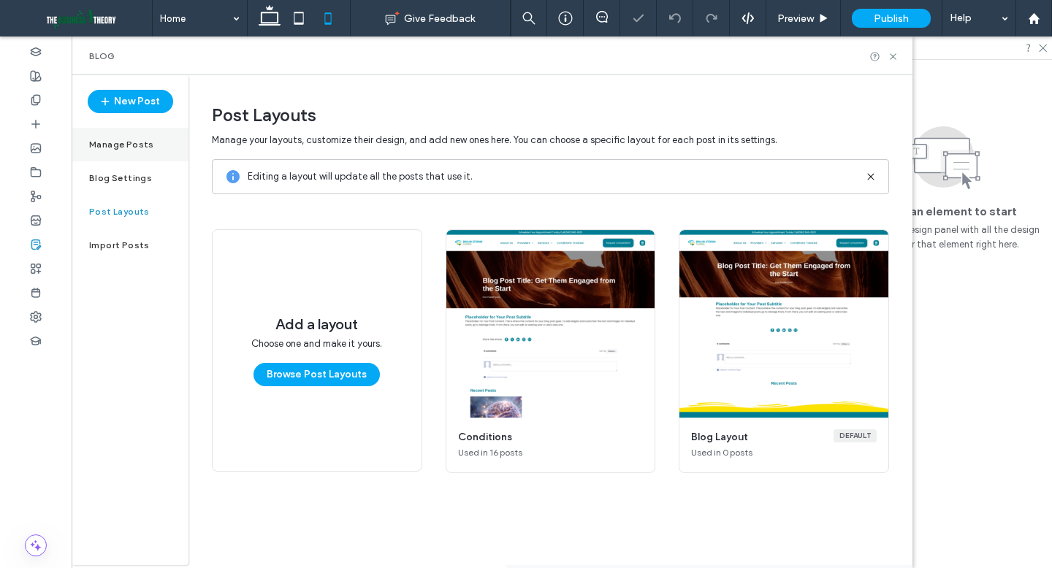
click at [145, 154] on div "Manage Posts" at bounding box center [130, 145] width 117 height 34
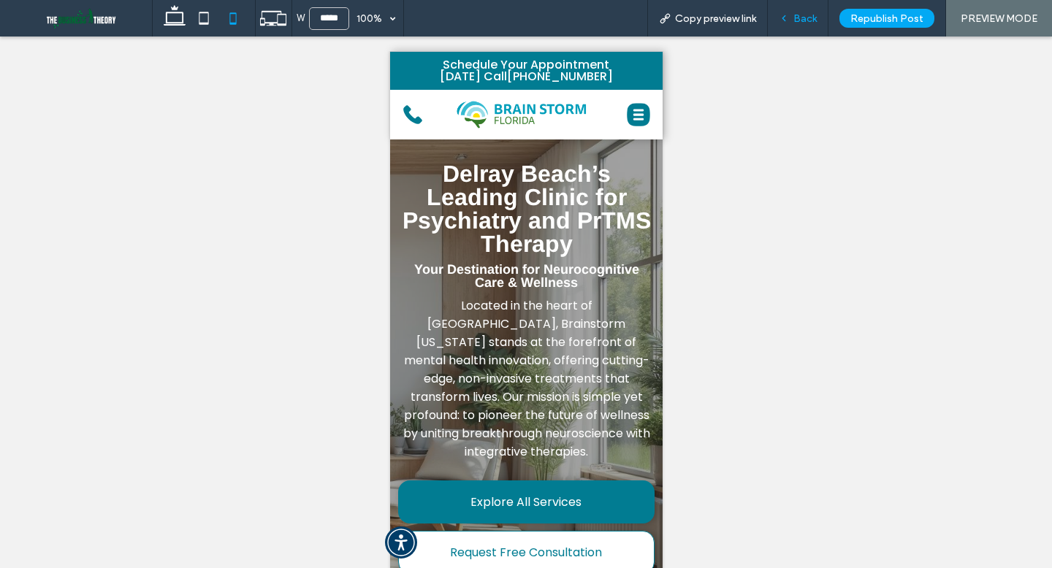
click at [799, 25] on div "Back" at bounding box center [798, 18] width 61 height 37
click at [806, 15] on span "Back" at bounding box center [804, 18] width 23 height 12
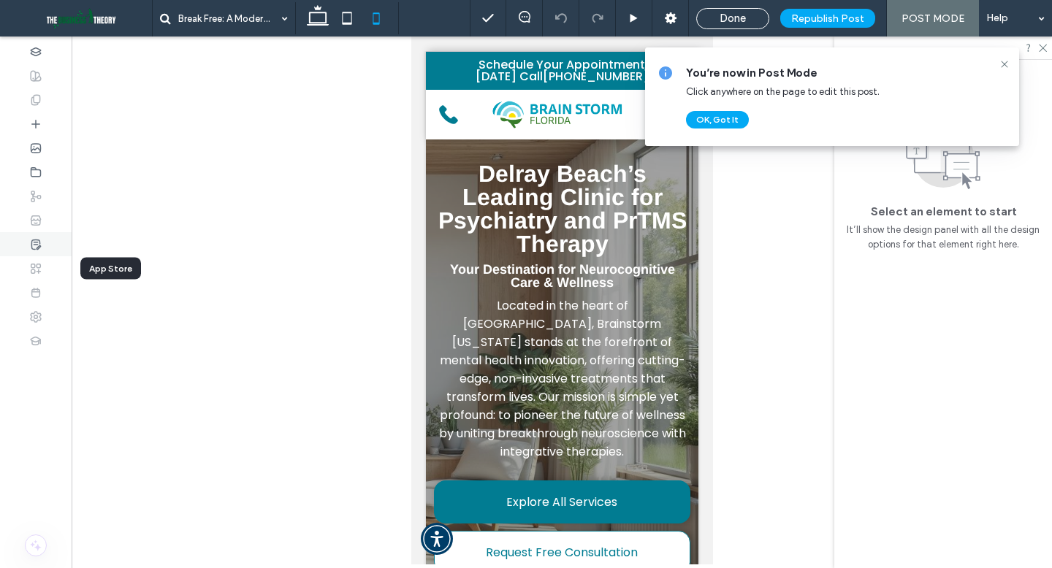
click at [25, 250] on div at bounding box center [36, 244] width 72 height 24
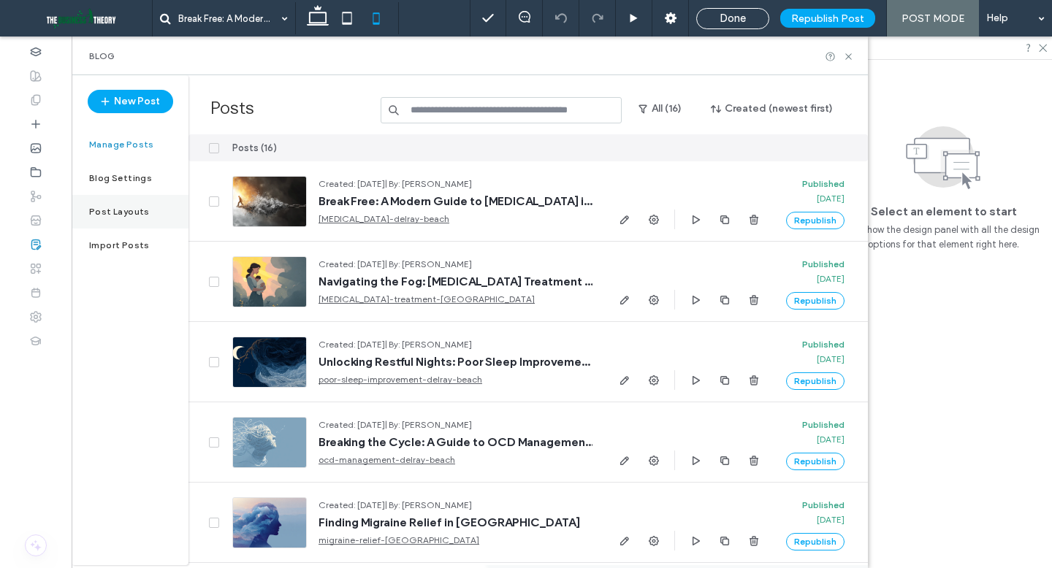
click at [130, 214] on label "Post Layouts" at bounding box center [119, 212] width 61 height 10
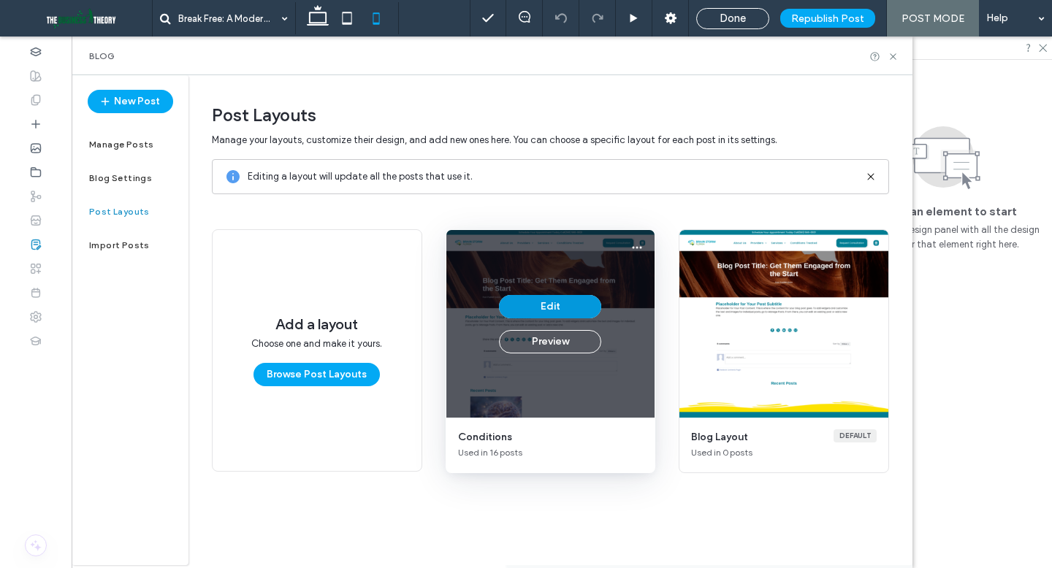
click at [528, 299] on button "Edit" at bounding box center [550, 306] width 102 height 23
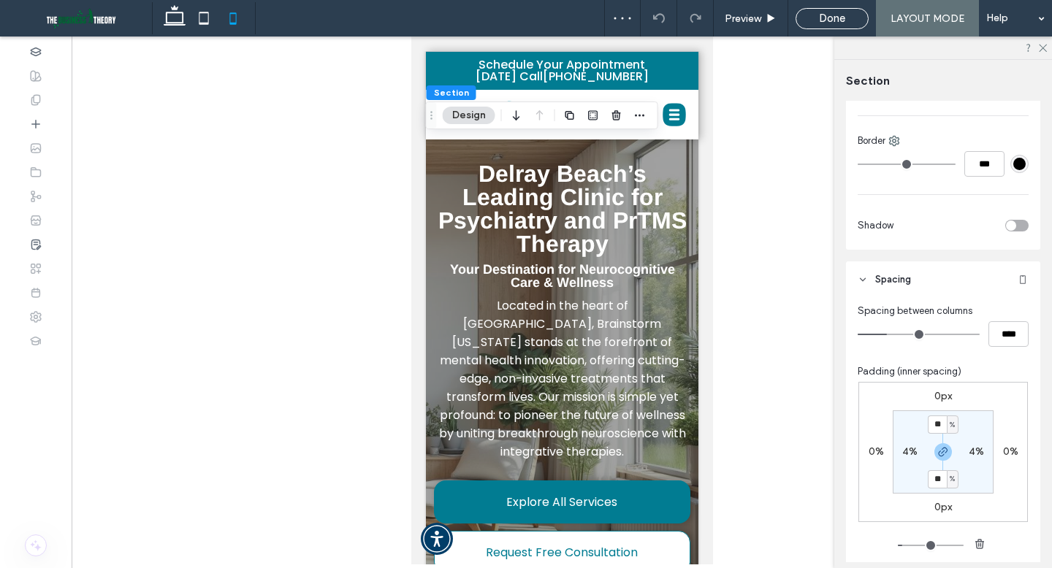
scroll to position [954, 0]
type input "**"
click at [837, 25] on span "Done" at bounding box center [832, 18] width 26 height 13
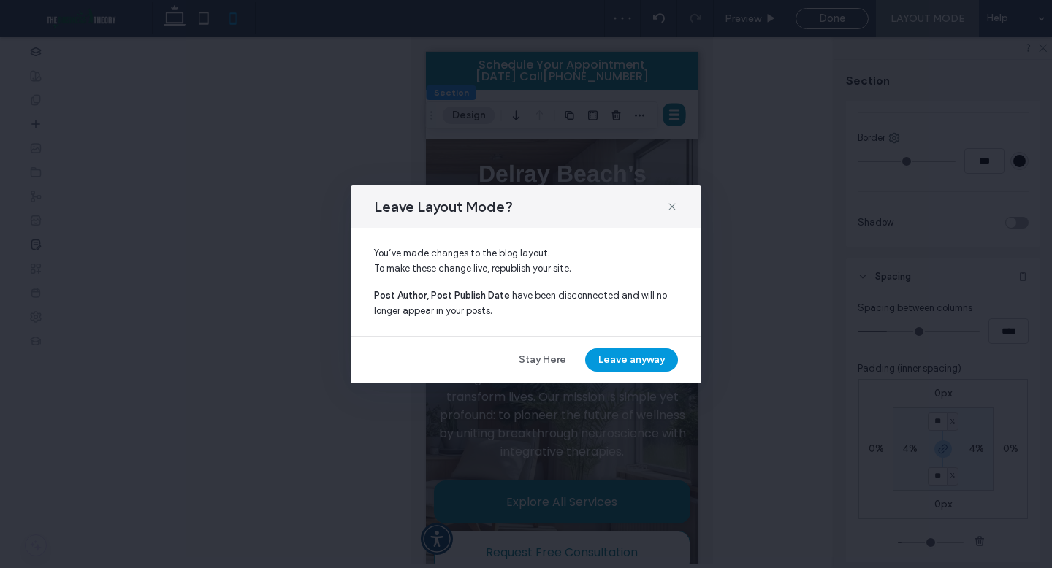
click at [633, 359] on button "Leave anyway" at bounding box center [631, 359] width 93 height 23
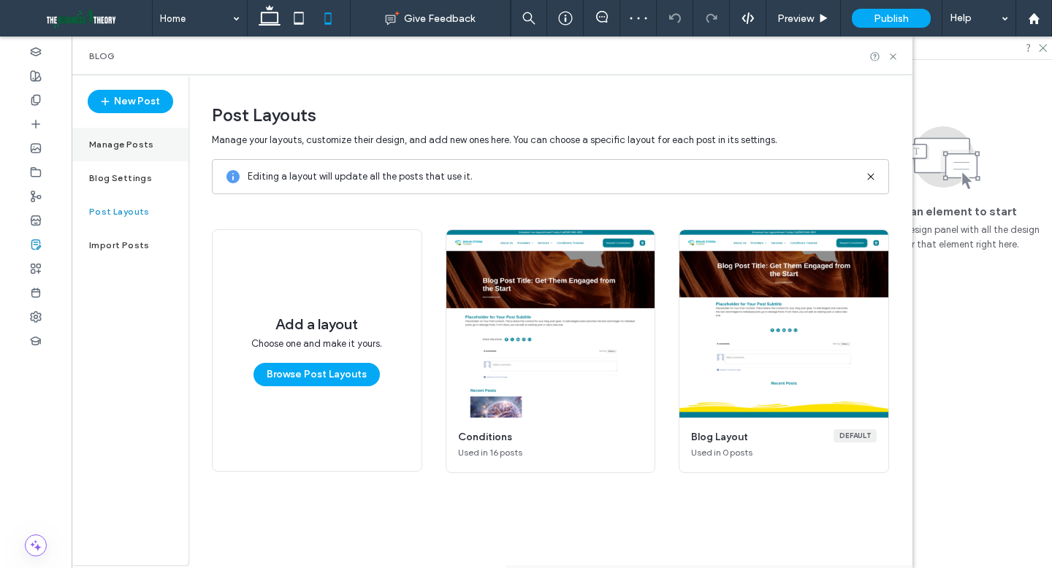
click at [145, 153] on div "Manage Posts" at bounding box center [130, 145] width 117 height 34
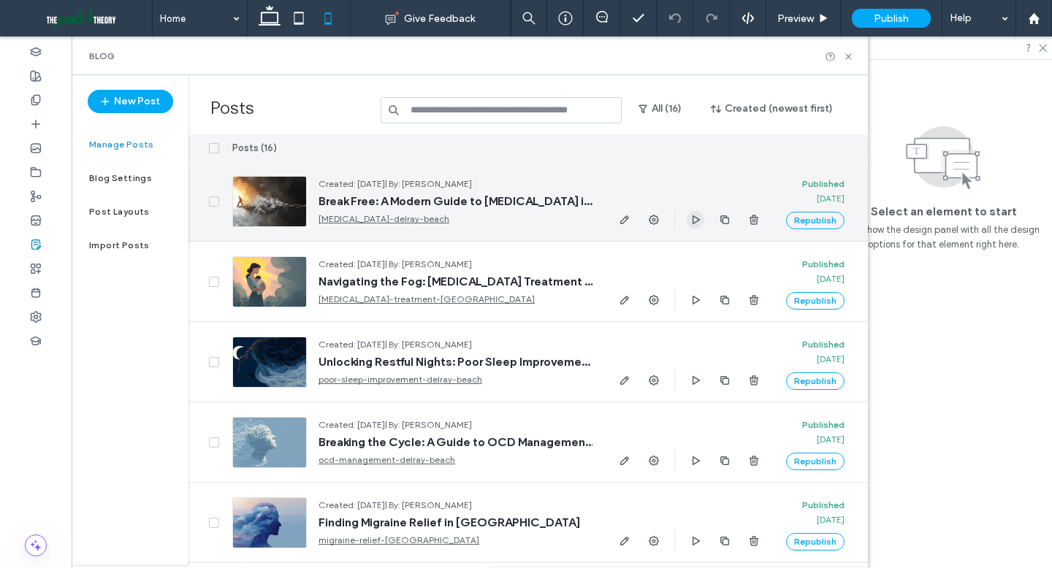
click at [700, 223] on icon "button" at bounding box center [695, 220] width 12 height 12
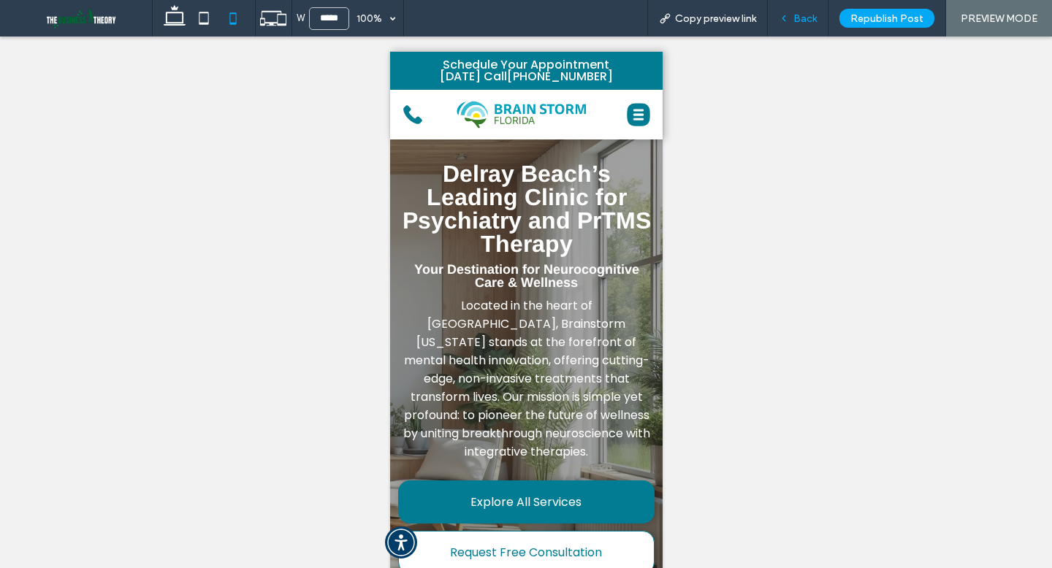
click at [797, 15] on span "Back" at bounding box center [804, 18] width 23 height 12
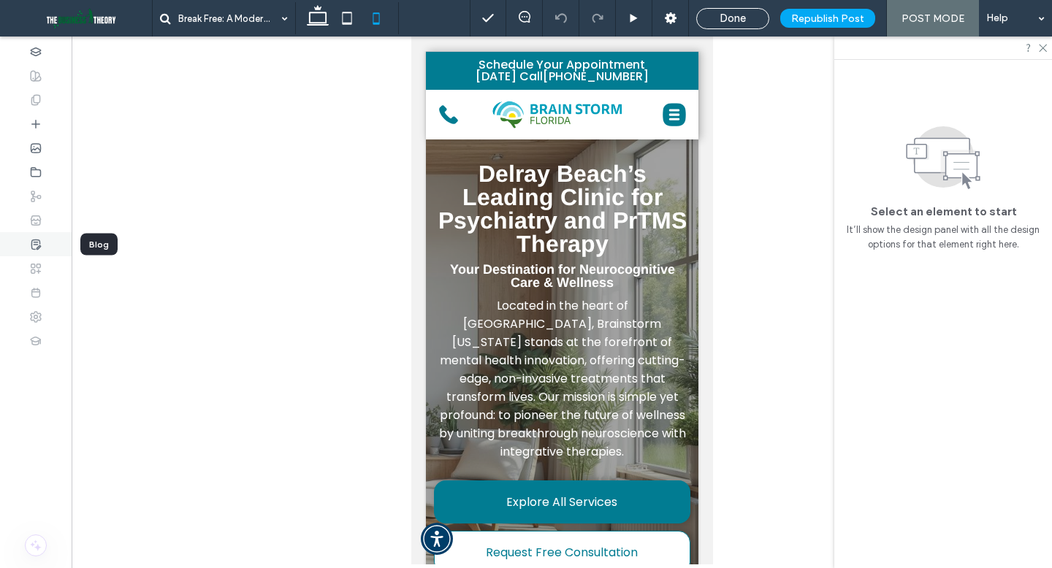
click at [37, 240] on use at bounding box center [35, 244] width 9 height 9
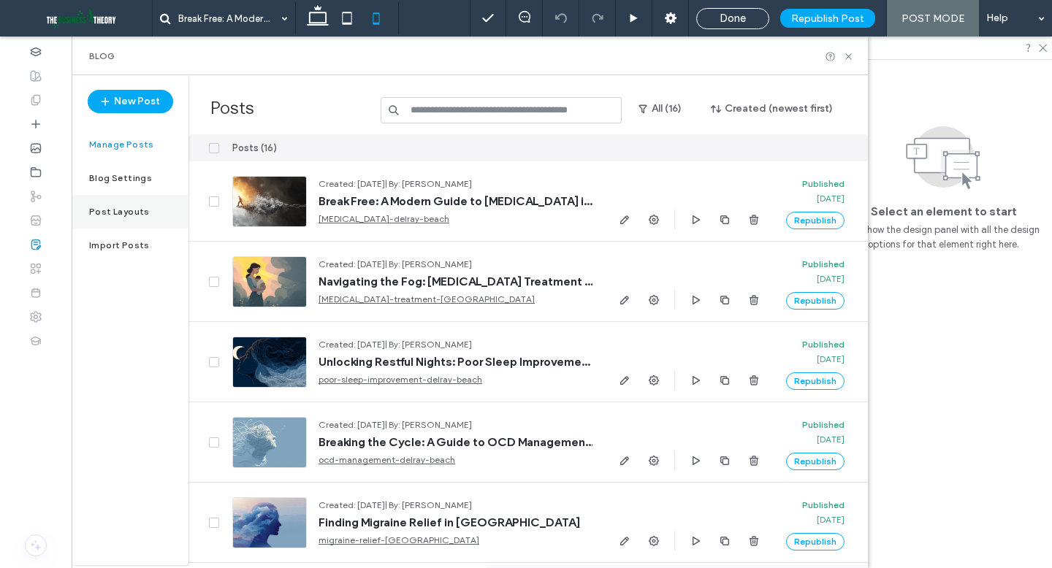
click at [147, 204] on div "Post Layouts" at bounding box center [130, 212] width 117 height 34
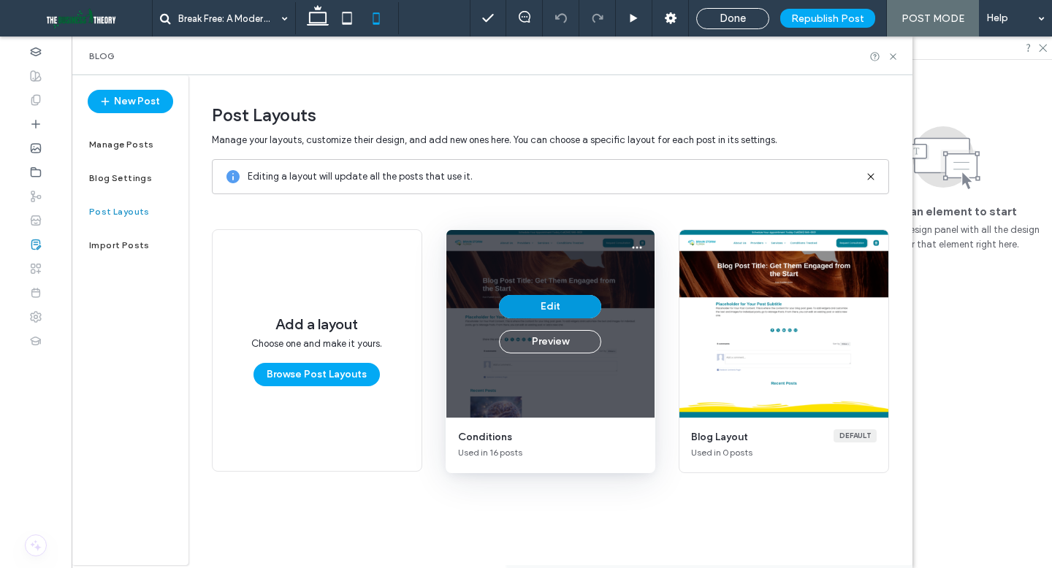
click at [564, 309] on button "Edit" at bounding box center [550, 306] width 102 height 23
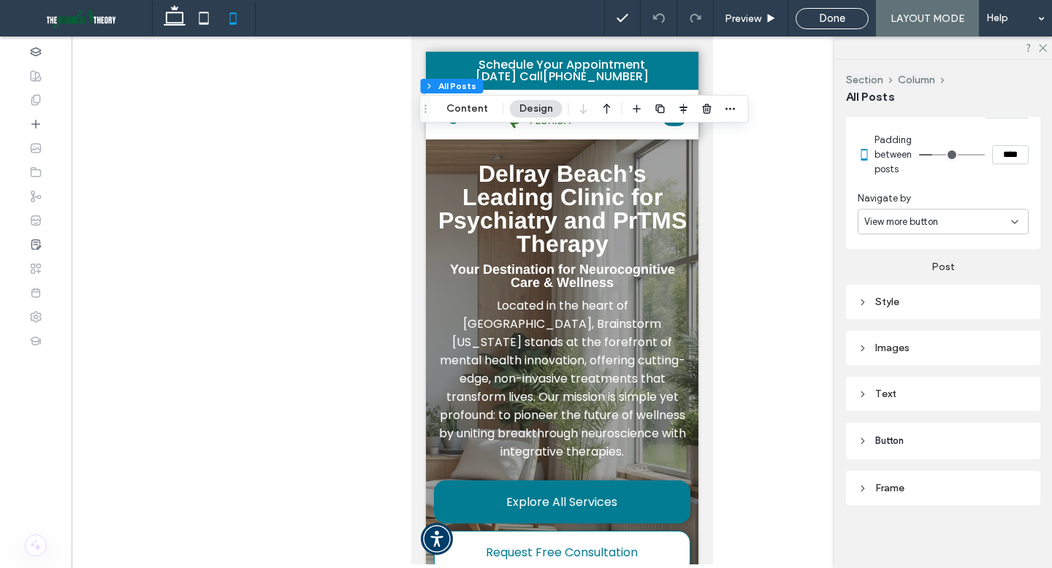
scroll to position [529, 0]
click at [897, 386] on div "Text" at bounding box center [942, 392] width 171 height 12
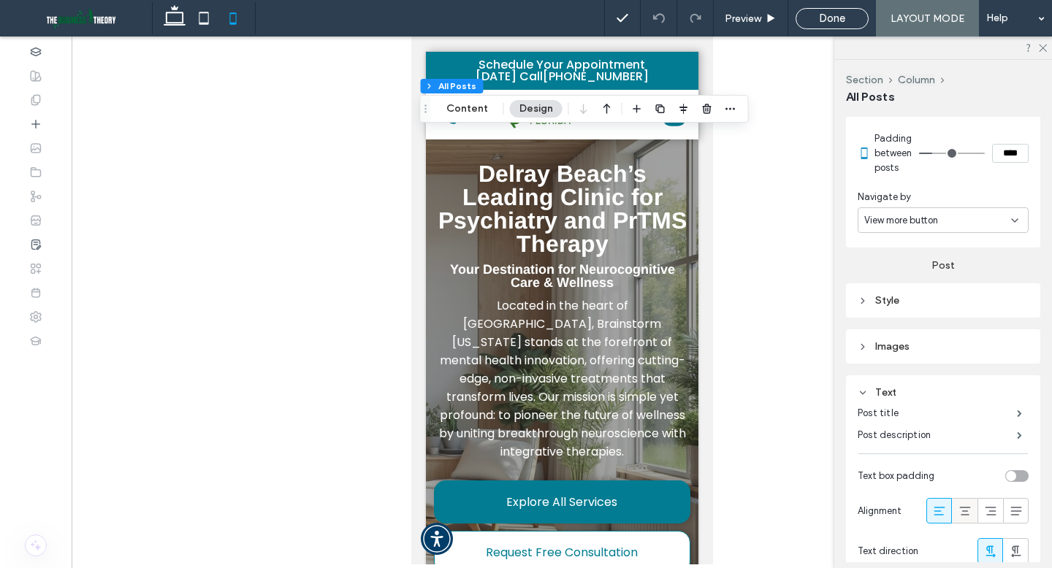
click at [963, 505] on icon at bounding box center [964, 511] width 15 height 15
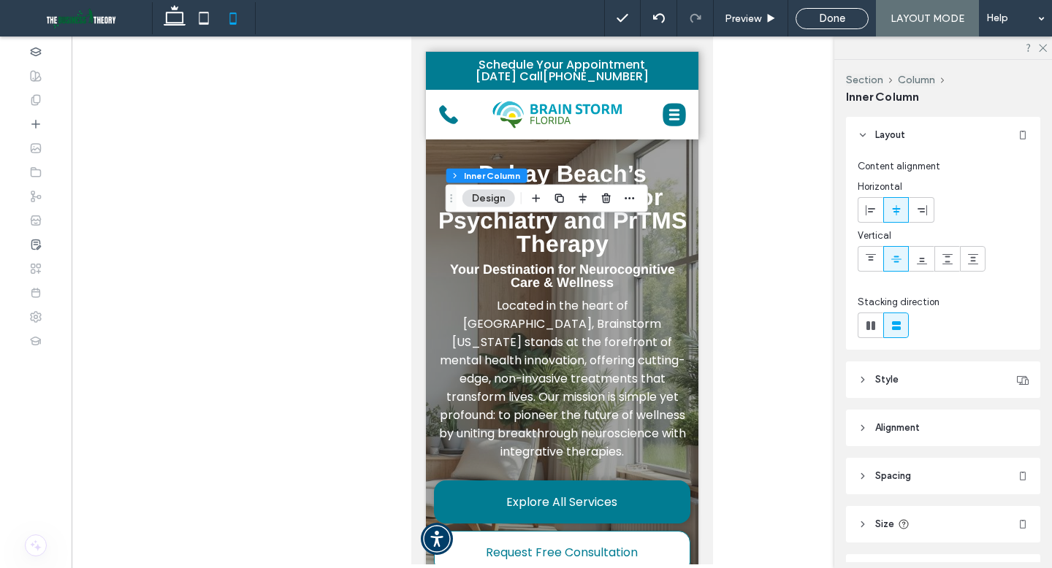
click at [898, 471] on span "Spacing" at bounding box center [893, 476] width 36 height 15
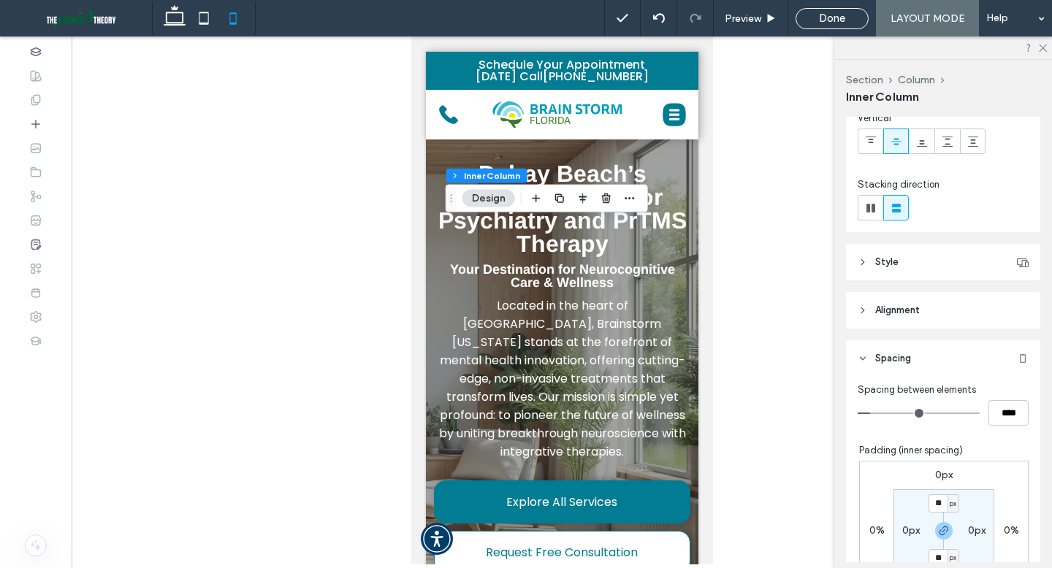
scroll to position [152, 0]
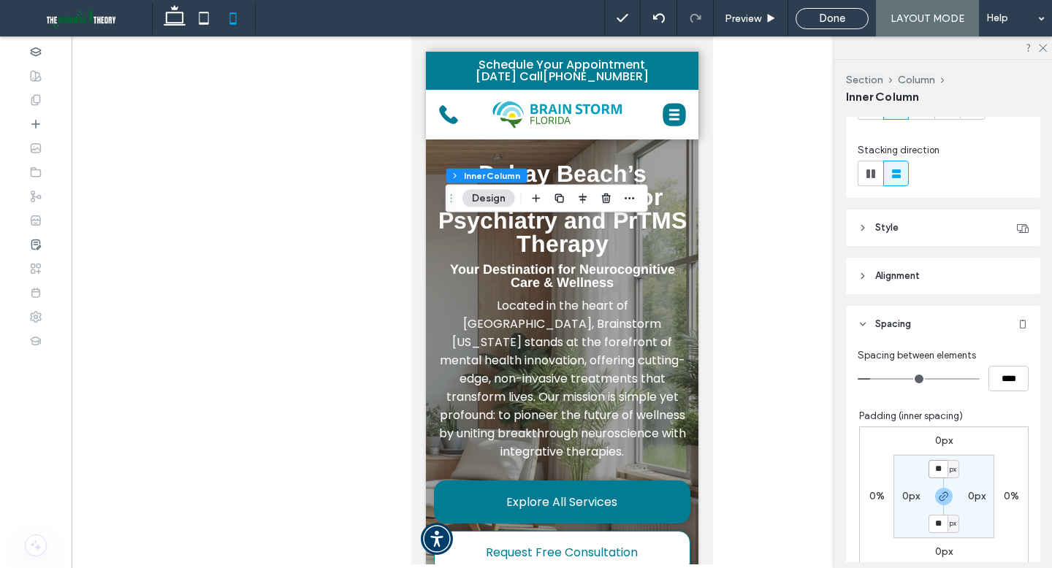
click at [942, 470] on input "**" at bounding box center [937, 469] width 19 height 18
type input "*"
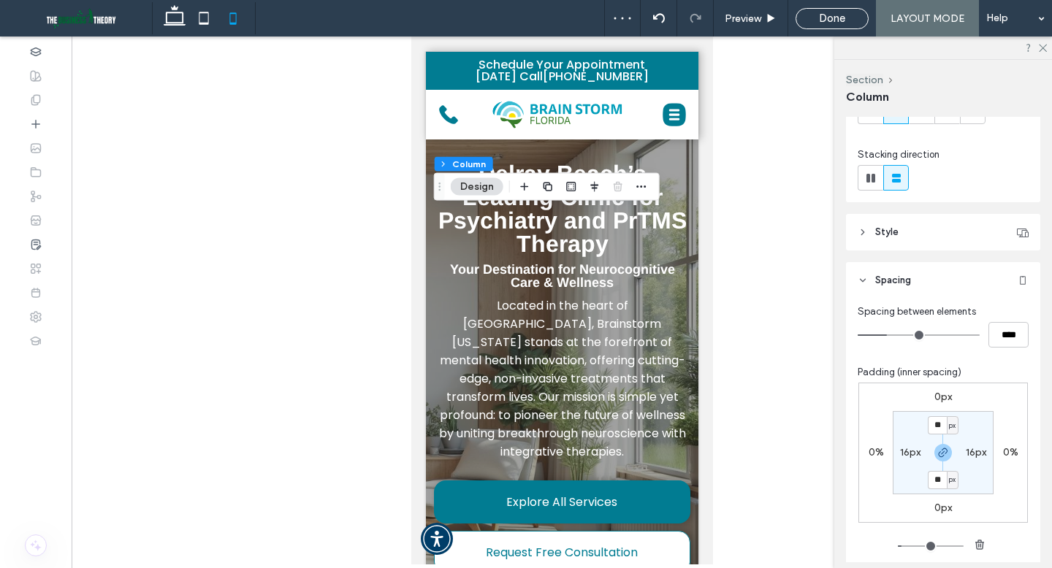
scroll to position [150, 0]
click at [941, 421] on input "**" at bounding box center [936, 423] width 19 height 18
type input "*"
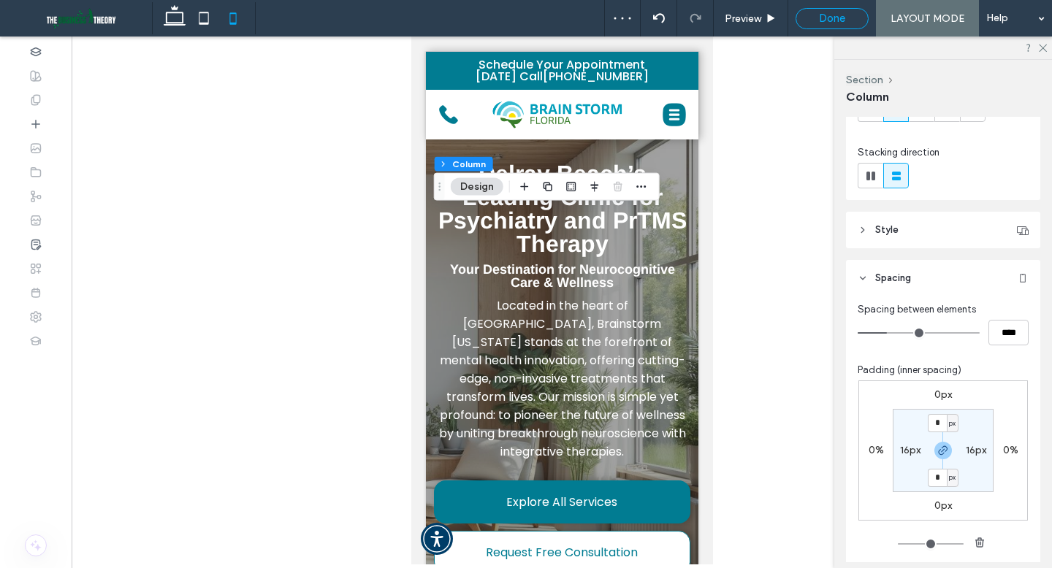
click at [825, 15] on span "Done" at bounding box center [832, 18] width 26 height 13
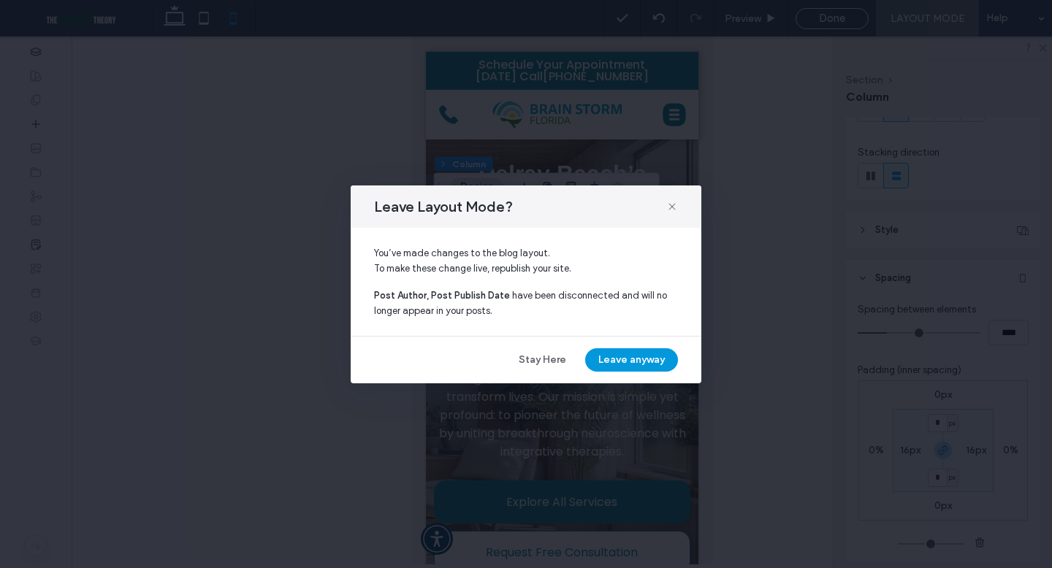
click at [602, 362] on button "Leave anyway" at bounding box center [631, 359] width 93 height 23
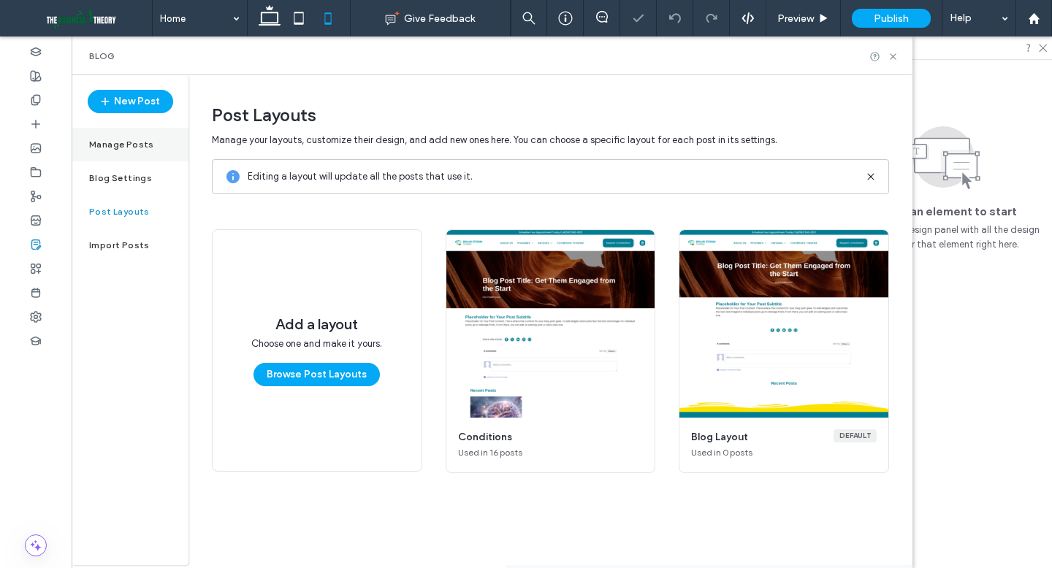
click at [137, 150] on div "Manage Posts" at bounding box center [130, 145] width 117 height 34
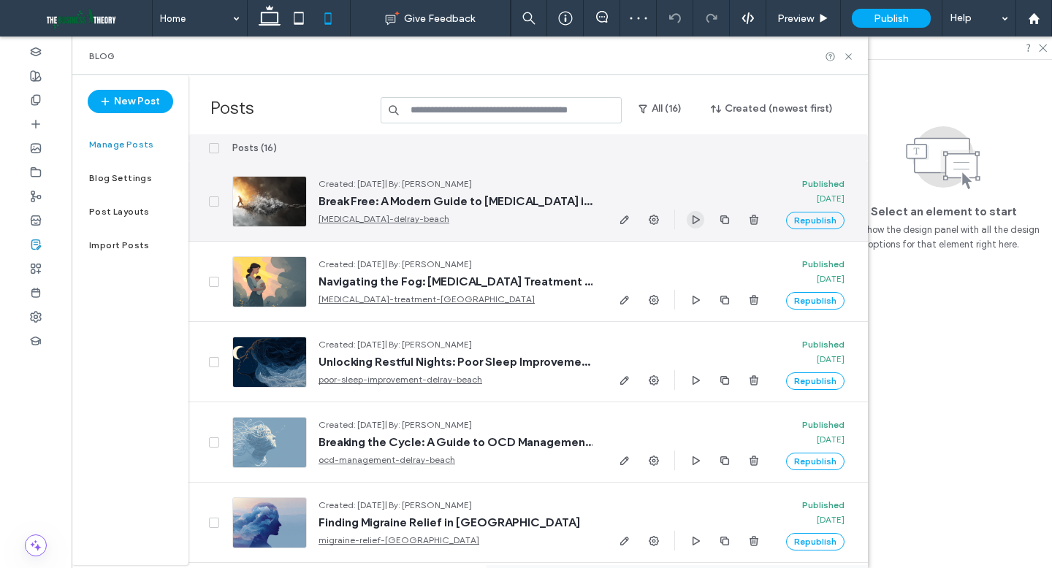
click at [695, 222] on use "button" at bounding box center [695, 219] width 7 height 9
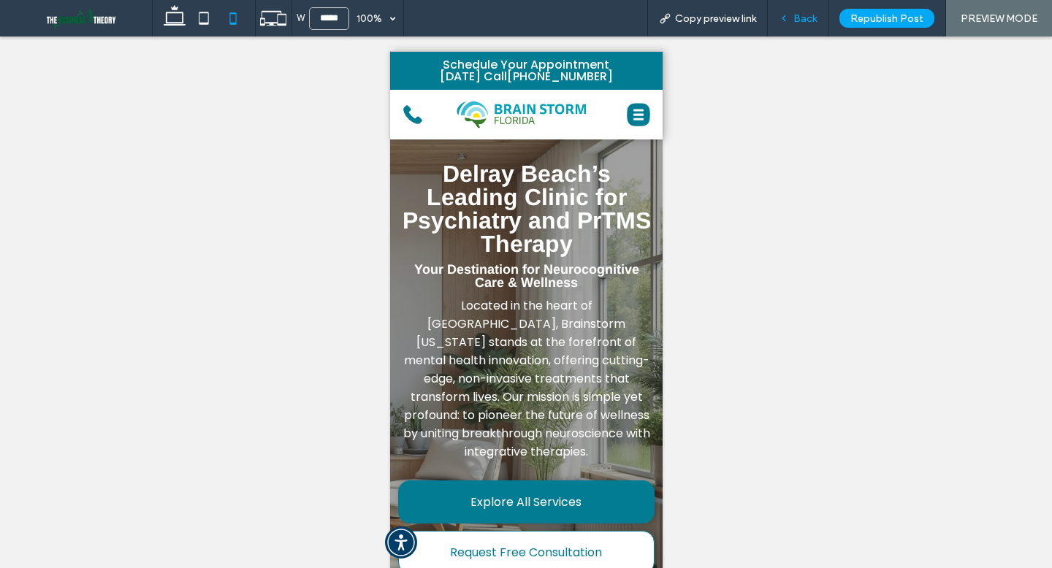
click at [800, 16] on span "Back" at bounding box center [804, 18] width 23 height 12
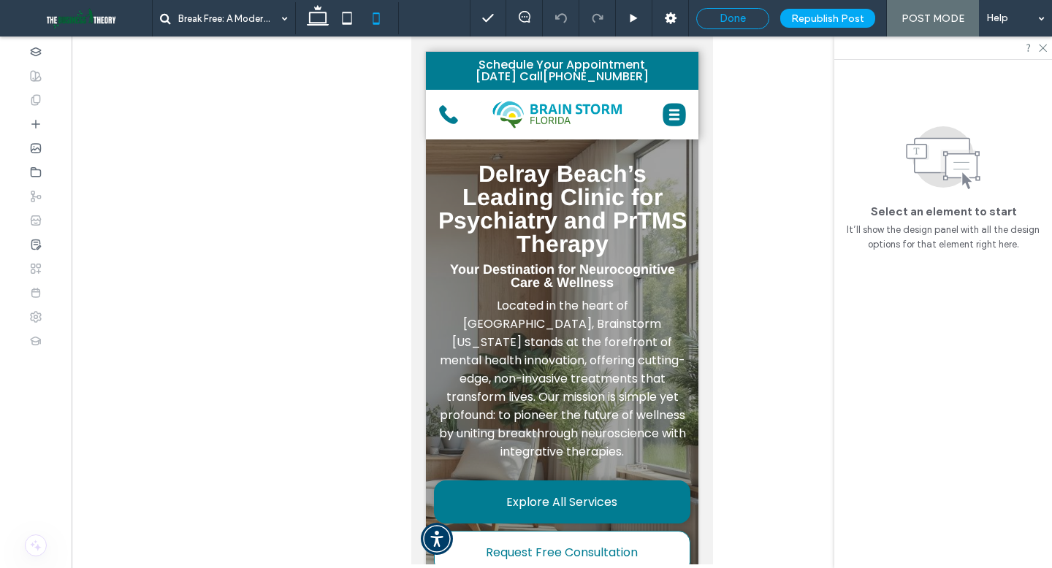
click at [739, 26] on div "Done" at bounding box center [732, 18] width 73 height 21
click at [732, 16] on span "Done" at bounding box center [732, 18] width 26 height 13
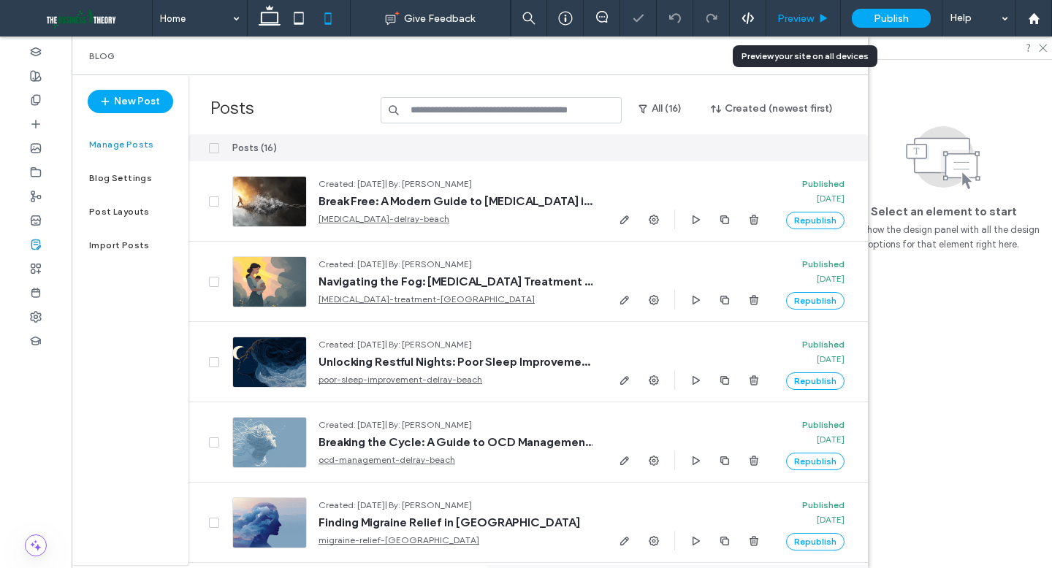
click at [819, 23] on icon at bounding box center [823, 18] width 11 height 11
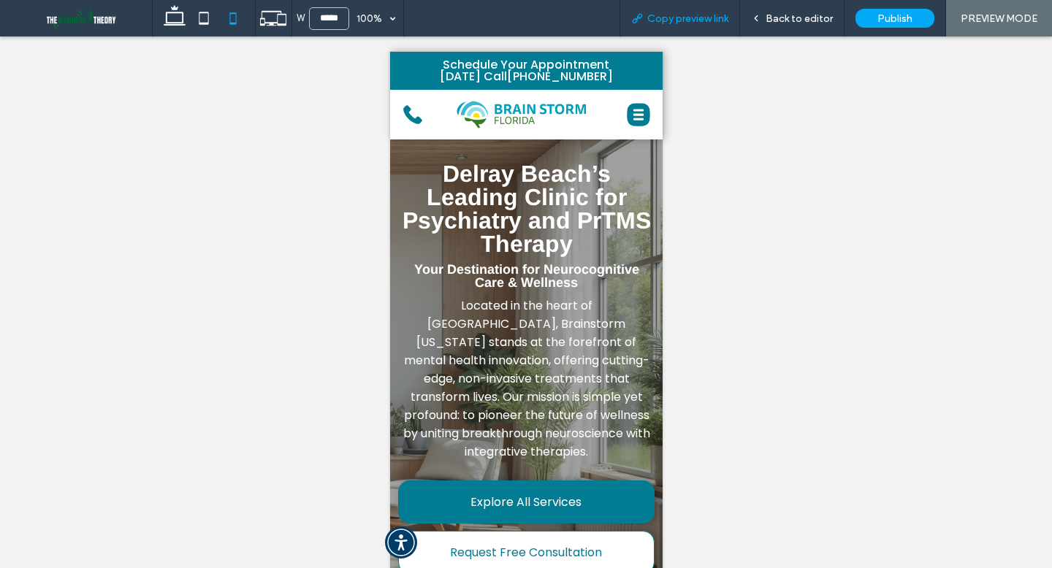
click at [704, 21] on span "Copy preview link" at bounding box center [687, 18] width 81 height 12
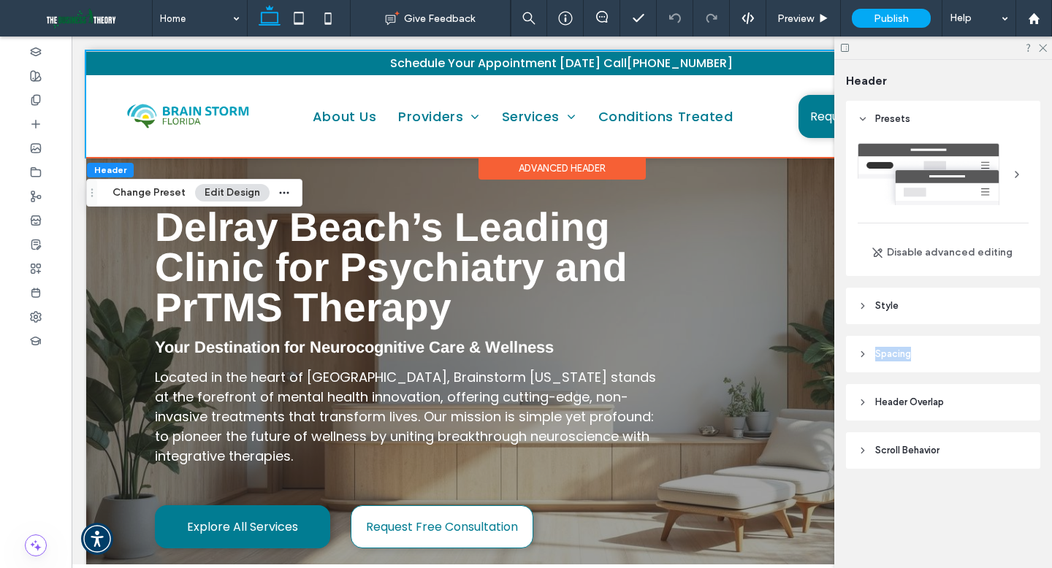
click at [932, 356] on header "Spacing" at bounding box center [943, 354] width 194 height 37
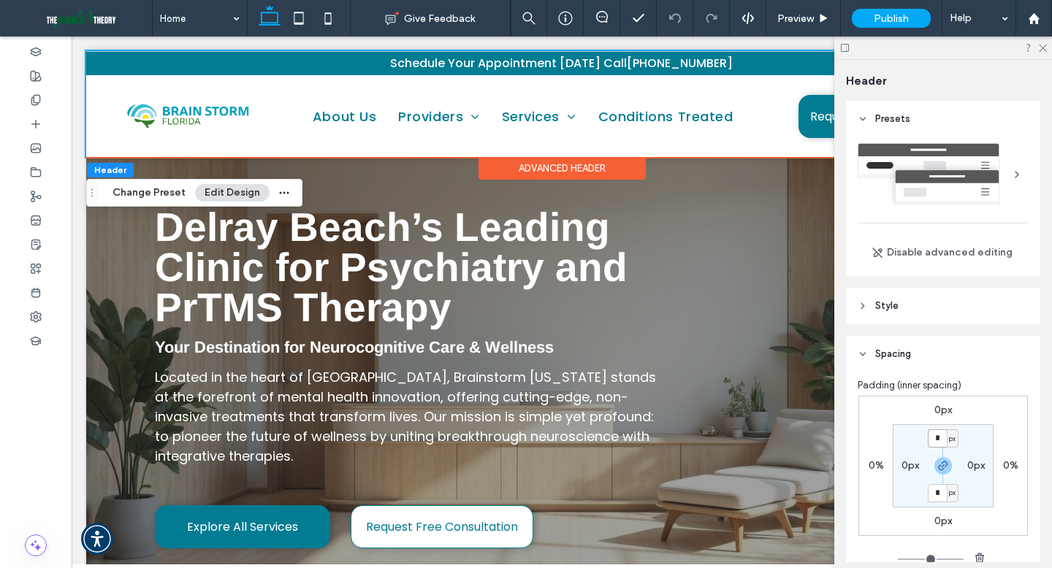
click at [941, 438] on input "*" at bounding box center [936, 438] width 19 height 18
type input "*"
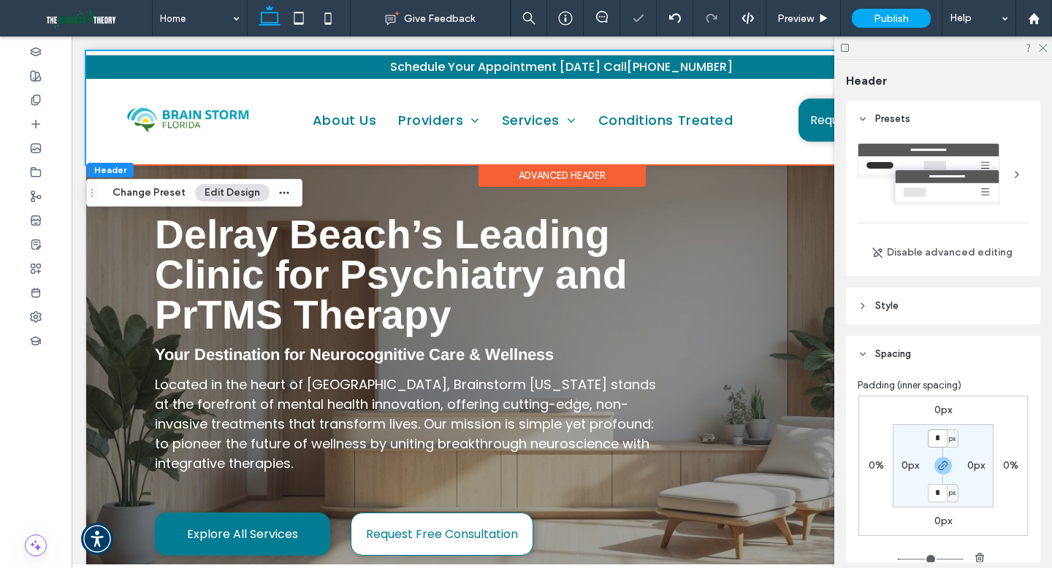
click at [939, 438] on input "*" at bounding box center [936, 438] width 19 height 18
type input "*"
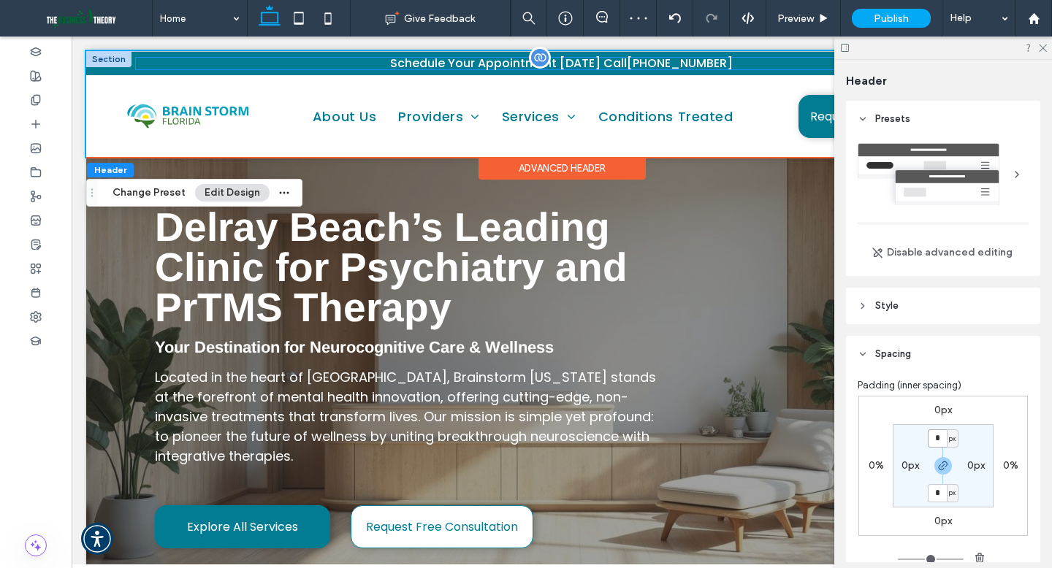
click at [249, 65] on p "Schedule Your Appointment [DATE] Call [PHONE_NUMBER]" at bounding box center [562, 64] width 852 height 12
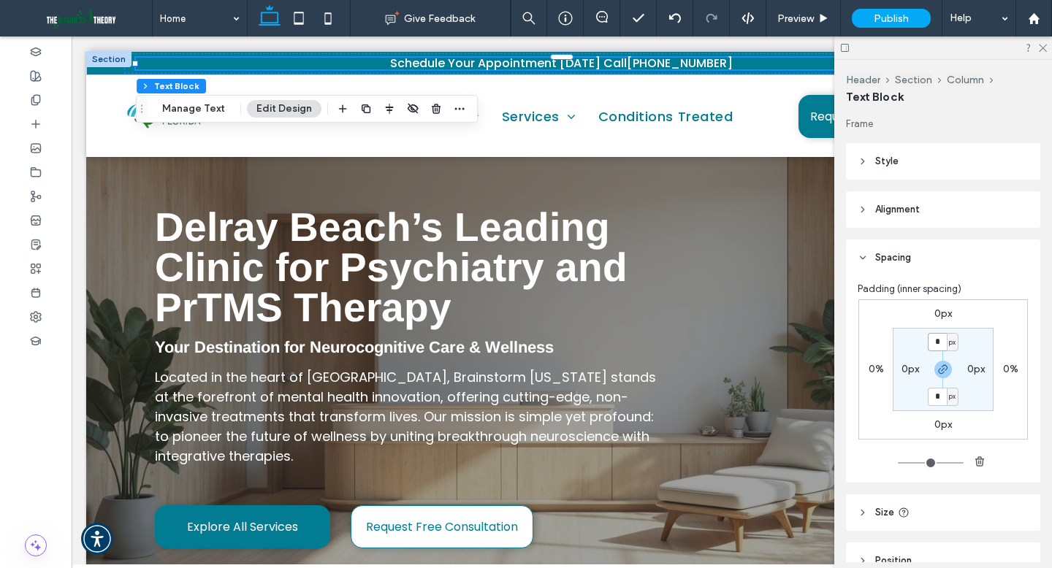
click at [938, 345] on input "*" at bounding box center [936, 342] width 19 height 18
type input "*"
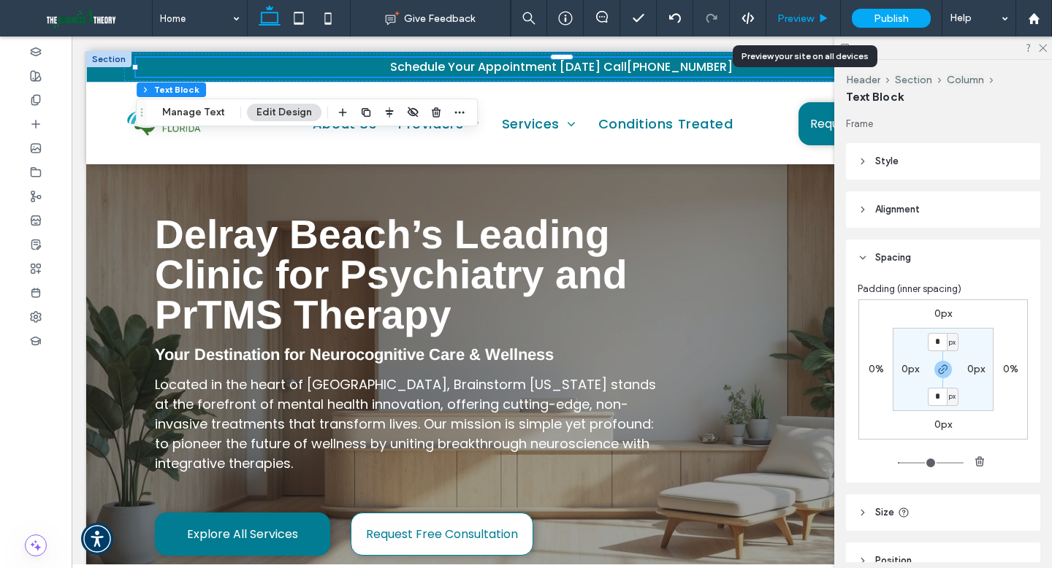
click at [778, 12] on span "Preview" at bounding box center [795, 18] width 37 height 12
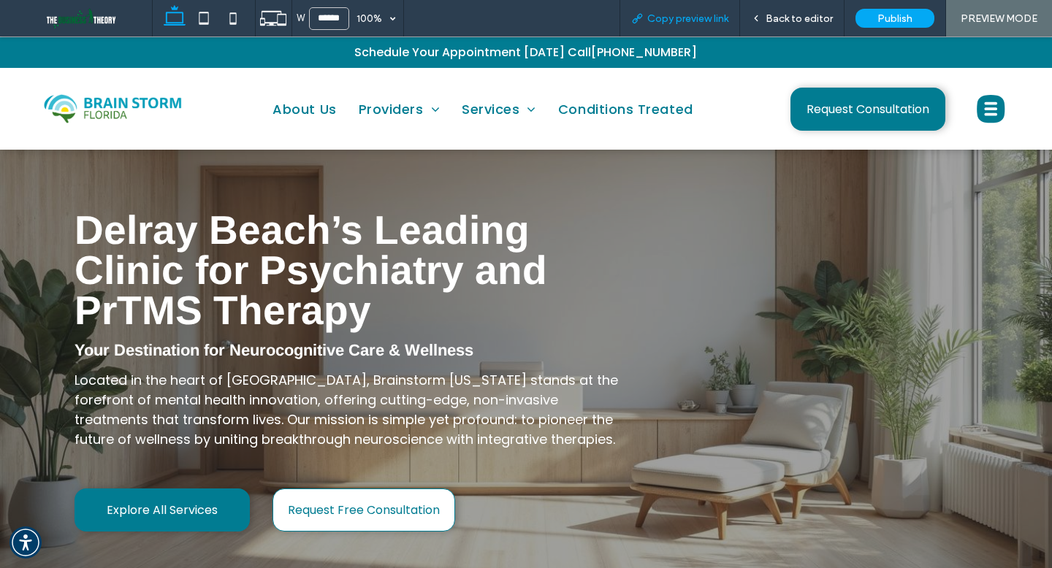
click at [683, 22] on span "Copy preview link" at bounding box center [687, 18] width 81 height 12
click at [561, 51] on span "Schedule Your Appointment [DATE] Call" at bounding box center [472, 52] width 237 height 17
click at [787, 20] on span "Back to editor" at bounding box center [798, 18] width 67 height 12
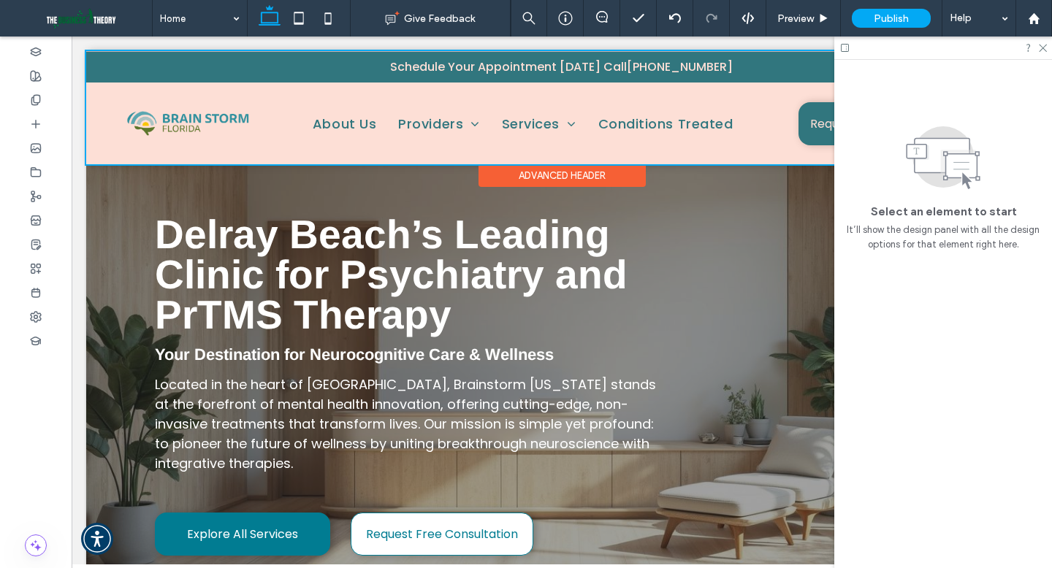
click at [584, 59] on div at bounding box center [561, 107] width 951 height 113
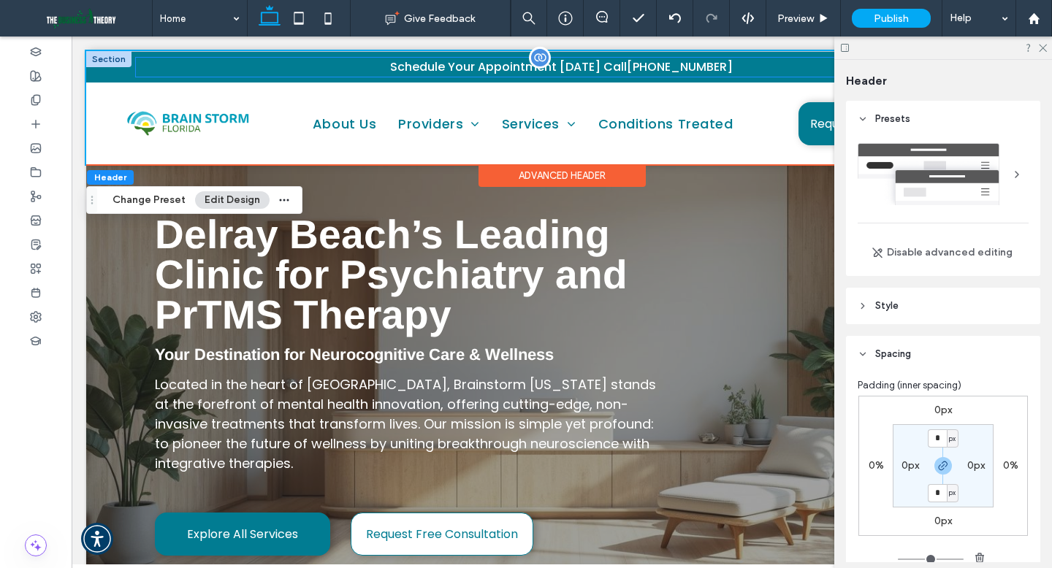
click at [597, 59] on span "Schedule Your Appointment [DATE] Call" at bounding box center [508, 66] width 237 height 17
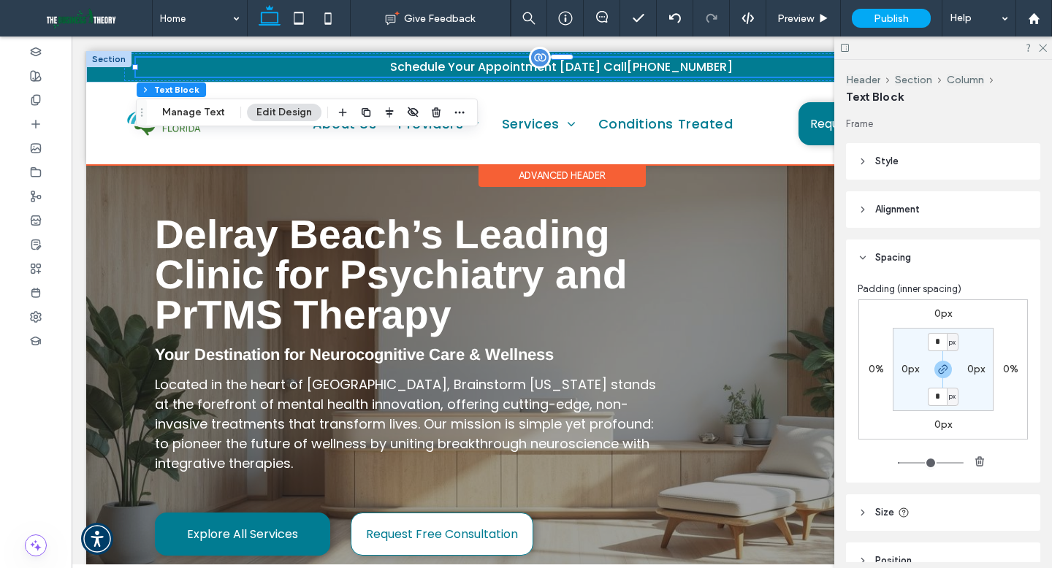
click at [606, 67] on span "Schedule Your Appointment [DATE] Call" at bounding box center [508, 66] width 237 height 17
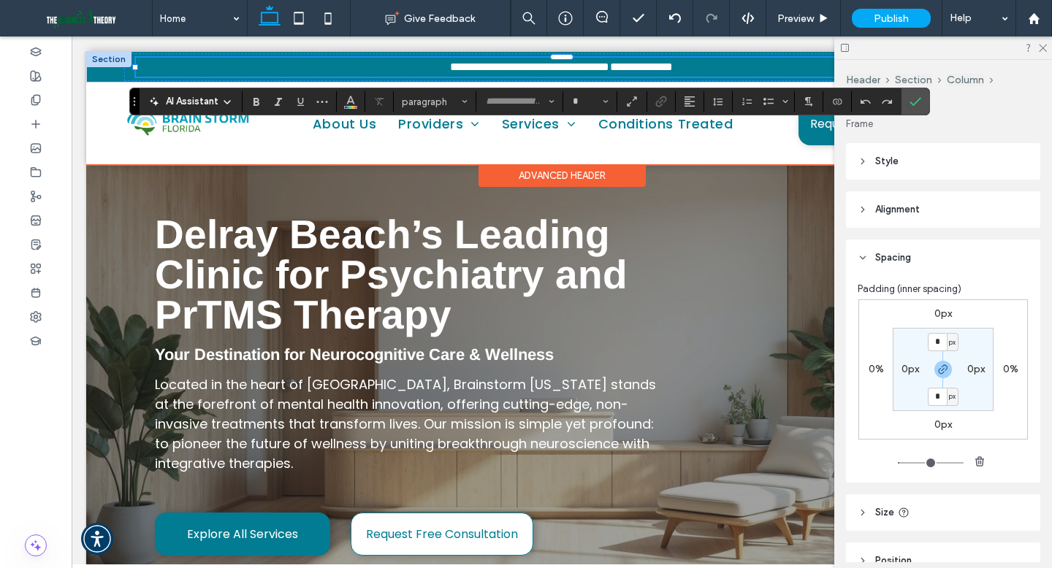
type input "*******"
type input "**"
click at [632, 65] on span "**********" at bounding box center [641, 66] width 63 height 11
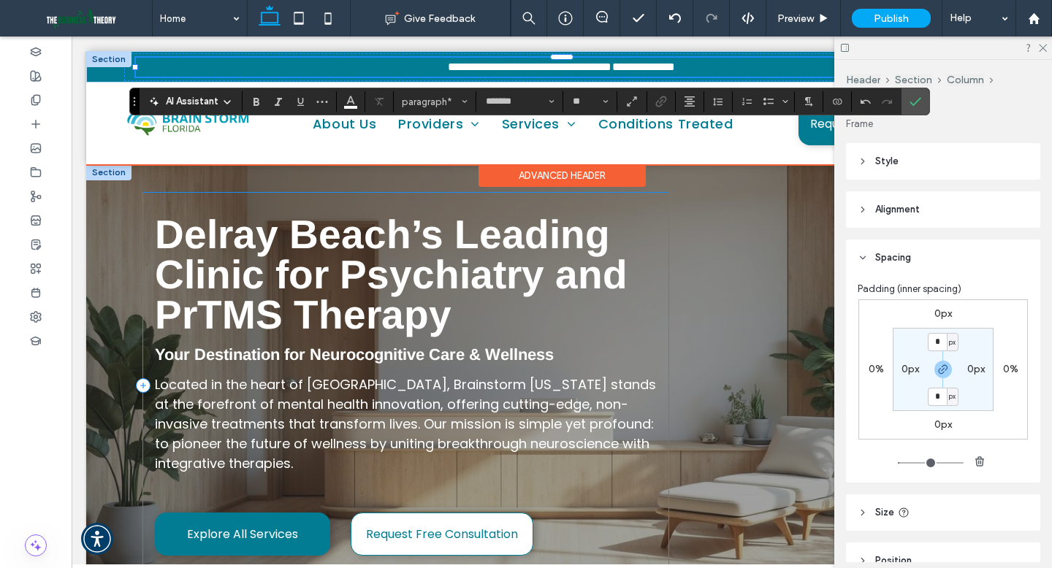
click at [471, 200] on div "Delray Beach’s Leading Clinic for Psychiatry and PrTMS Therapy Your Destination…" at bounding box center [405, 385] width 525 height 385
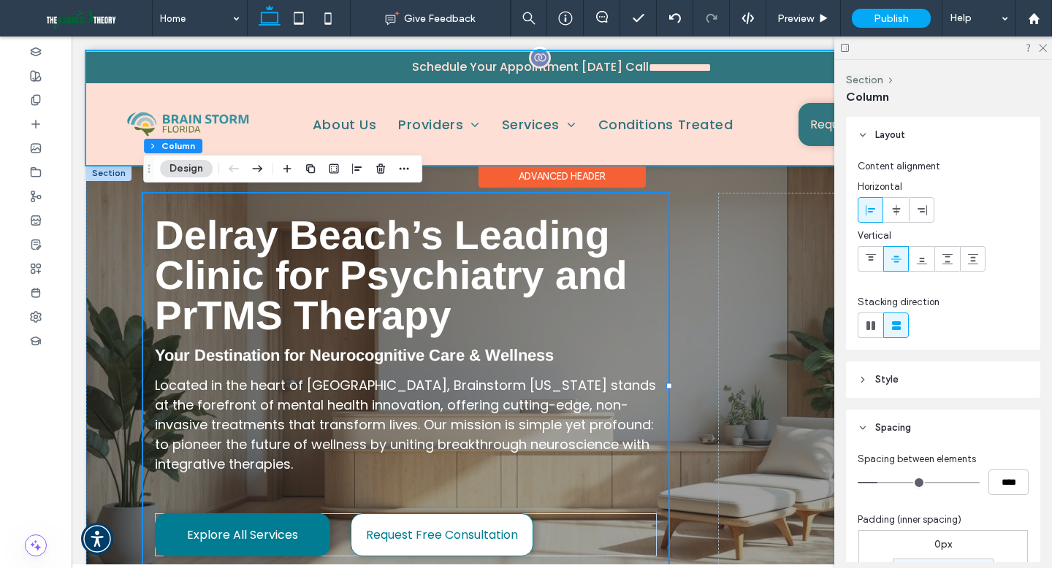
click at [812, 124] on div at bounding box center [561, 108] width 951 height 114
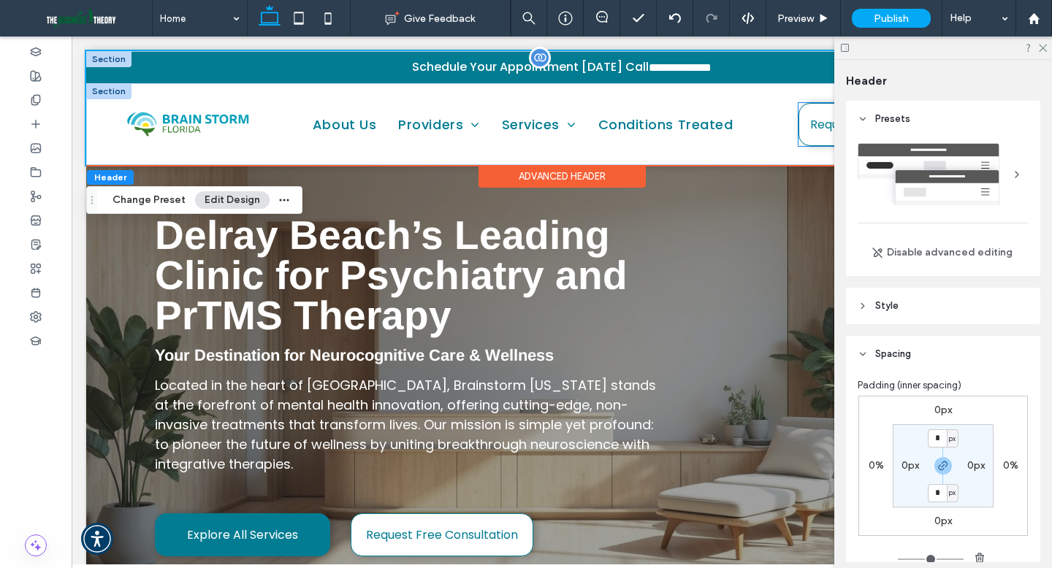
click at [804, 121] on link "Request Consultation" at bounding box center [870, 124] width 145 height 43
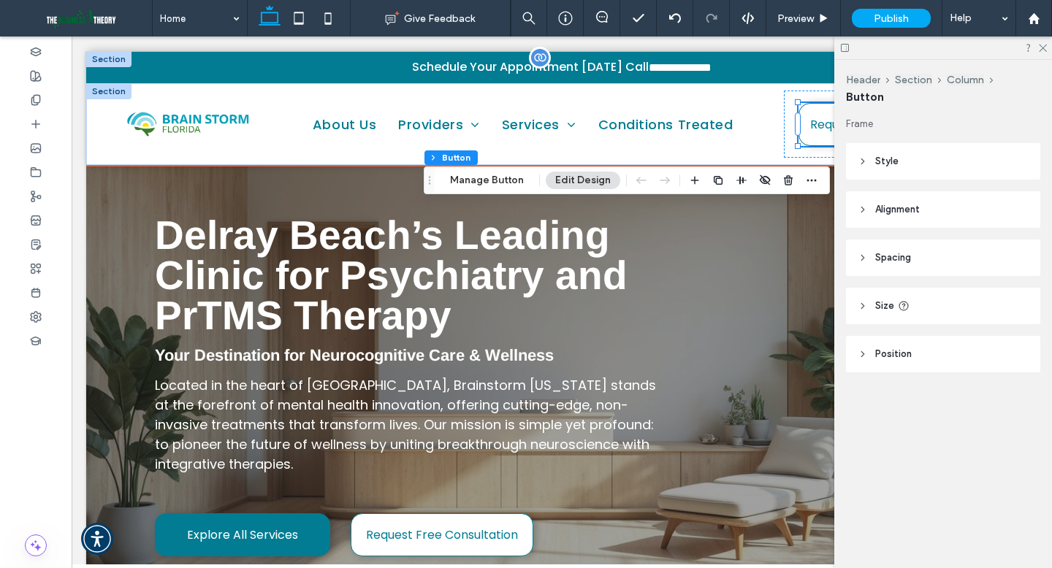
type input "**"
click at [789, 129] on div "Request Consultation" at bounding box center [870, 124] width 172 height 67
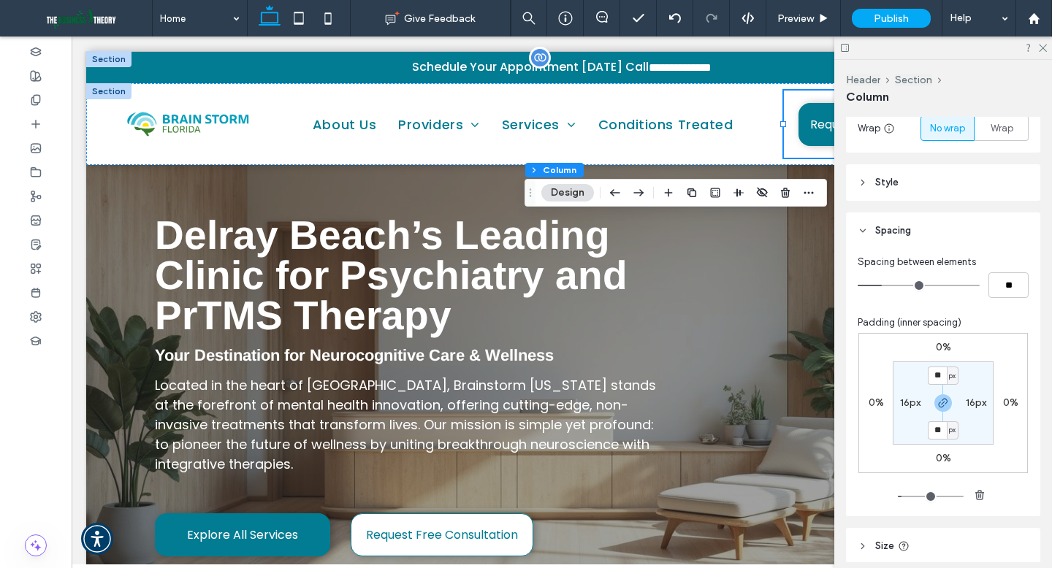
scroll to position [297, 0]
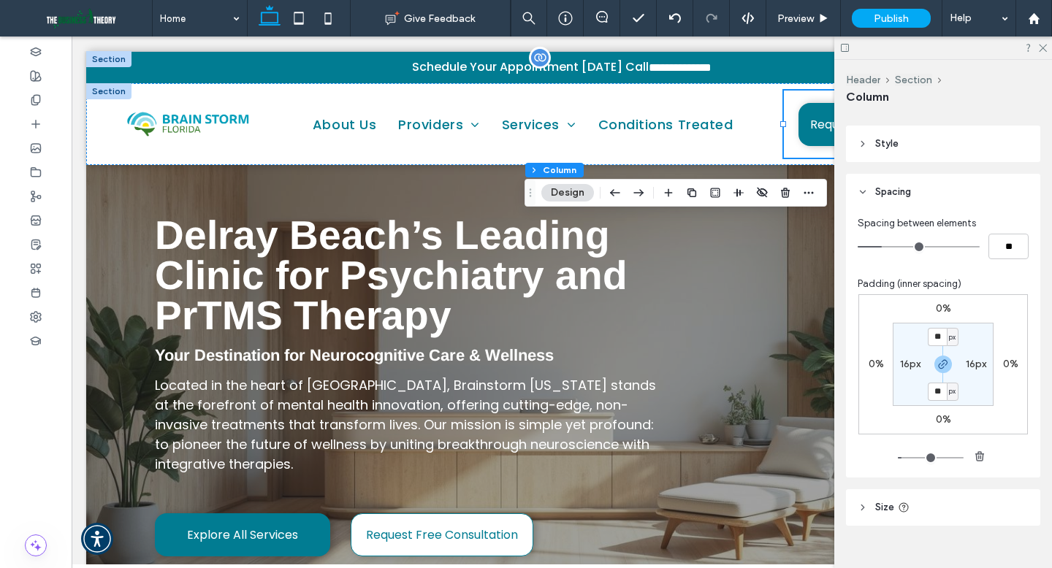
click at [903, 370] on label "16px" at bounding box center [910, 364] width 20 height 12
type input "*"
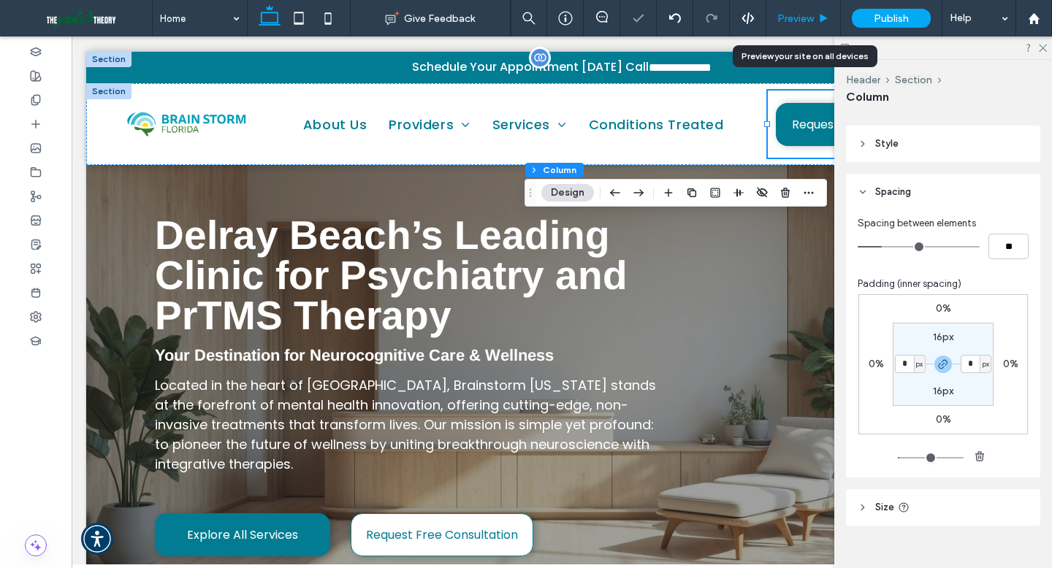
click at [817, 16] on div "Preview" at bounding box center [803, 18] width 74 height 12
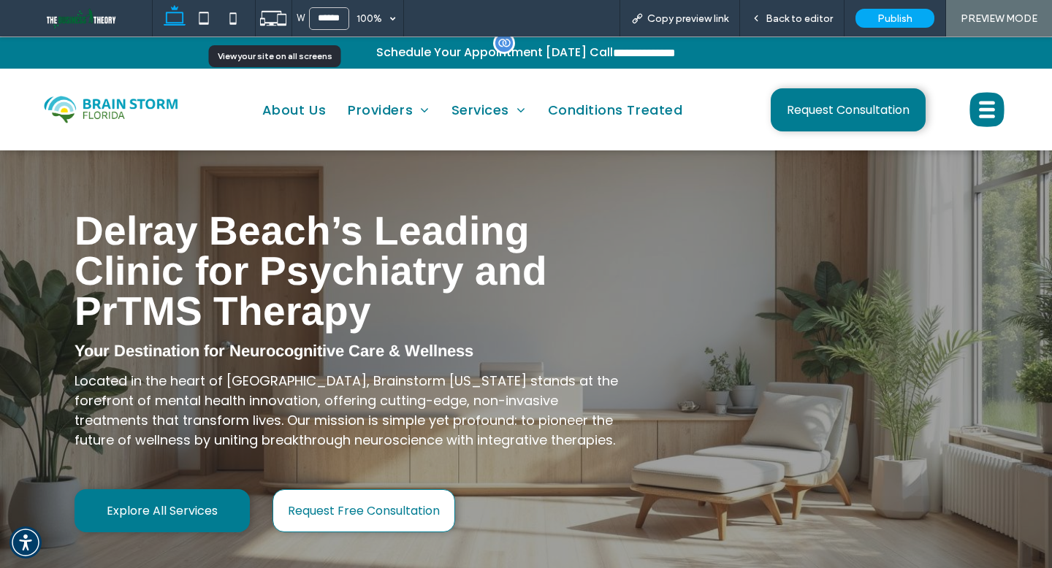
click at [282, 22] on icon at bounding box center [273, 18] width 28 height 28
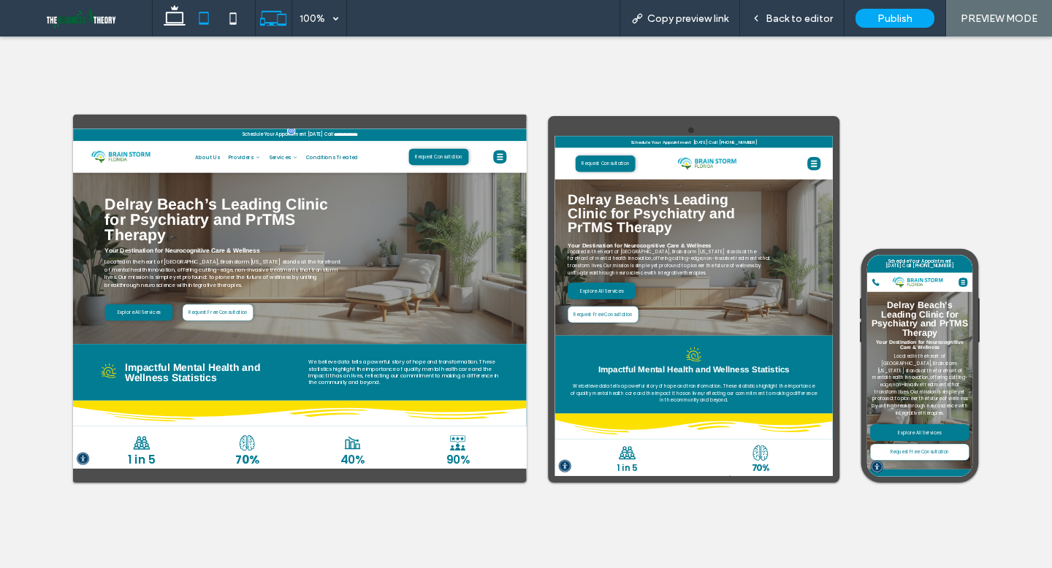
click at [206, 25] on icon at bounding box center [203, 18] width 29 height 29
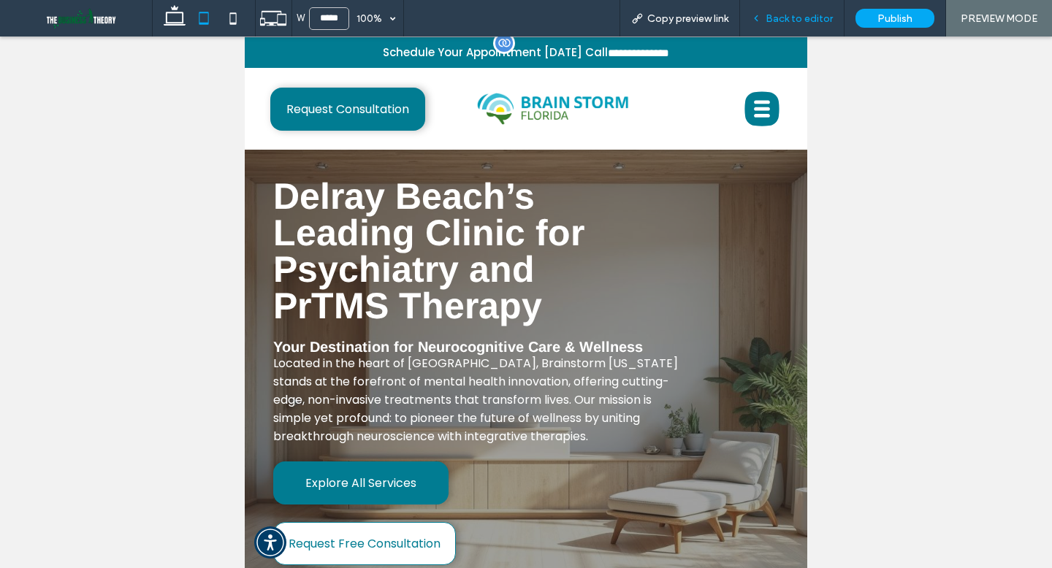
click at [805, 18] on span "Back to editor" at bounding box center [798, 18] width 67 height 12
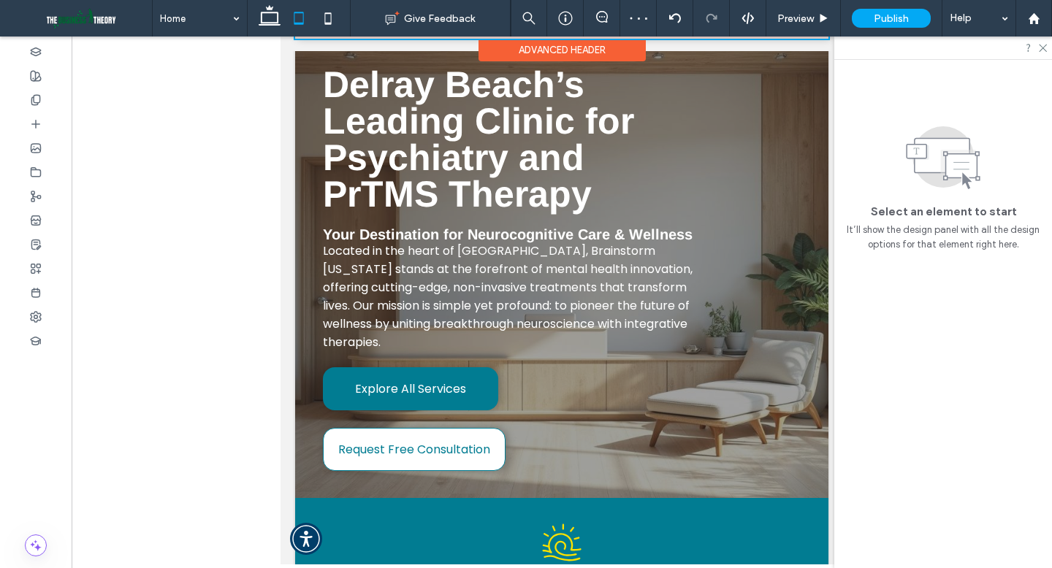
scroll to position [189, 0]
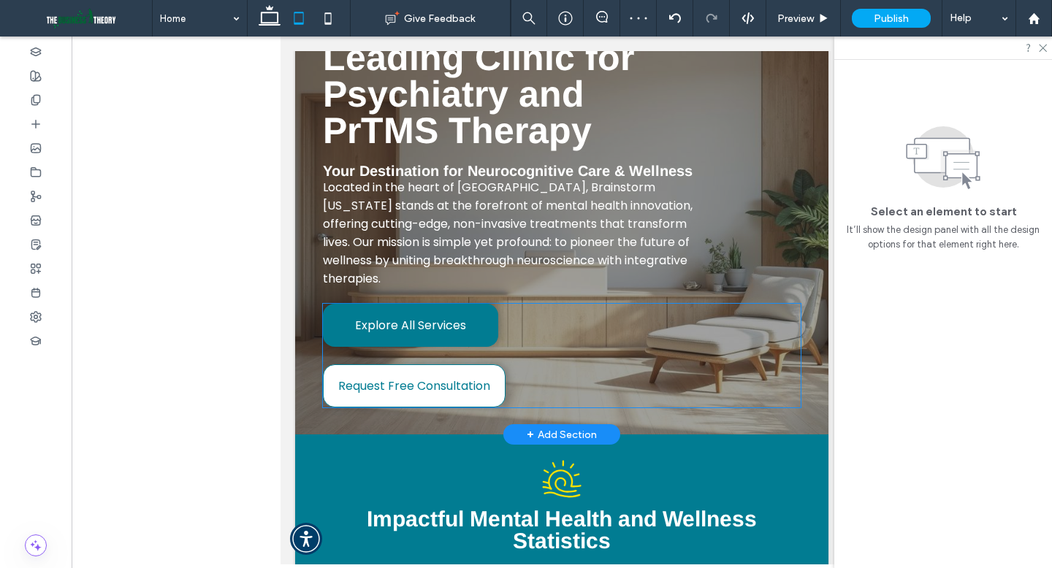
click at [523, 322] on div "Explore All Services Request Free Consultation" at bounding box center [562, 356] width 478 height 104
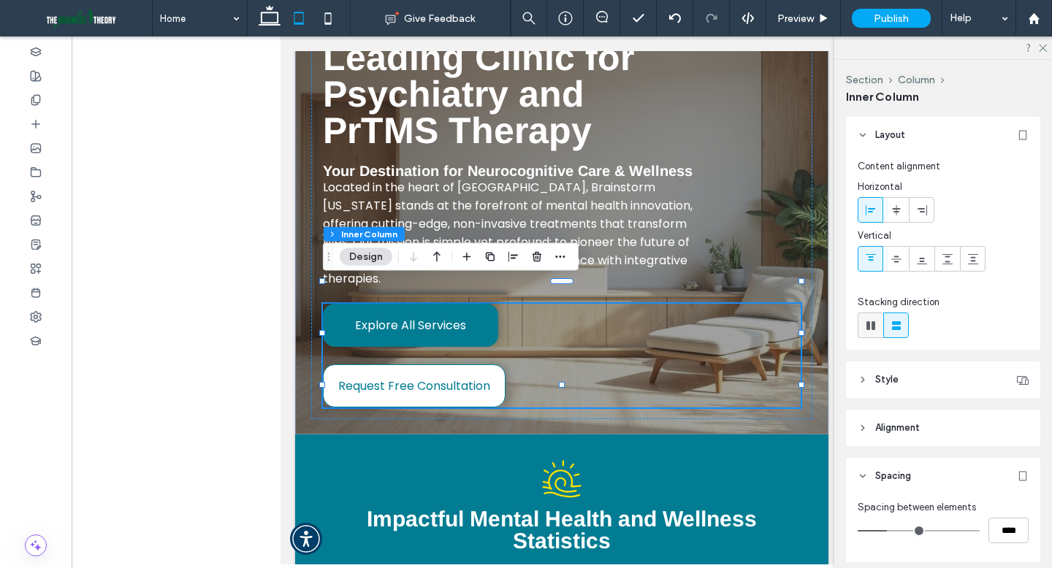
click at [867, 325] on use at bounding box center [870, 325] width 9 height 9
type input "*"
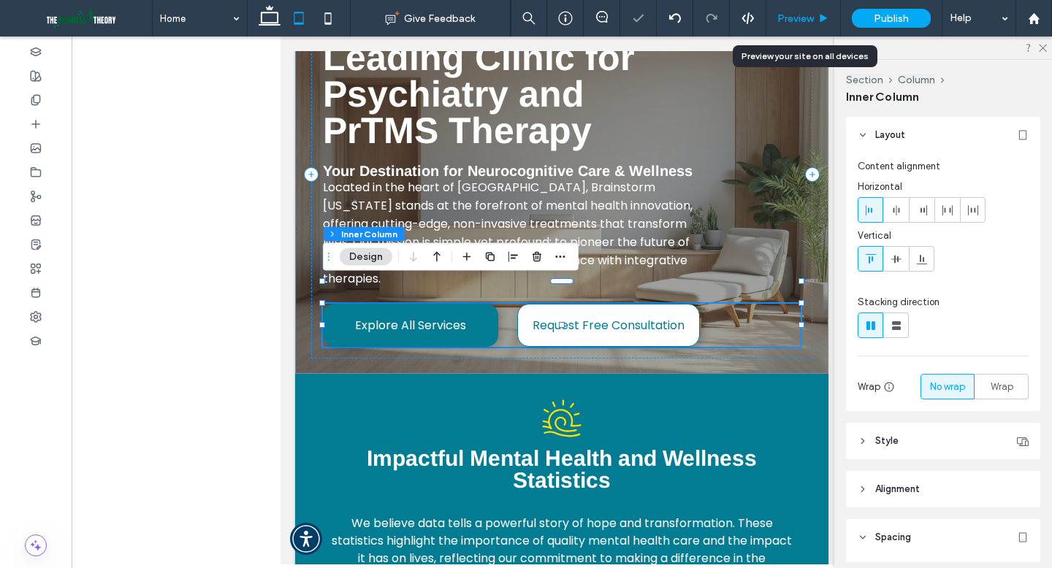
click at [797, 22] on span "Preview" at bounding box center [795, 18] width 37 height 12
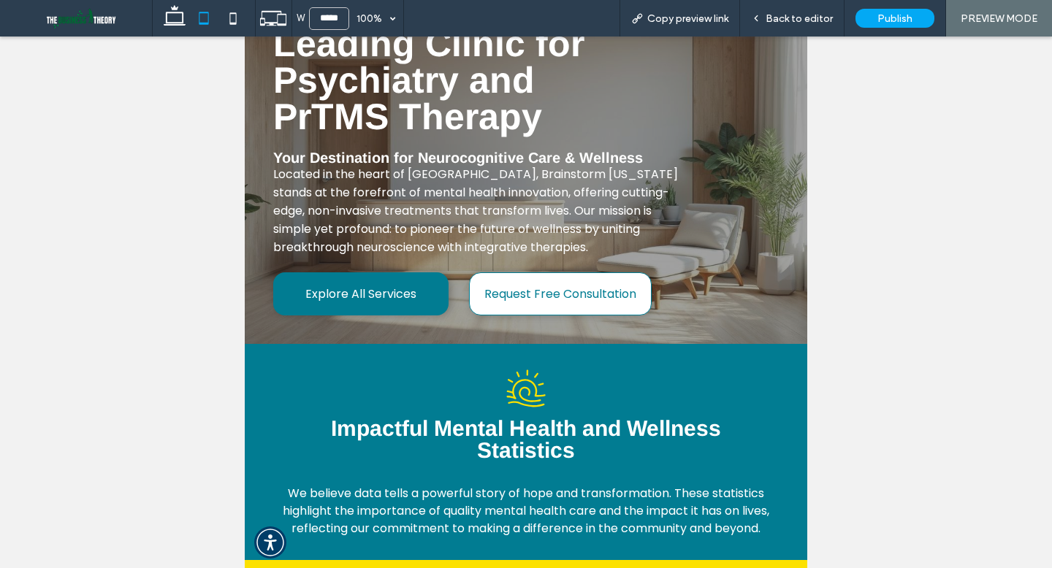
scroll to position [175, 0]
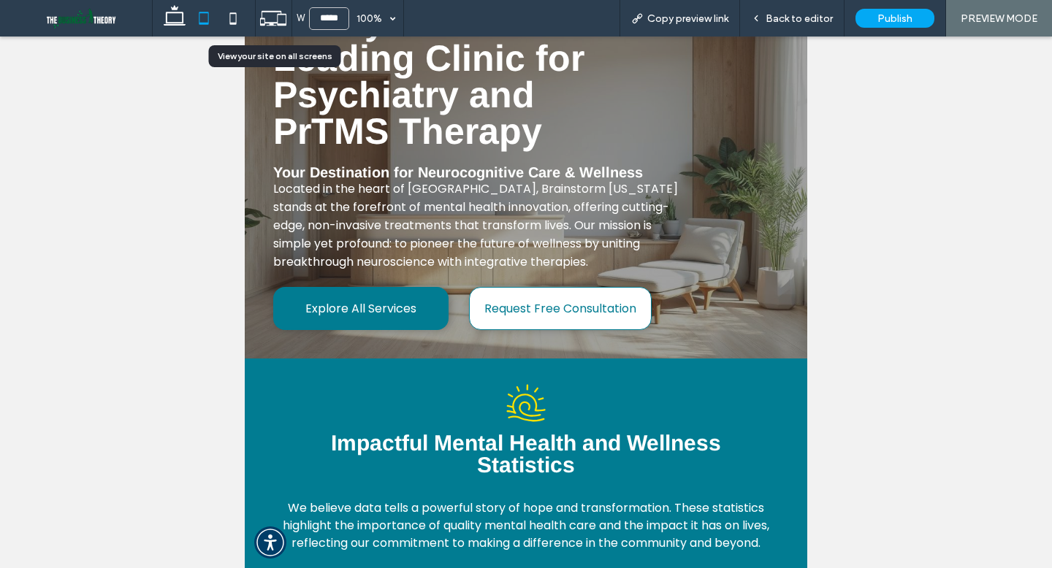
click at [282, 11] on icon at bounding box center [273, 18] width 28 height 28
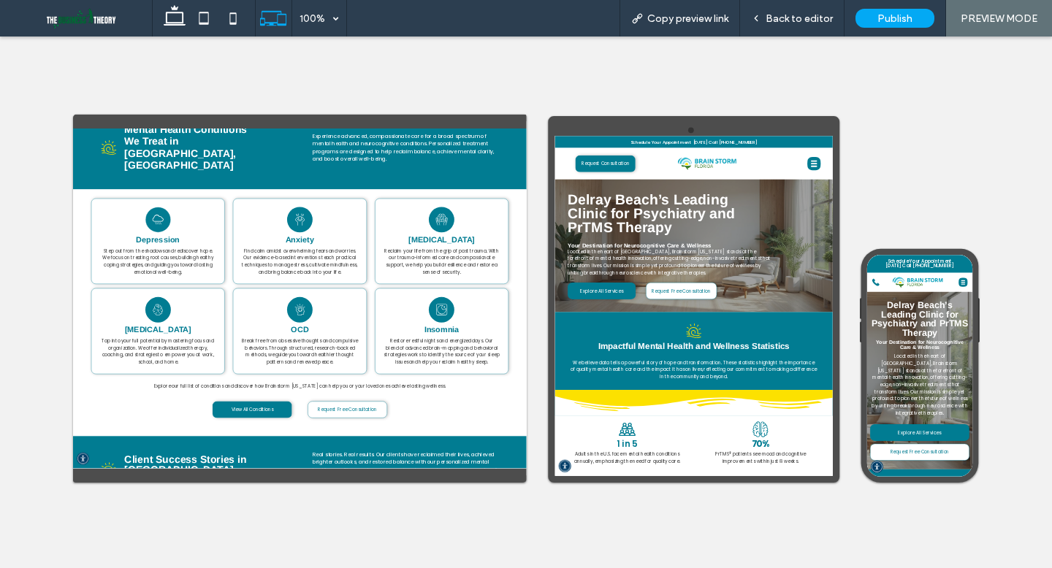
scroll to position [3976, 0]
